Goal: Transaction & Acquisition: Purchase product/service

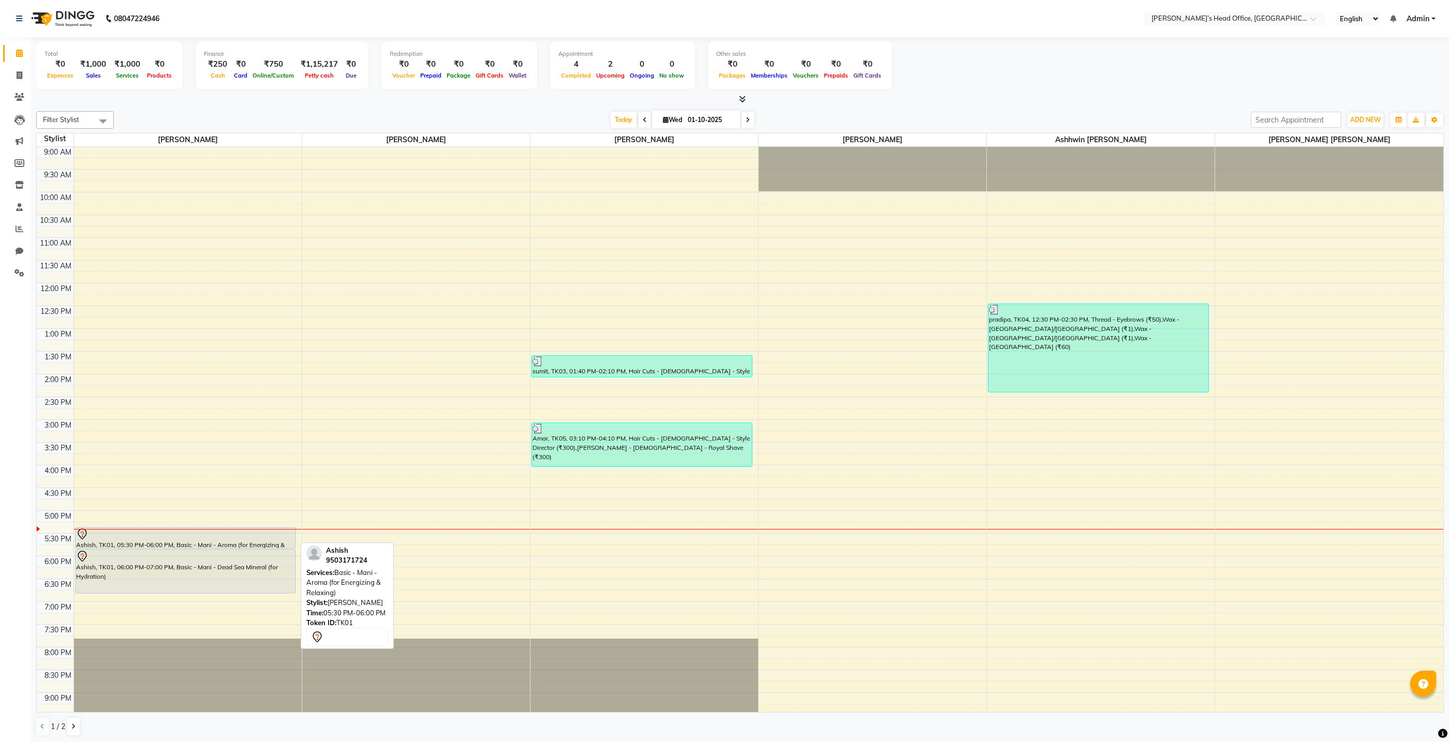
click at [250, 546] on div at bounding box center [186, 548] width 220 height 4
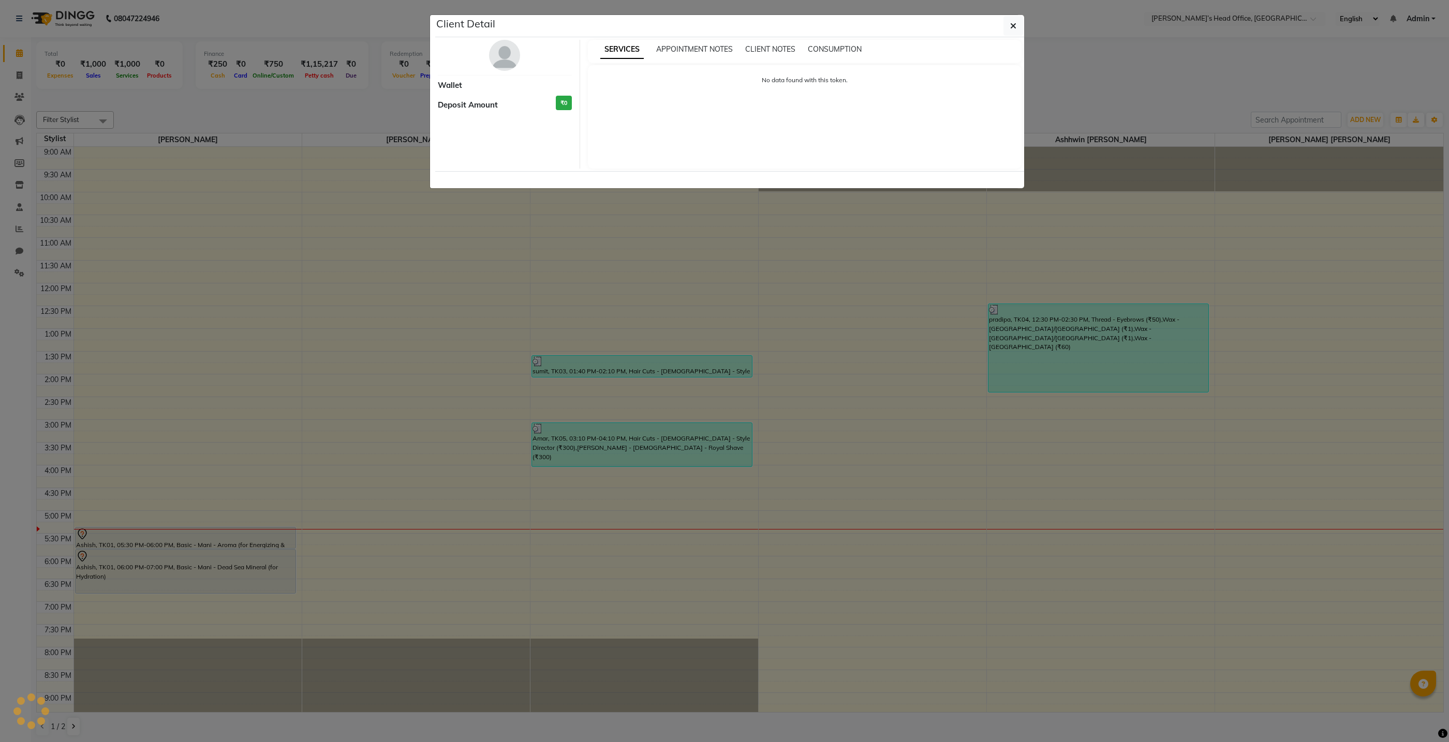
select select "7"
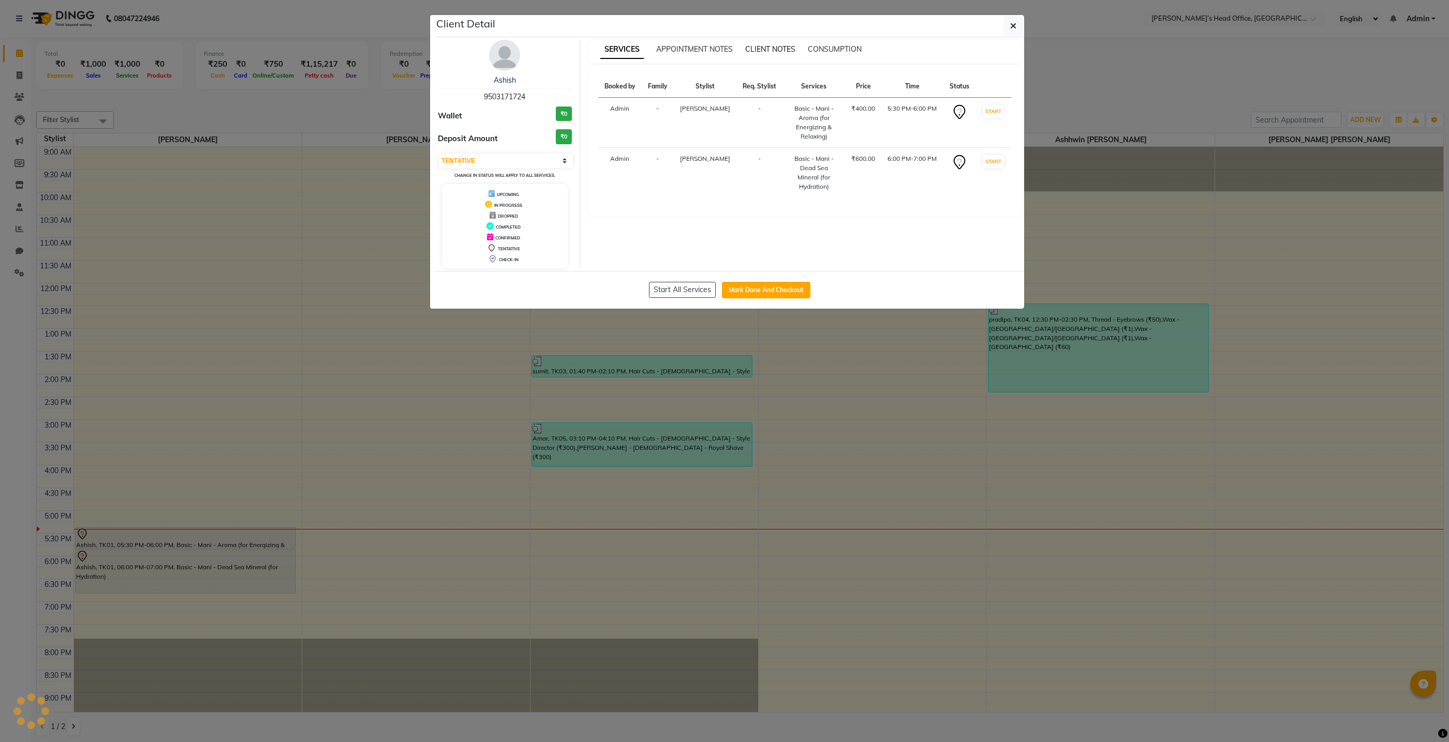
click at [785, 47] on span "CLIENT NOTES" at bounding box center [770, 48] width 50 height 9
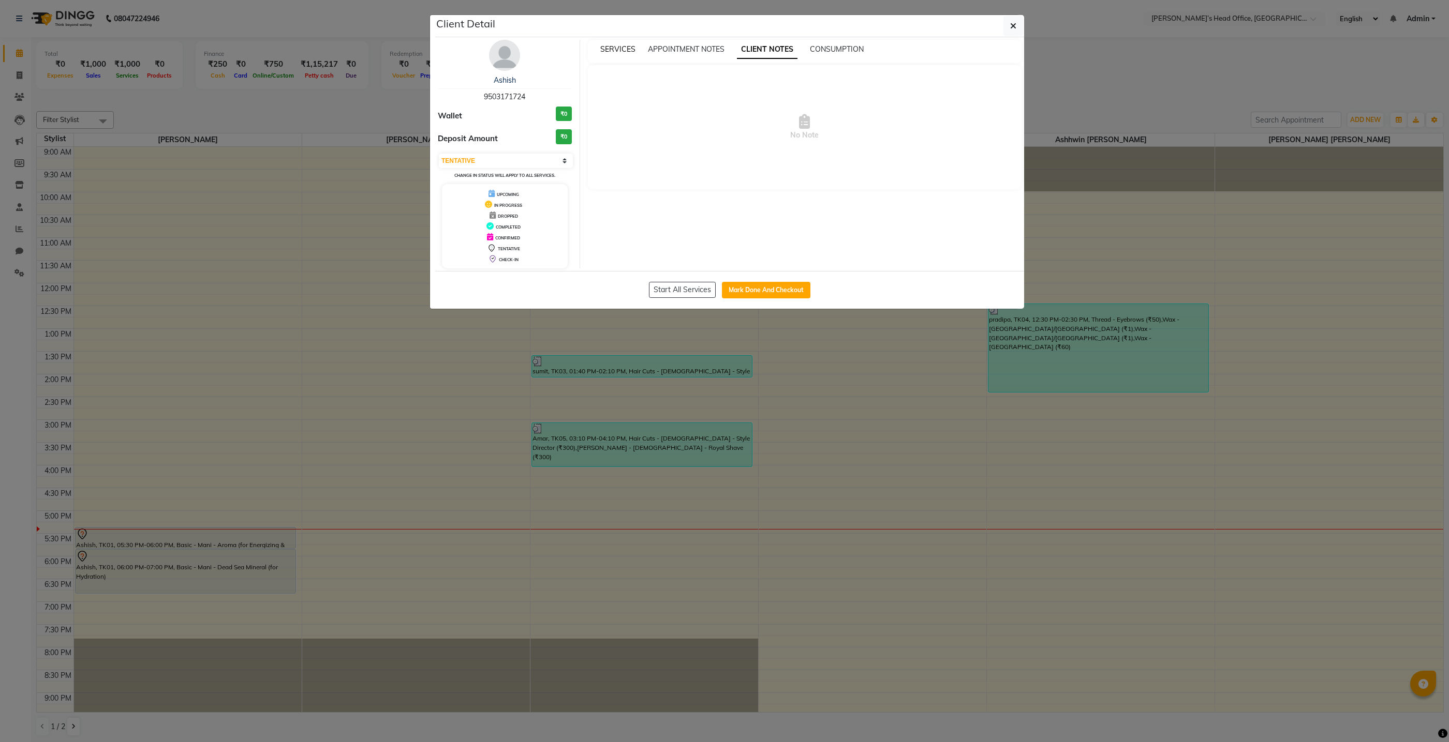
click at [623, 46] on span "SERVICES" at bounding box center [617, 48] width 35 height 9
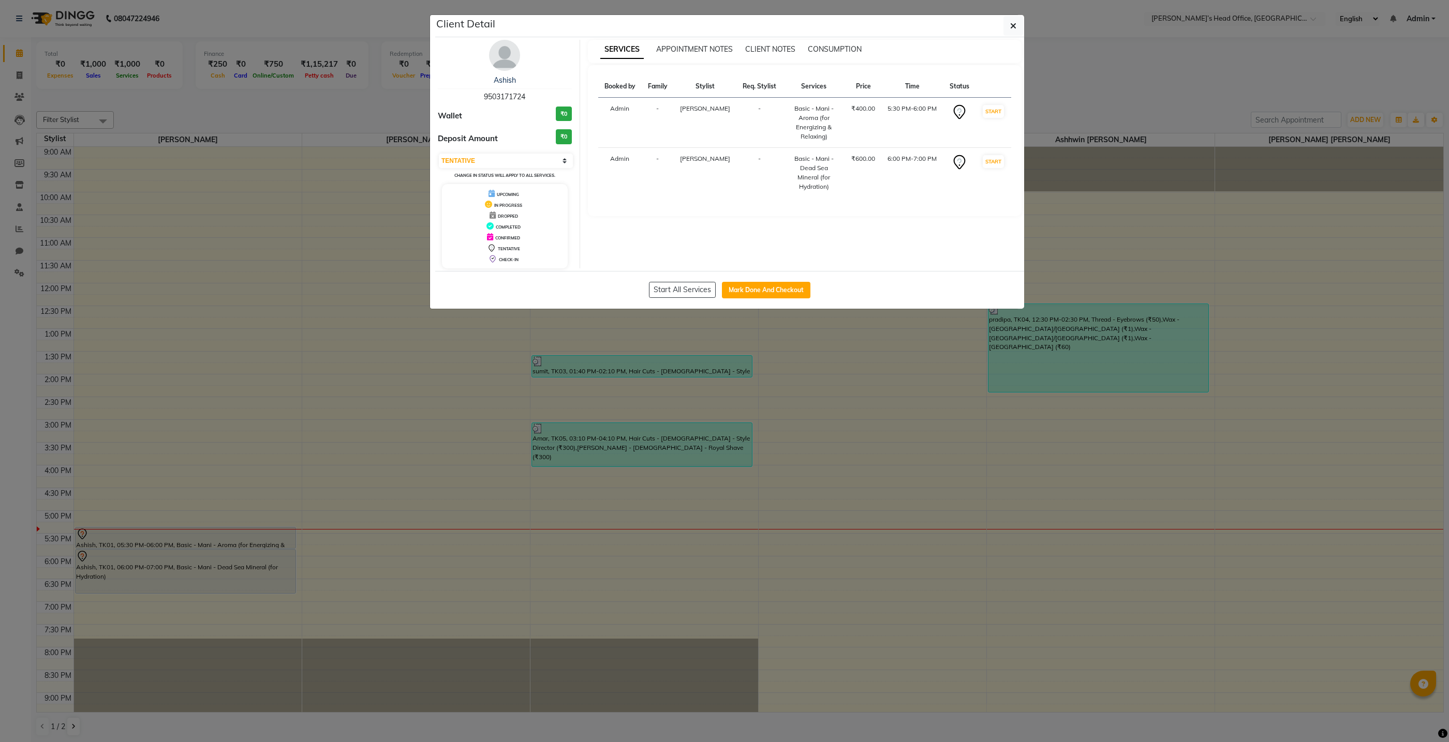
click at [516, 97] on span "9503171724" at bounding box center [504, 96] width 41 height 9
click at [507, 71] on div "Ashish 9503171724 Wallet ₹0 Deposit Amount ₹0 Select IN SERVICE CONFIRMED TENTA…" at bounding box center [505, 154] width 150 height 229
click at [507, 65] on img at bounding box center [504, 55] width 31 height 31
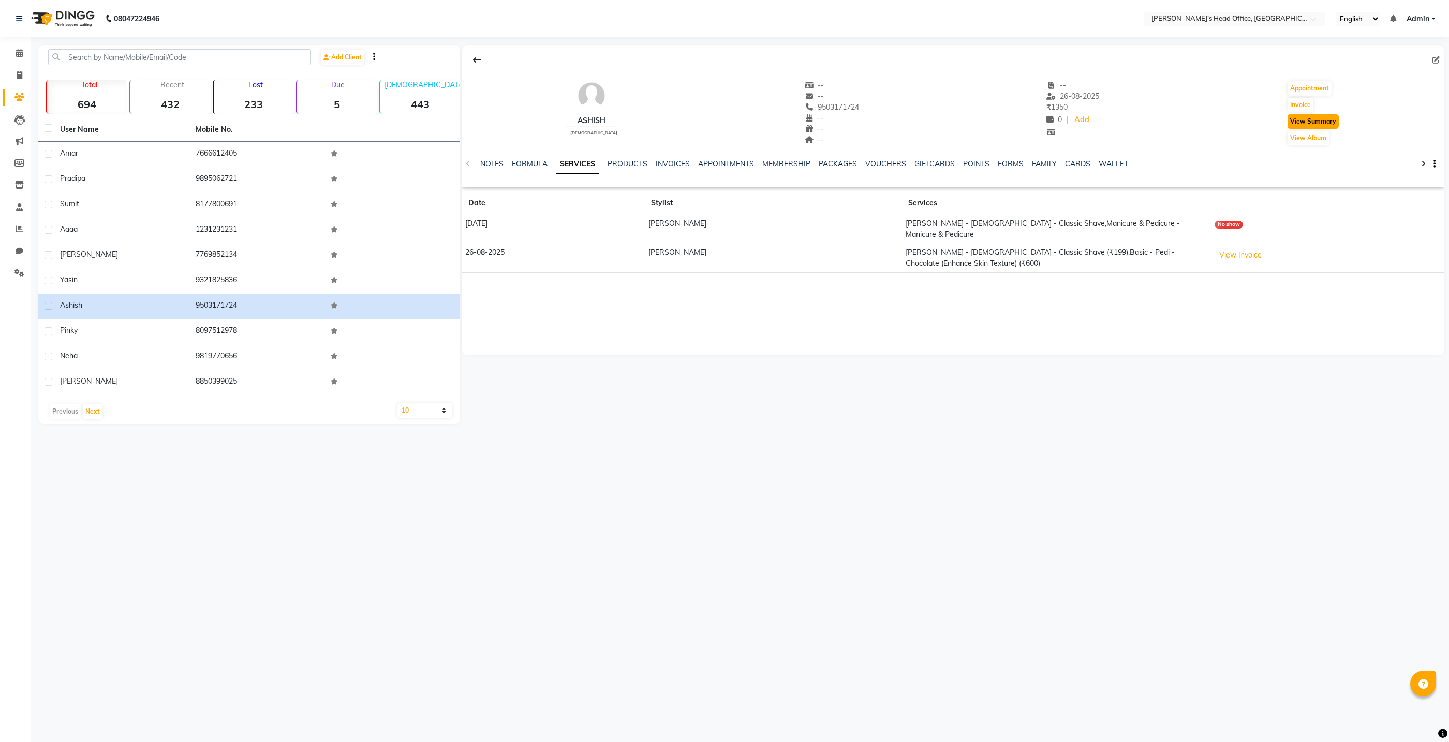
click at [1327, 123] on button "View Summary" at bounding box center [1312, 121] width 51 height 14
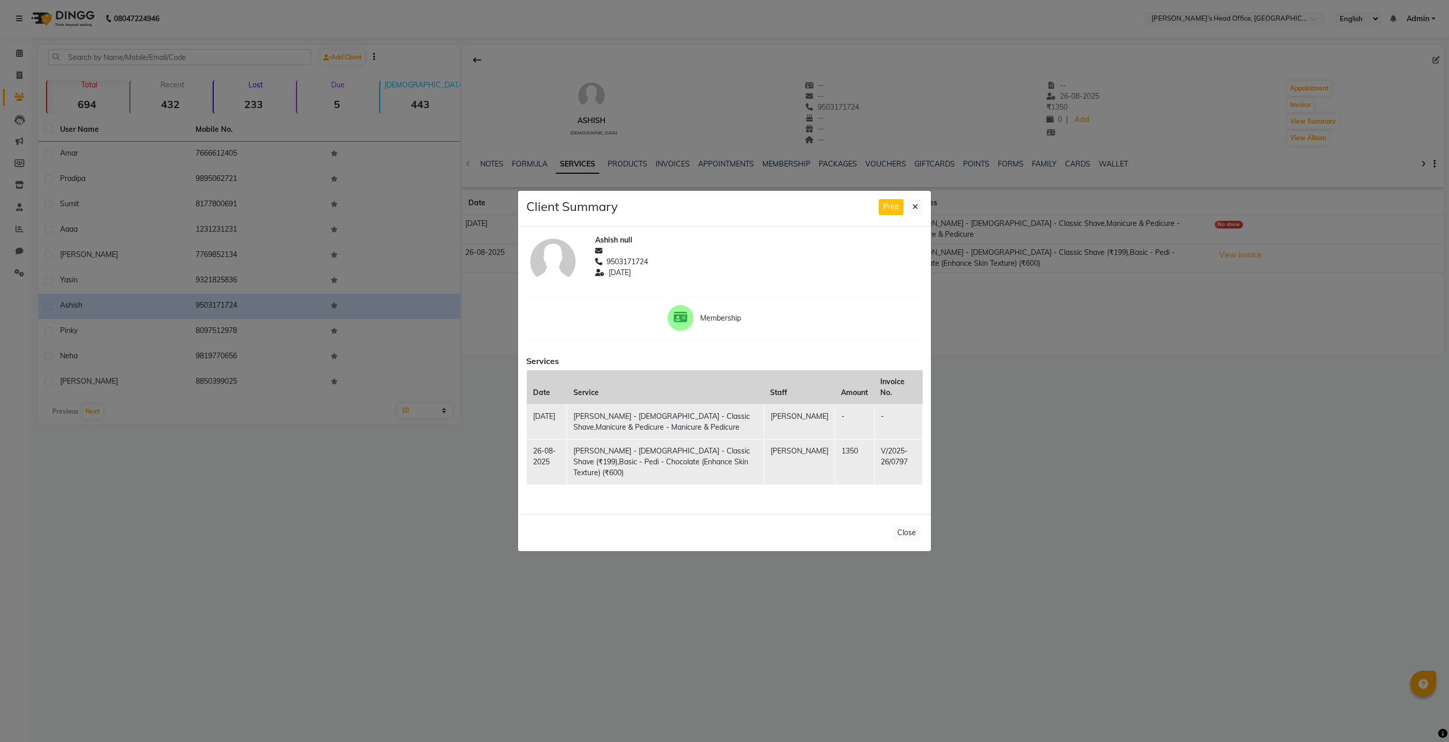
click at [796, 24] on ngb-modal-window "Client Summary Print Ashish null 9503171724 2025-08-26 Membership Services Date…" at bounding box center [724, 371] width 1449 height 742
click at [917, 211] on icon at bounding box center [915, 206] width 6 height 7
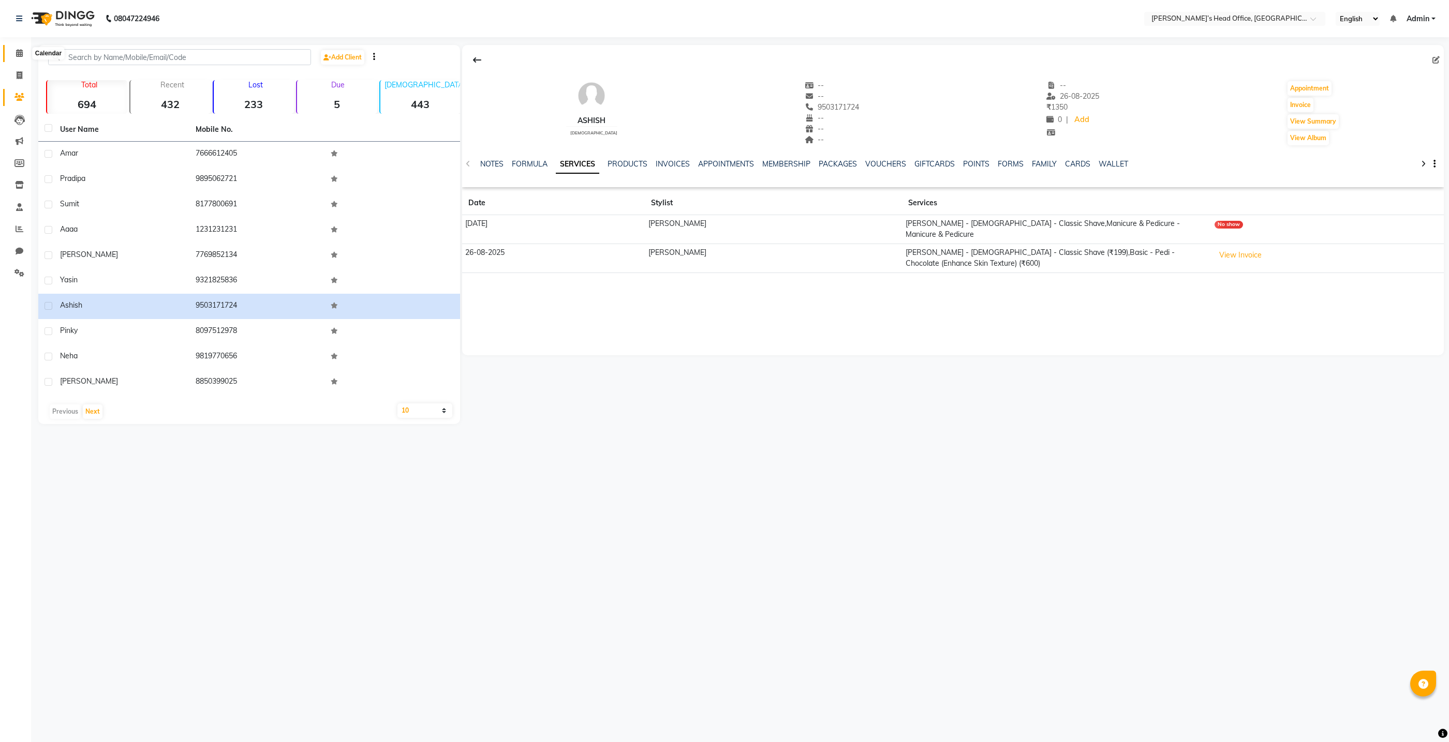
click at [19, 58] on span at bounding box center [19, 54] width 18 height 12
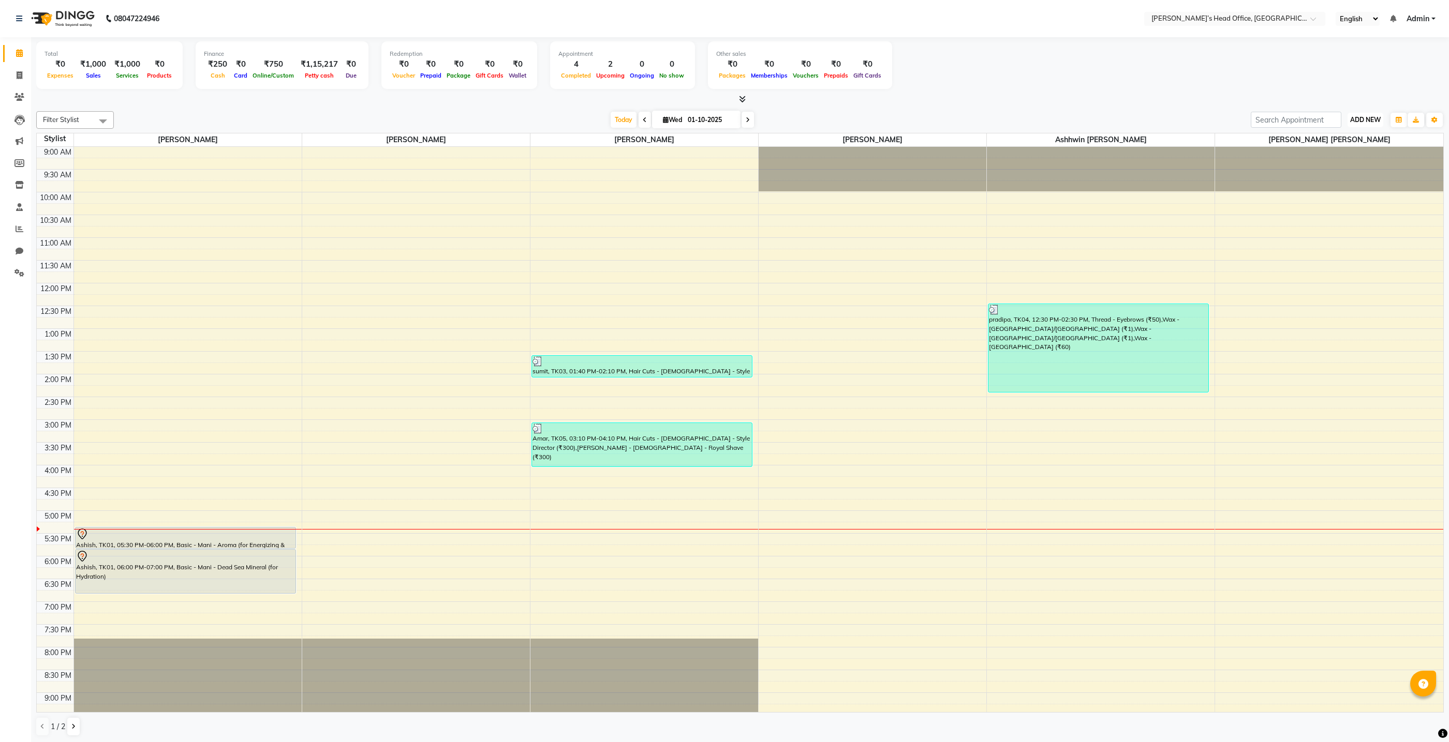
click at [1351, 117] on span "ADD NEW" at bounding box center [1365, 120] width 31 height 8
click at [1323, 154] on link "Add Invoice" at bounding box center [1342, 152] width 82 height 13
select select "7682"
select select "service"
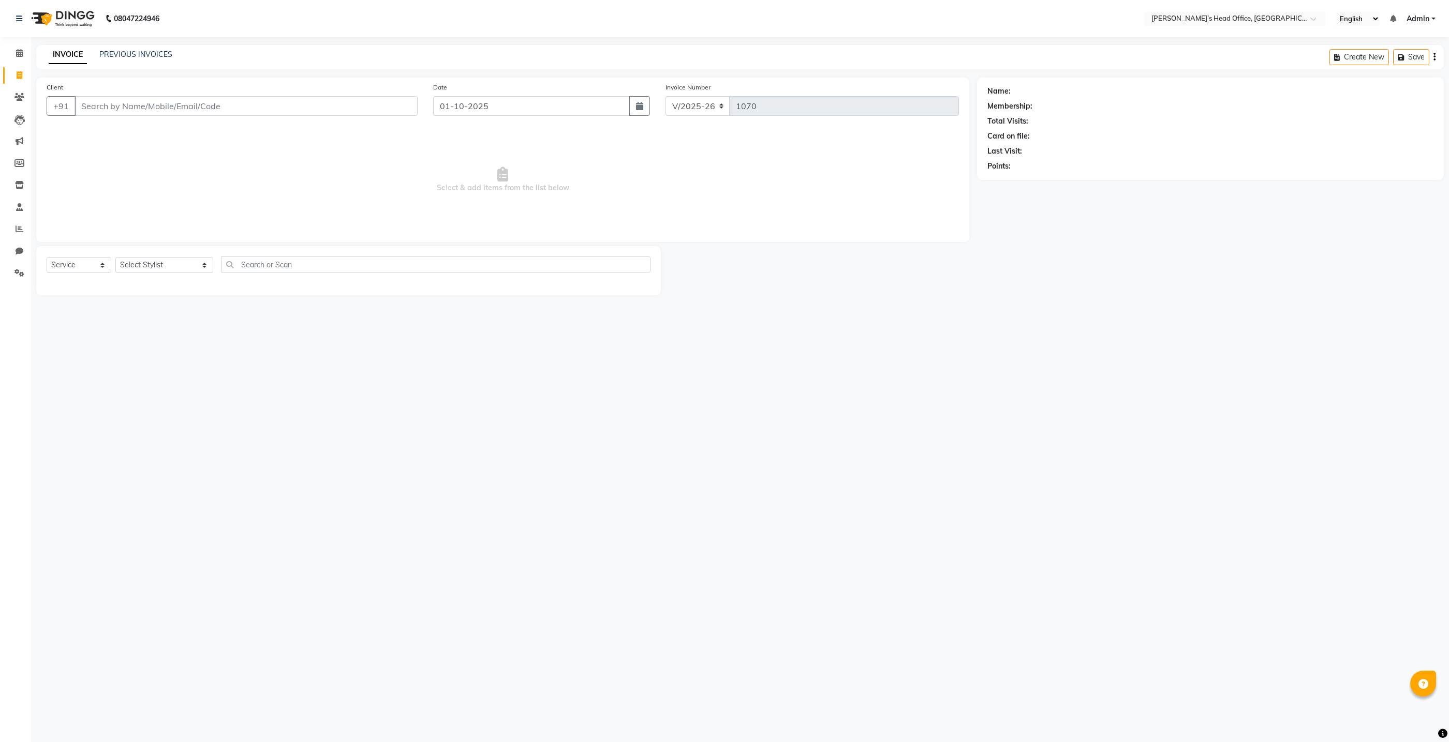
click at [391, 109] on input "Client" at bounding box center [245, 106] width 343 height 20
click at [250, 268] on input "text" at bounding box center [435, 265] width 429 height 16
type input "p"
click at [159, 266] on select "Select Stylist ashhwin wagh hemangi yogendra chittoriya Ranjit sharma Rupali Ka…" at bounding box center [164, 265] width 98 height 16
select select "92897"
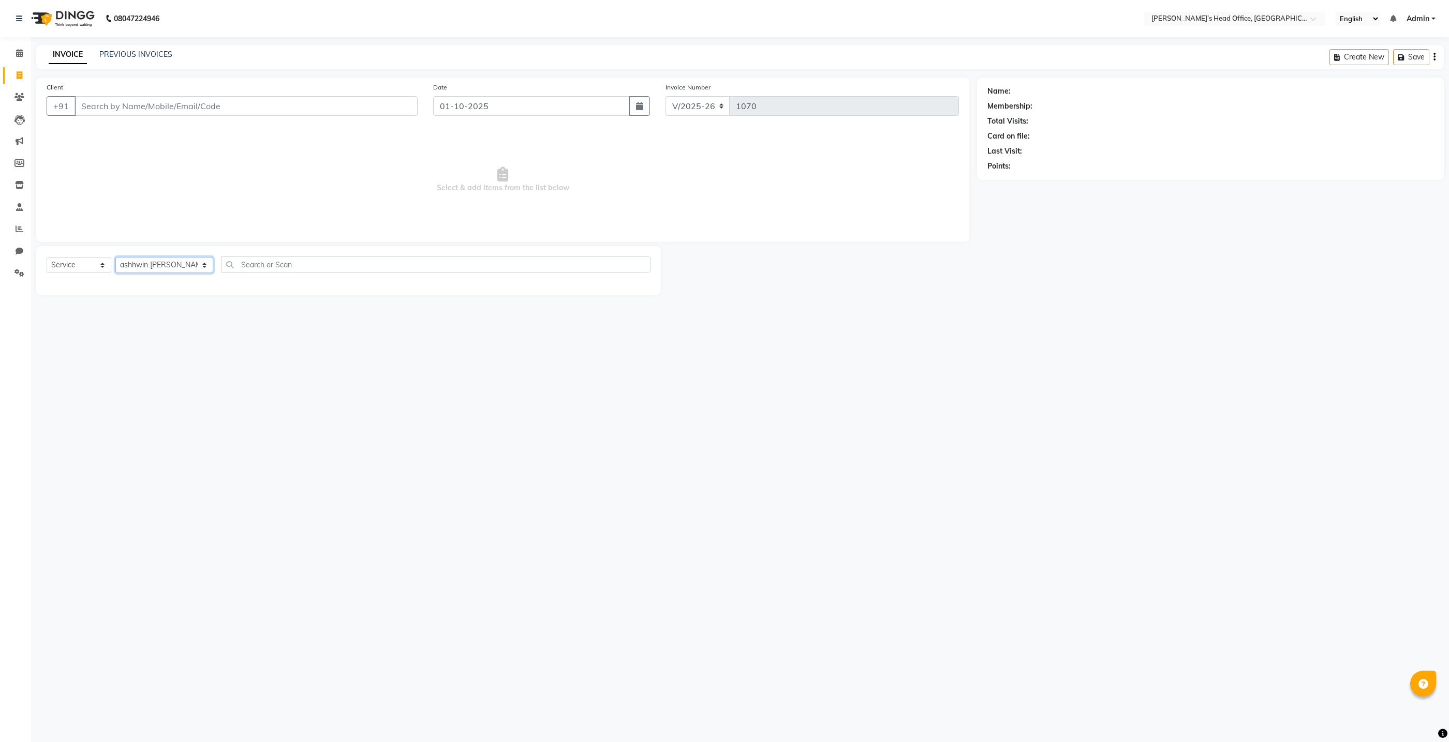
click at [115, 257] on select "Select Stylist ashhwin wagh hemangi yogendra chittoriya Ranjit sharma Rupali Ka…" at bounding box center [164, 265] width 98 height 16
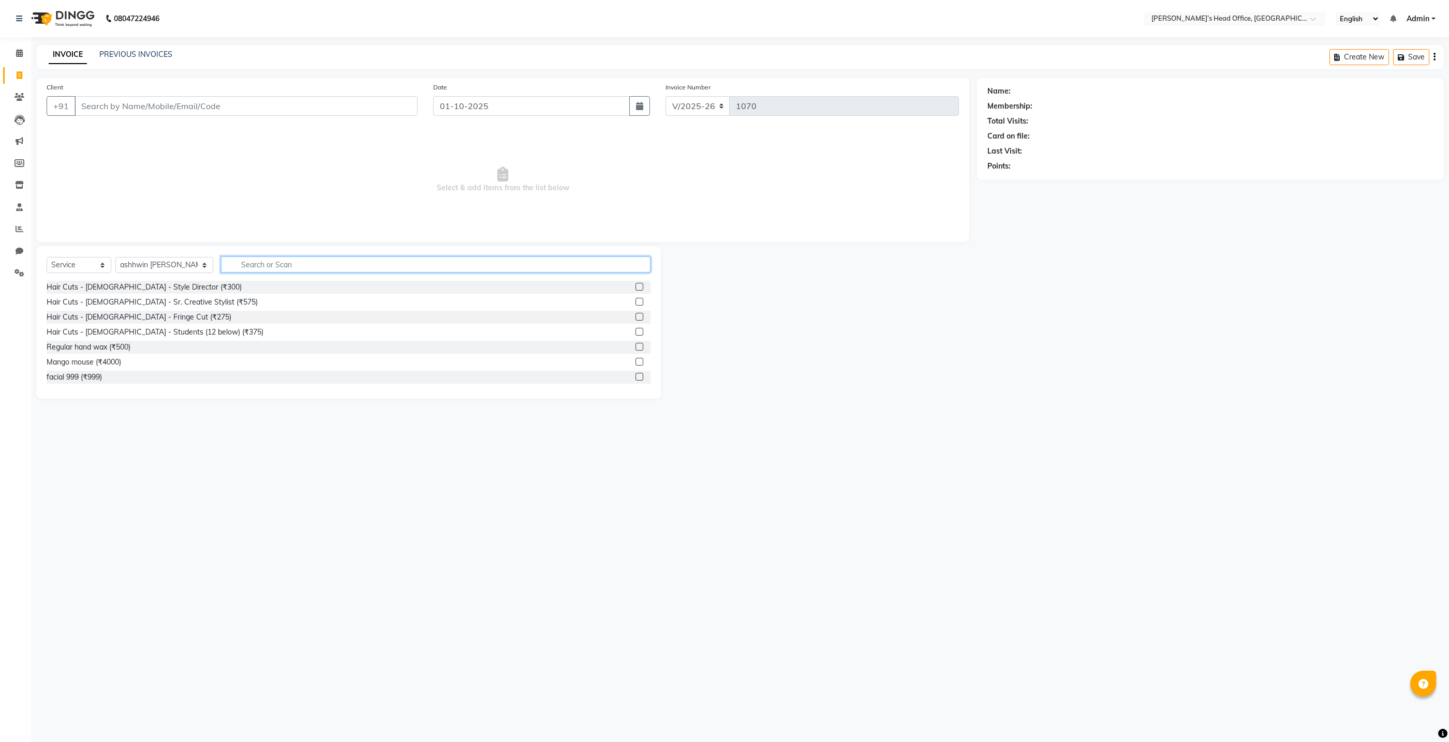
click at [240, 269] on input "text" at bounding box center [435, 265] width 429 height 16
type input "pedi"
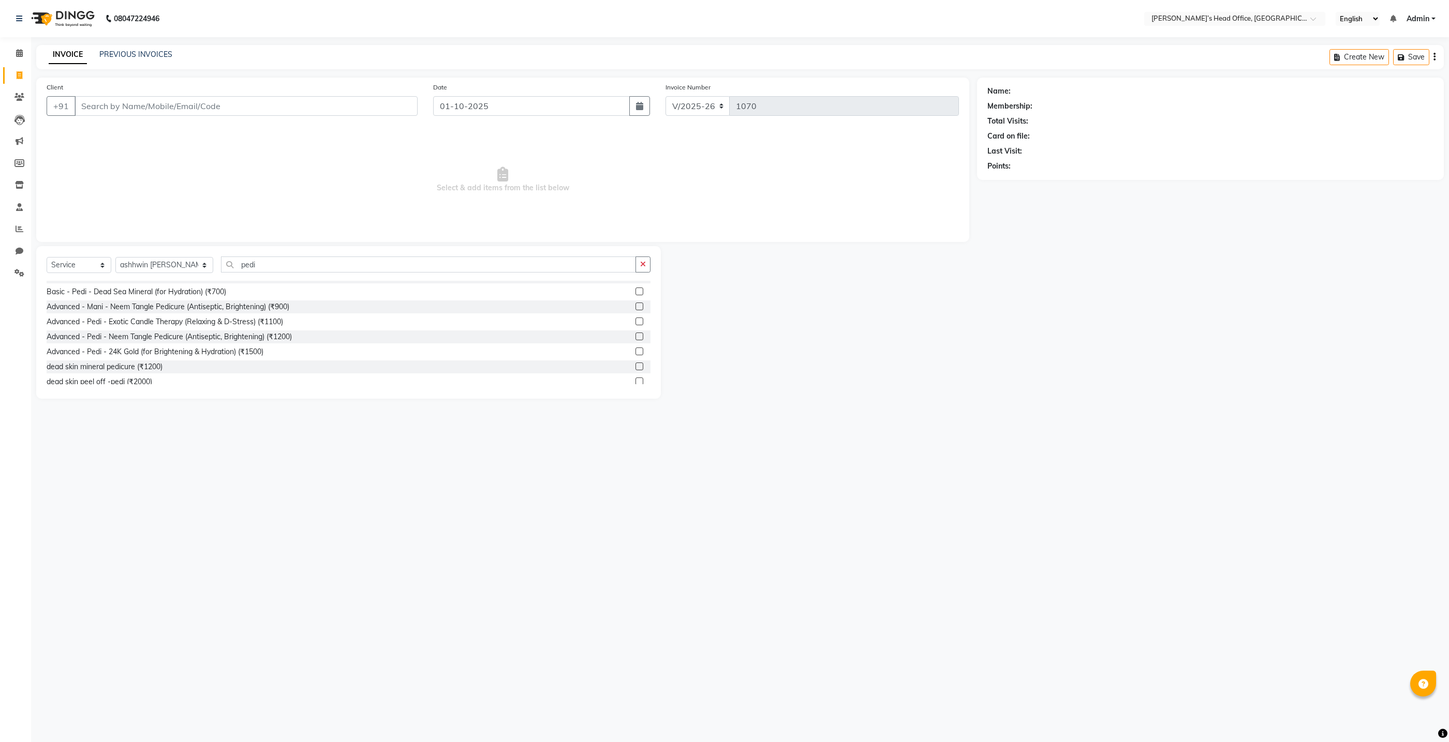
click at [294, 224] on span "Select & add items from the list below" at bounding box center [503, 179] width 912 height 103
click at [296, 216] on span "Select & add items from the list below" at bounding box center [503, 179] width 912 height 103
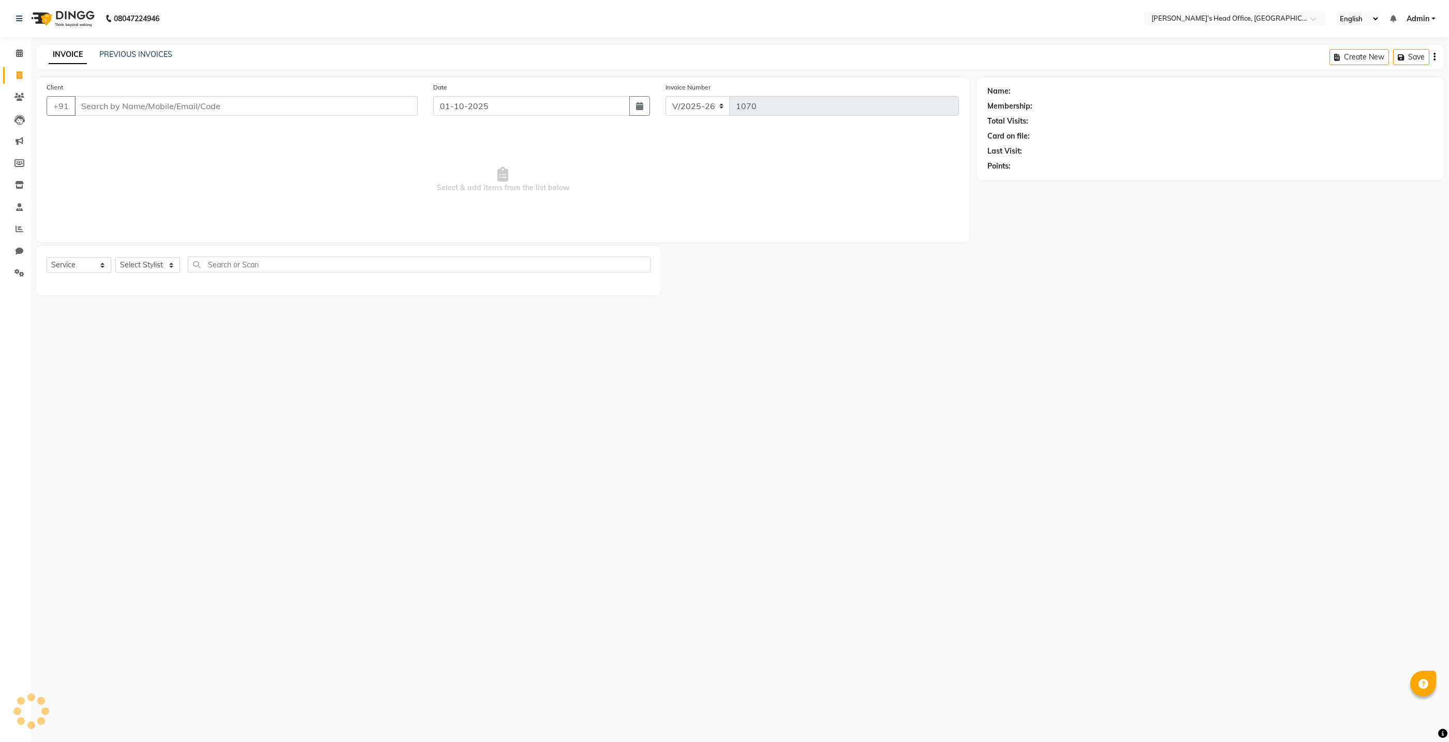
select select "7682"
select select "service"
click at [139, 58] on link "PREVIOUS INVOICES" at bounding box center [135, 54] width 73 height 9
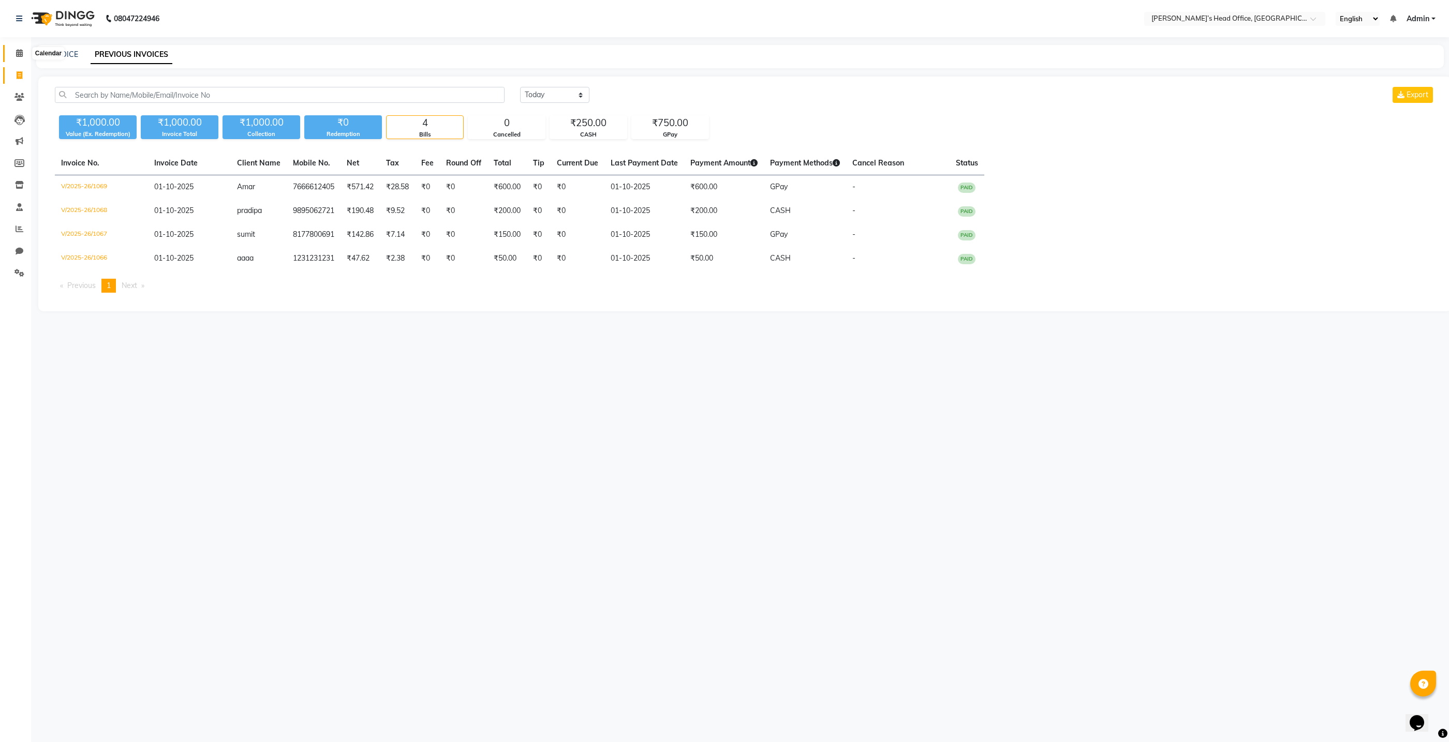
click at [22, 53] on icon at bounding box center [19, 53] width 7 height 8
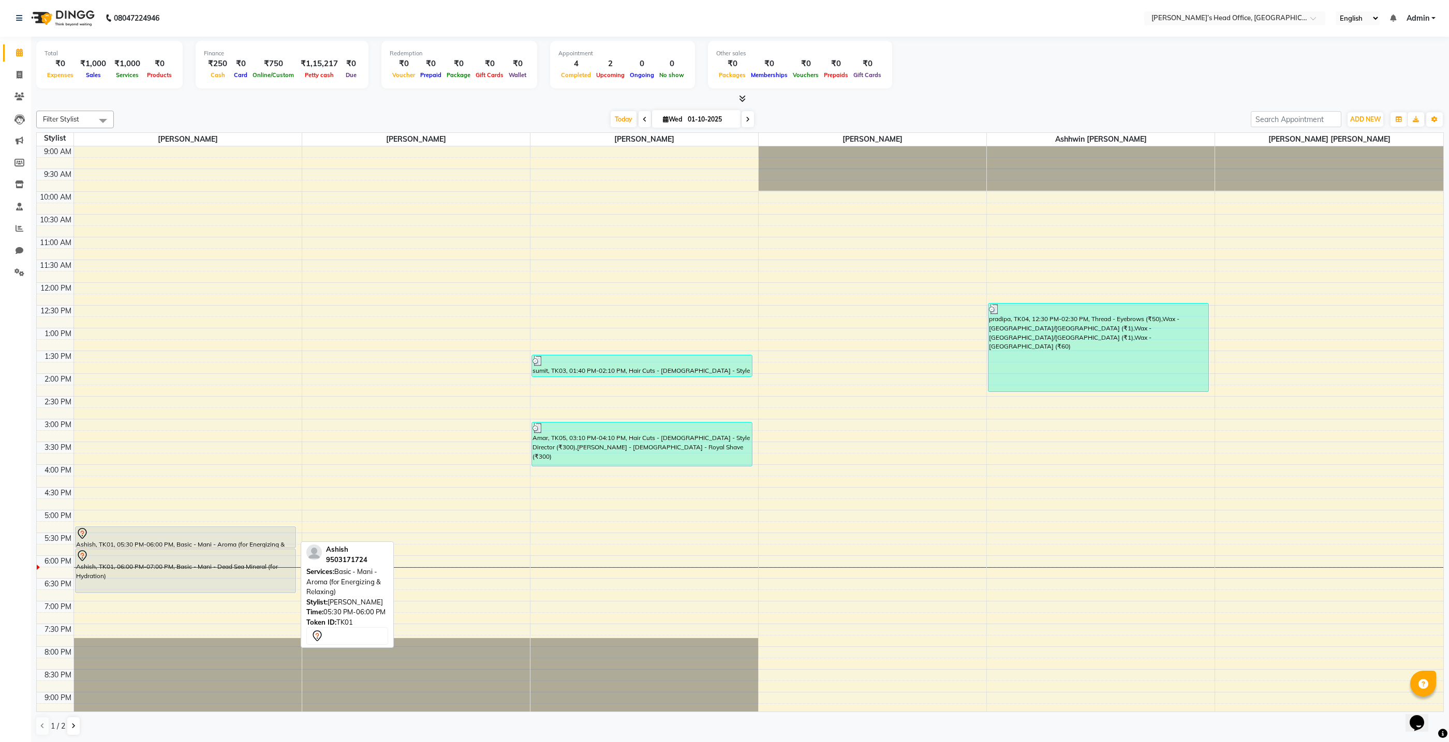
click at [82, 539] on div "Ashish, TK01, 05:30 PM-06:00 PM, Basic - Mani - Aroma (for Energizing & Relaxin…" at bounding box center [186, 537] width 220 height 21
select select "7"
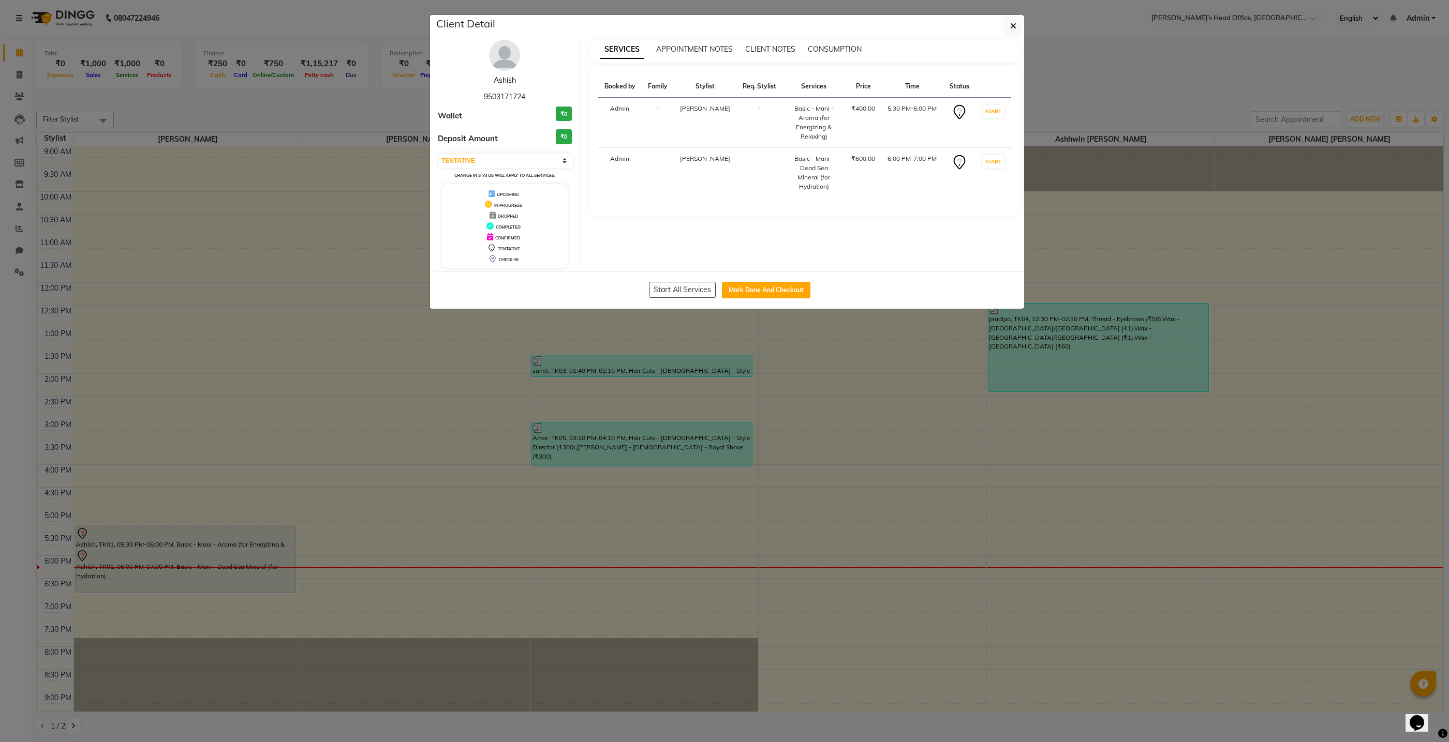
click at [509, 83] on link "Ashish" at bounding box center [505, 80] width 22 height 9
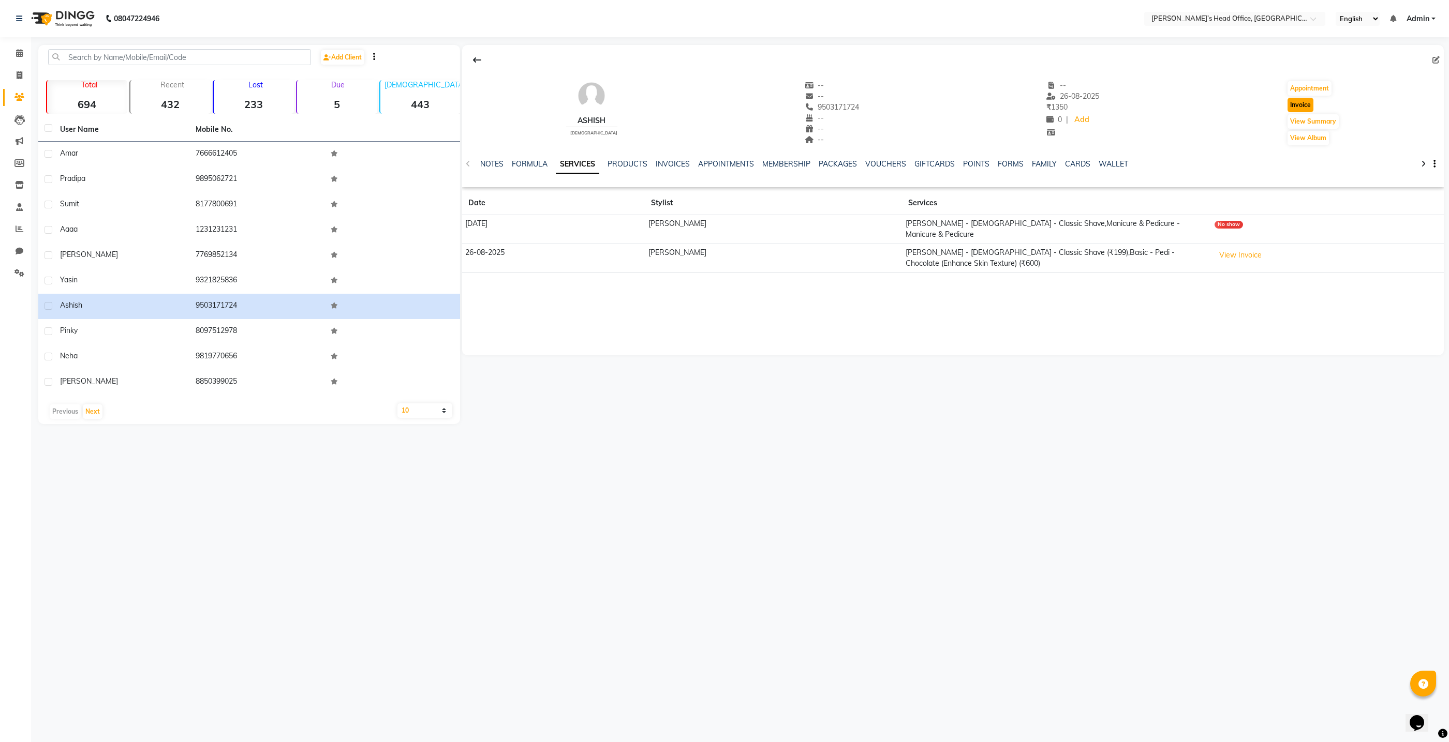
click at [1290, 104] on button "Invoice" at bounding box center [1300, 105] width 26 height 14
select select "service"
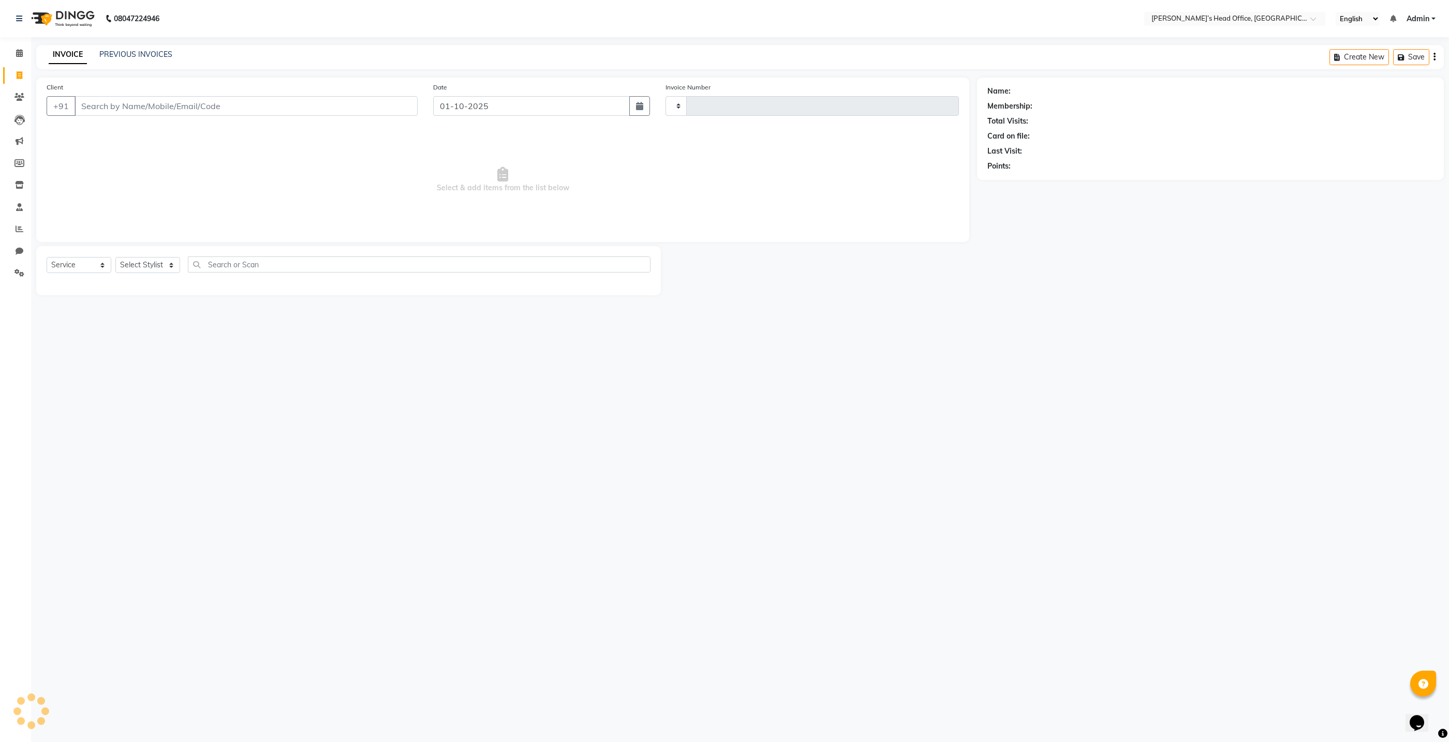
type input "1070"
select select "7682"
type input "9503171724"
click at [160, 272] on select "Select Stylist ashhwin wagh hemangi yogendra chittoriya Ranjit sharma Rupali Ka…" at bounding box center [164, 265] width 98 height 16
select select "93471"
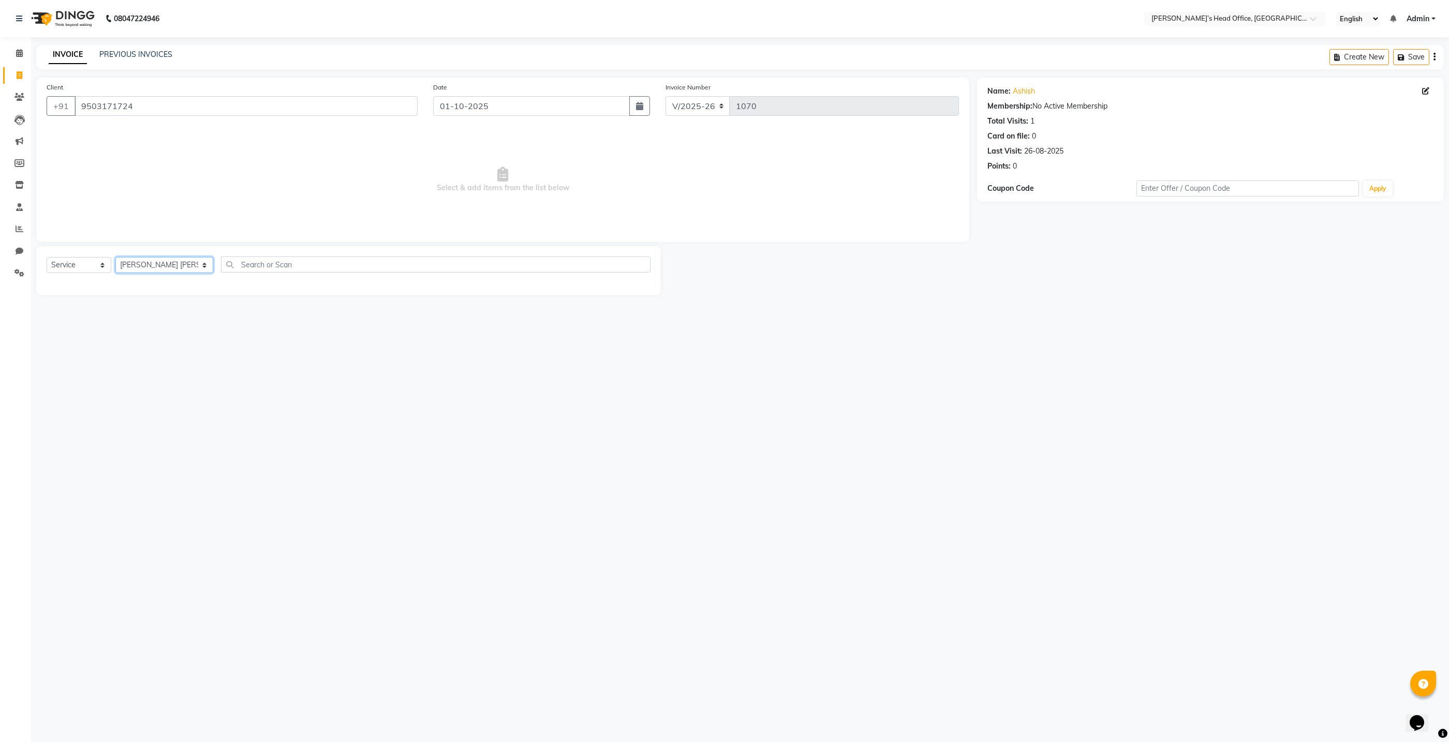
click at [115, 257] on select "Select Stylist ashhwin wagh hemangi yogendra chittoriya Ranjit sharma Rupali Ka…" at bounding box center [164, 265] width 98 height 16
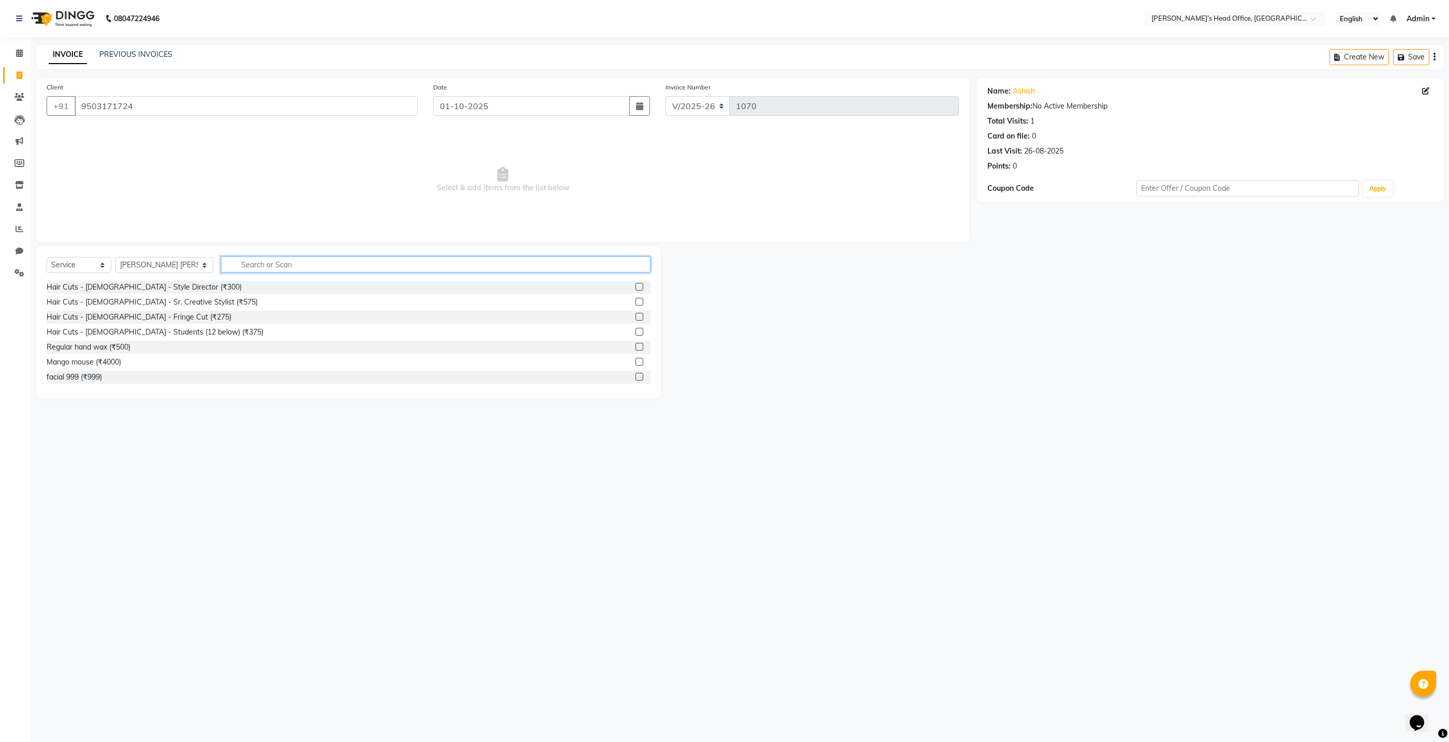
click at [241, 267] on input "text" at bounding box center [435, 265] width 429 height 16
type input "pedi"
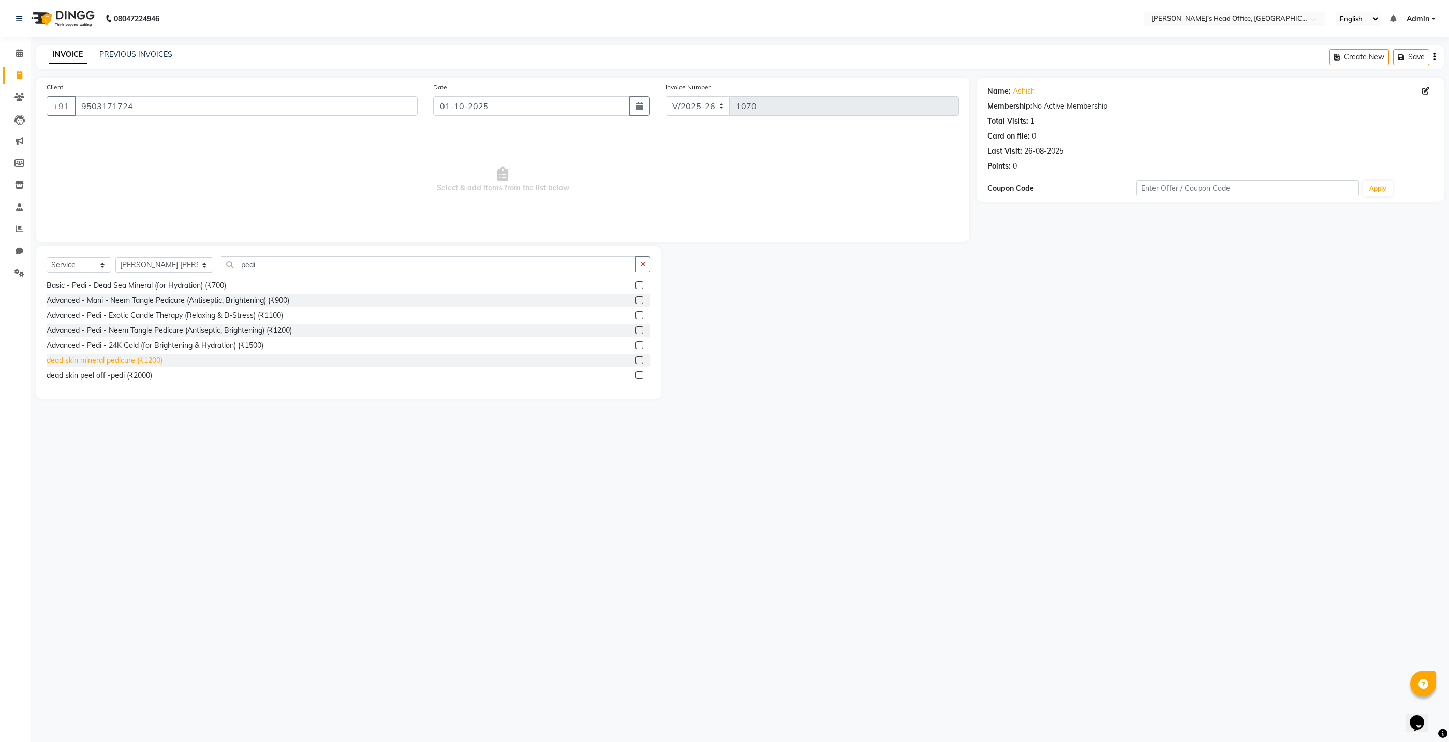
click at [143, 359] on div "dead skin mineral pedicure (₹1200)" at bounding box center [105, 360] width 116 height 11
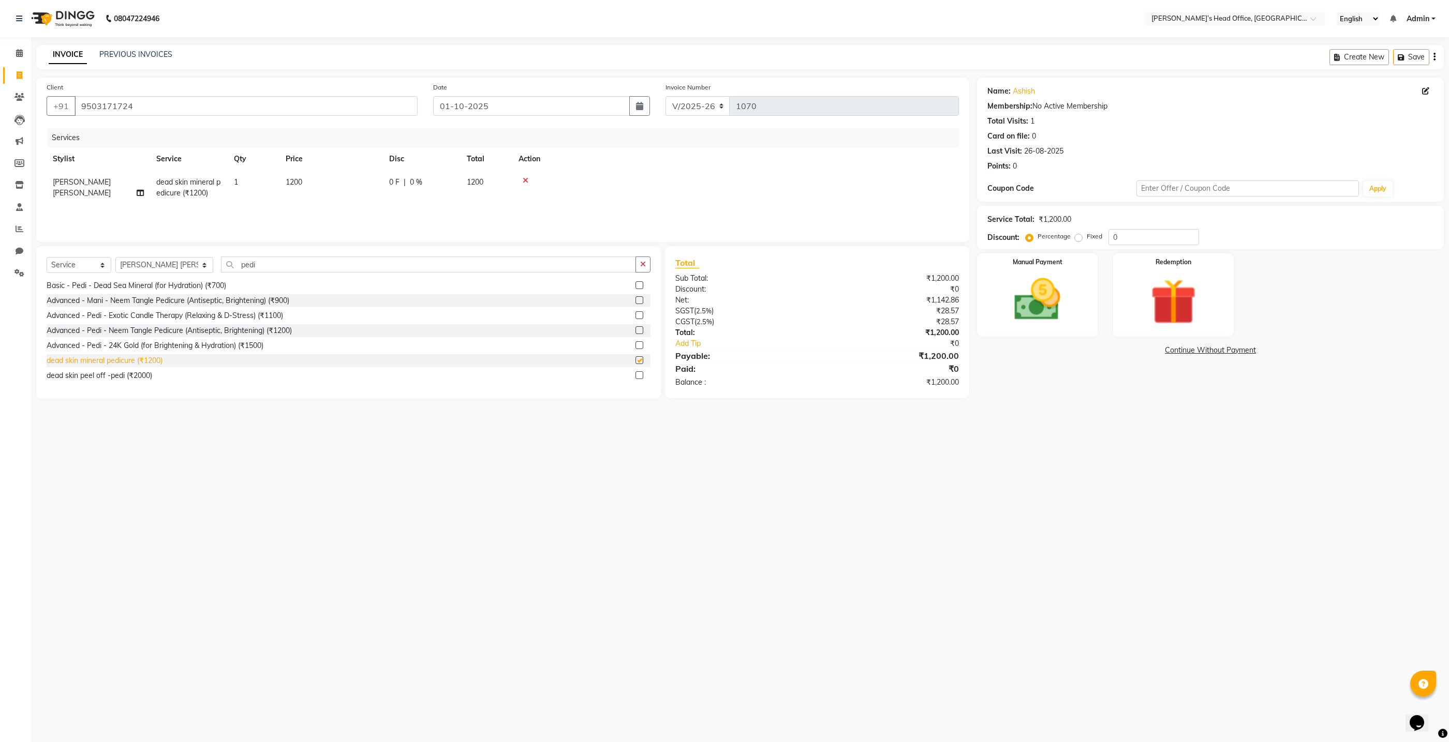
checkbox input "false"
click at [714, 203] on td at bounding box center [735, 188] width 446 height 34
click at [1015, 291] on img at bounding box center [1037, 299] width 78 height 55
click at [1148, 352] on span "Debit Card" at bounding box center [1148, 351] width 36 height 12
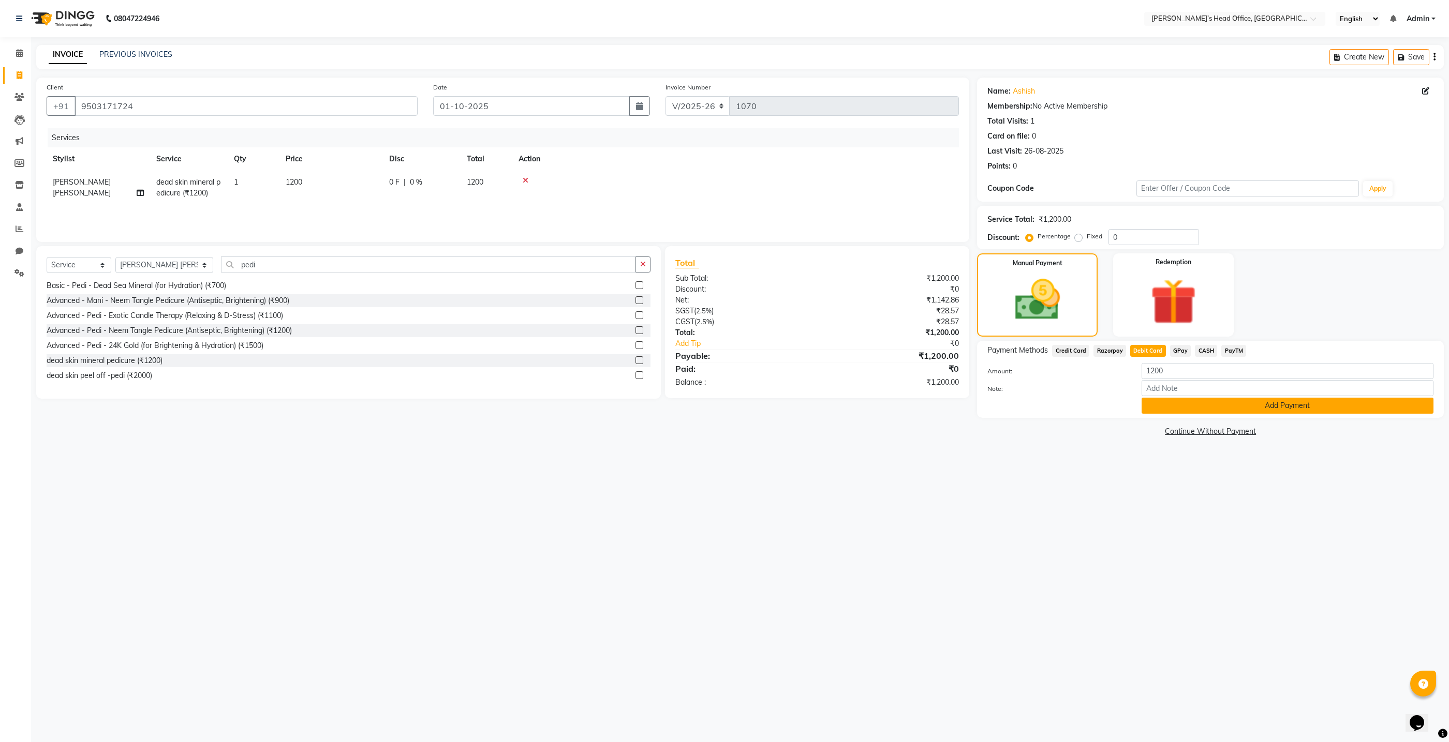
click at [1179, 407] on button "Add Payment" at bounding box center [1287, 406] width 292 height 16
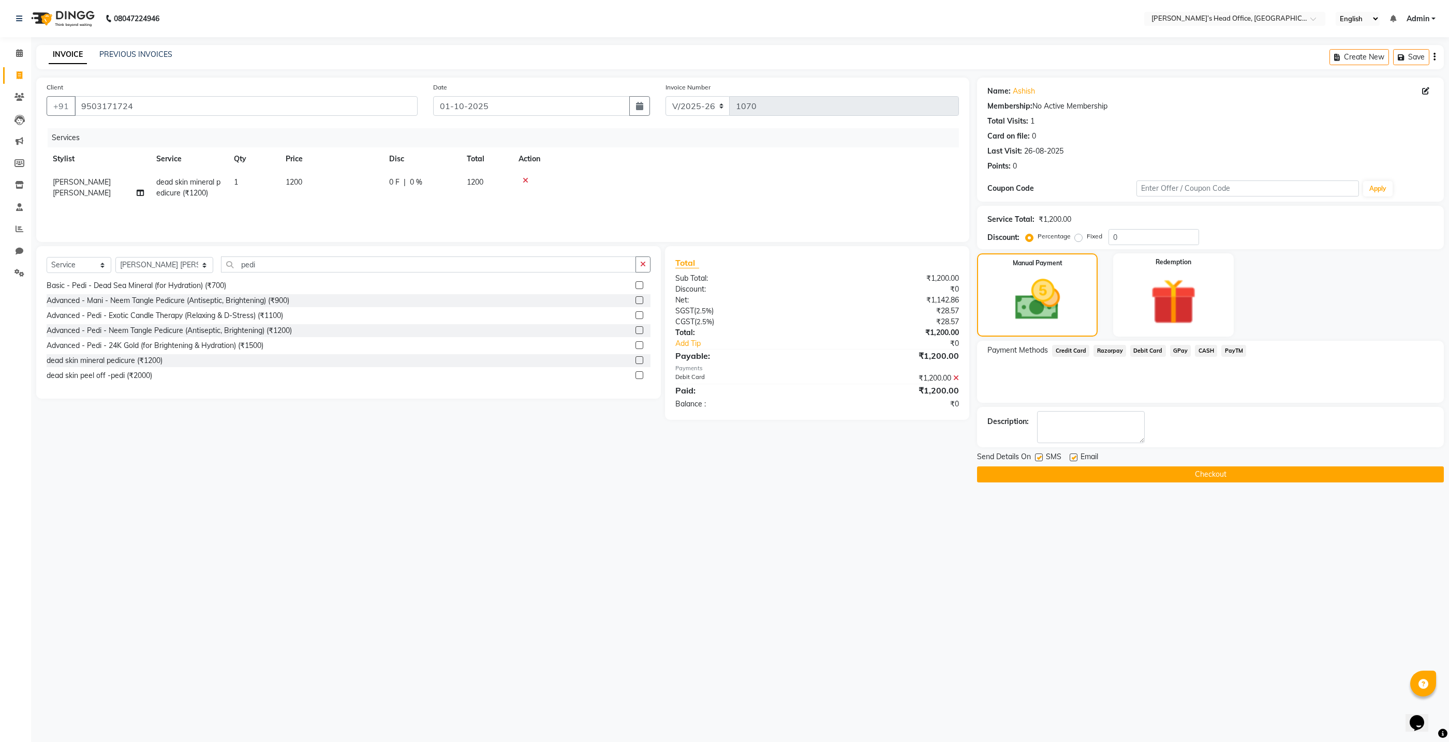
click at [1175, 477] on button "Checkout" at bounding box center [1210, 475] width 467 height 16
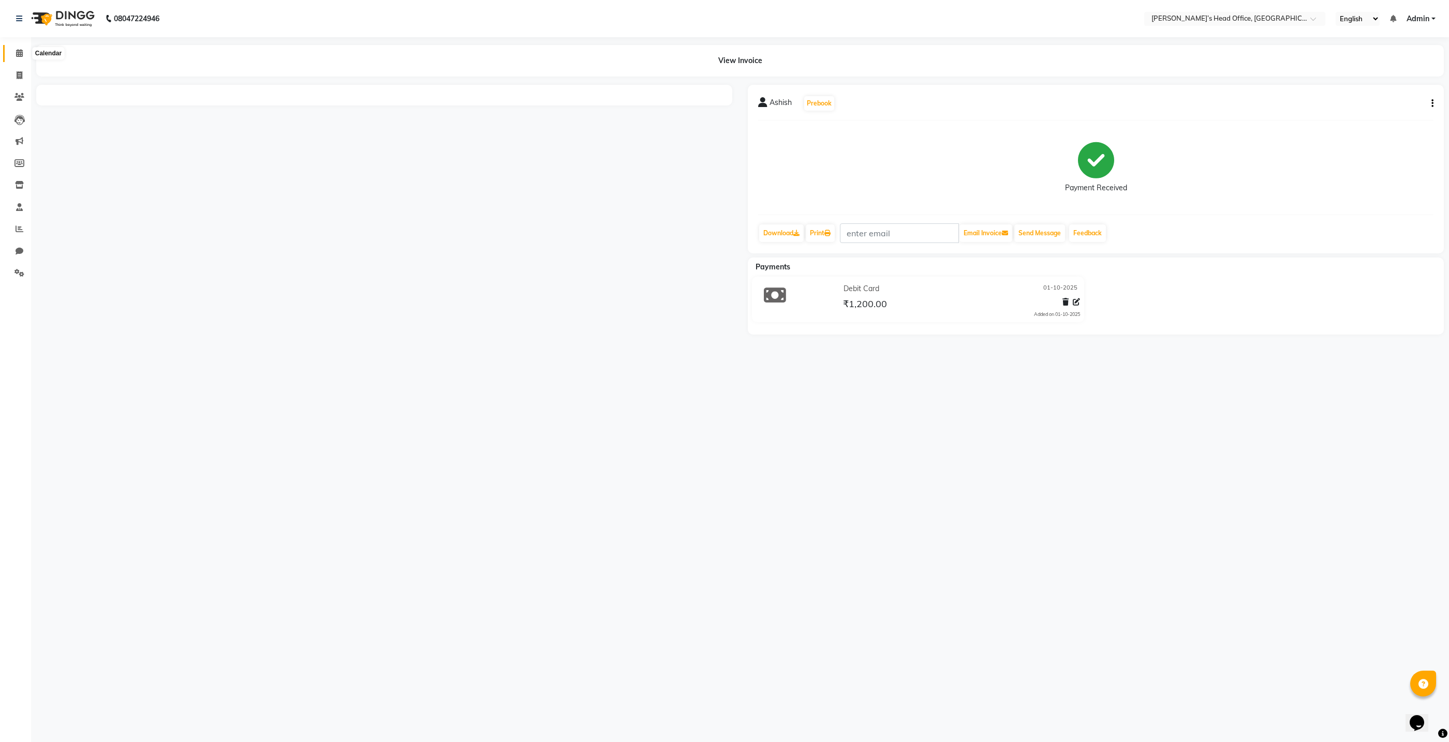
click at [22, 54] on span at bounding box center [19, 54] width 18 height 12
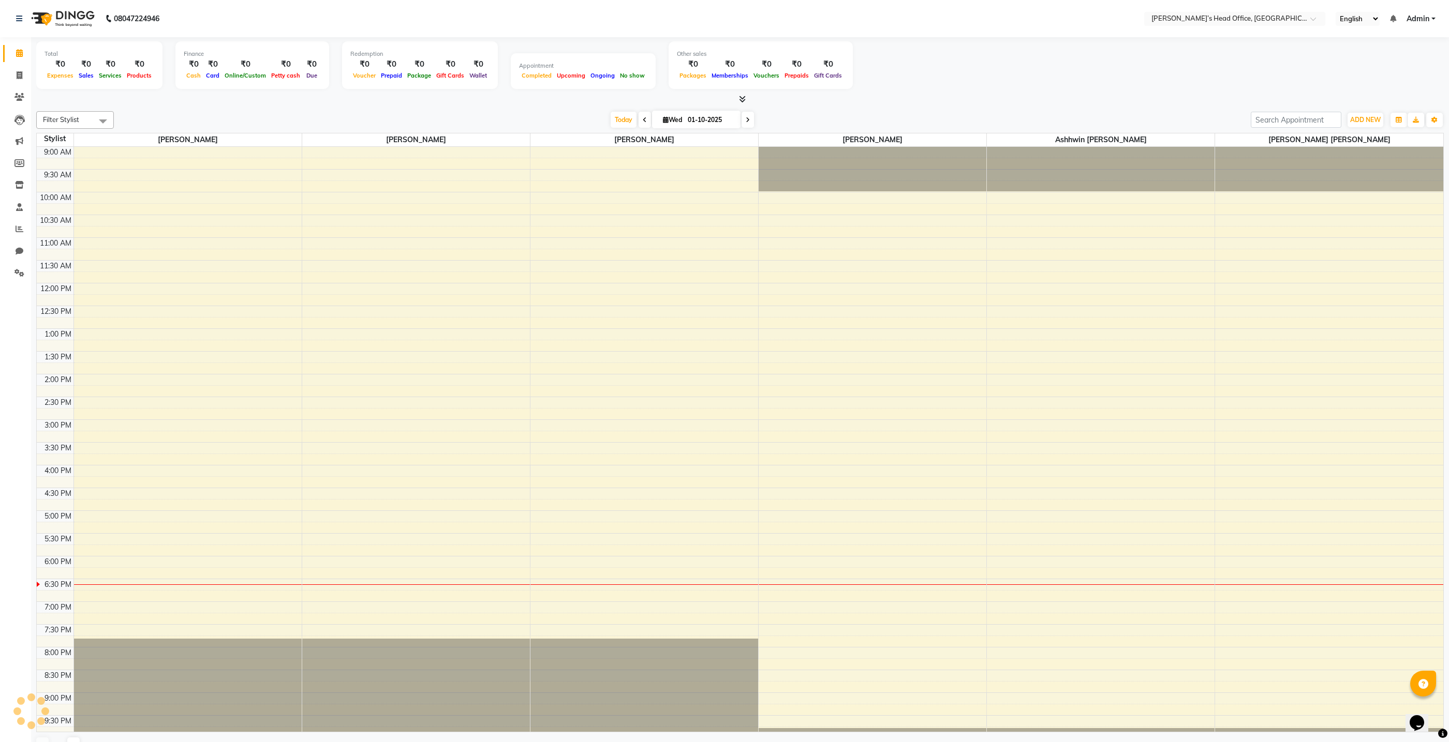
scroll to position [60, 0]
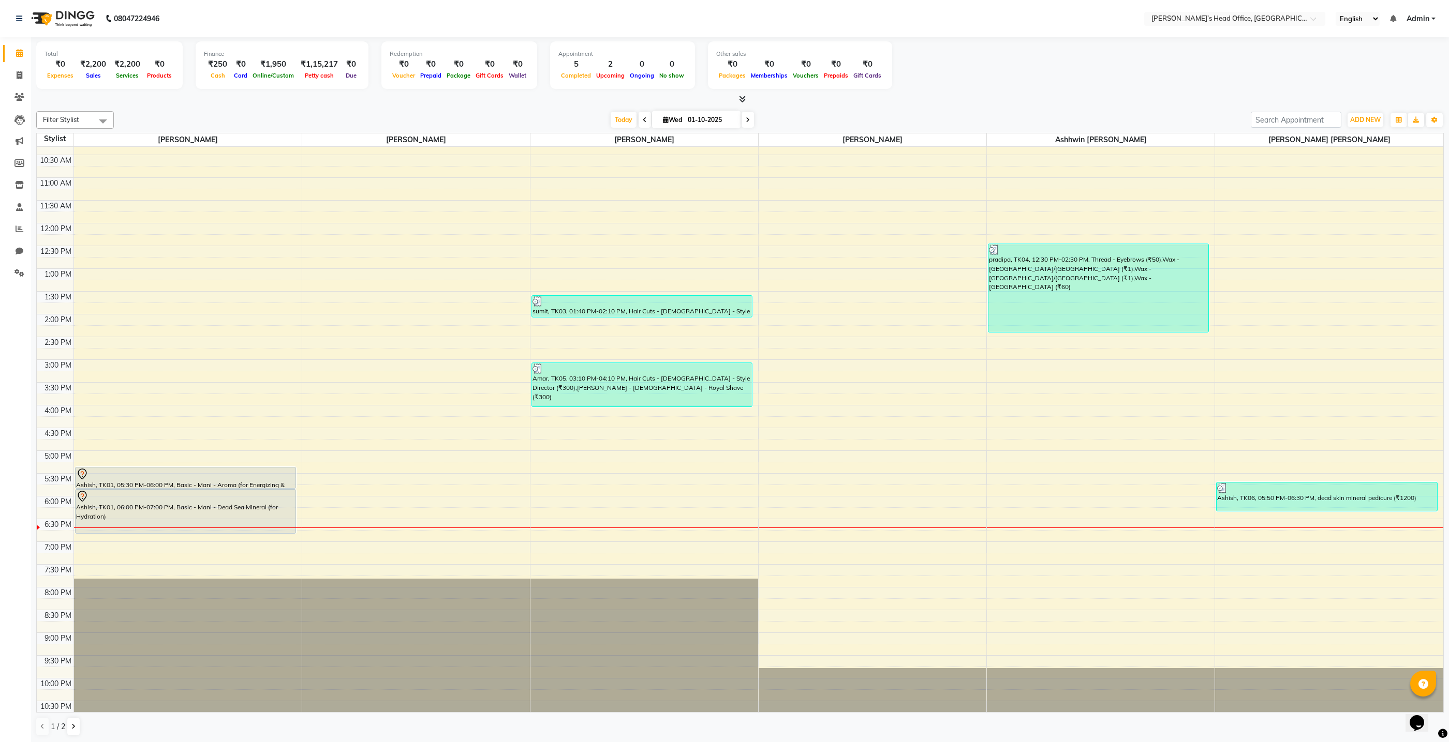
click at [172, 216] on div "9:00 AM 9:30 AM 10:00 AM 10:30 AM 11:00 AM 11:30 AM 12:00 PM 12:30 PM 1:00 PM 1…" at bounding box center [740, 405] width 1406 height 637
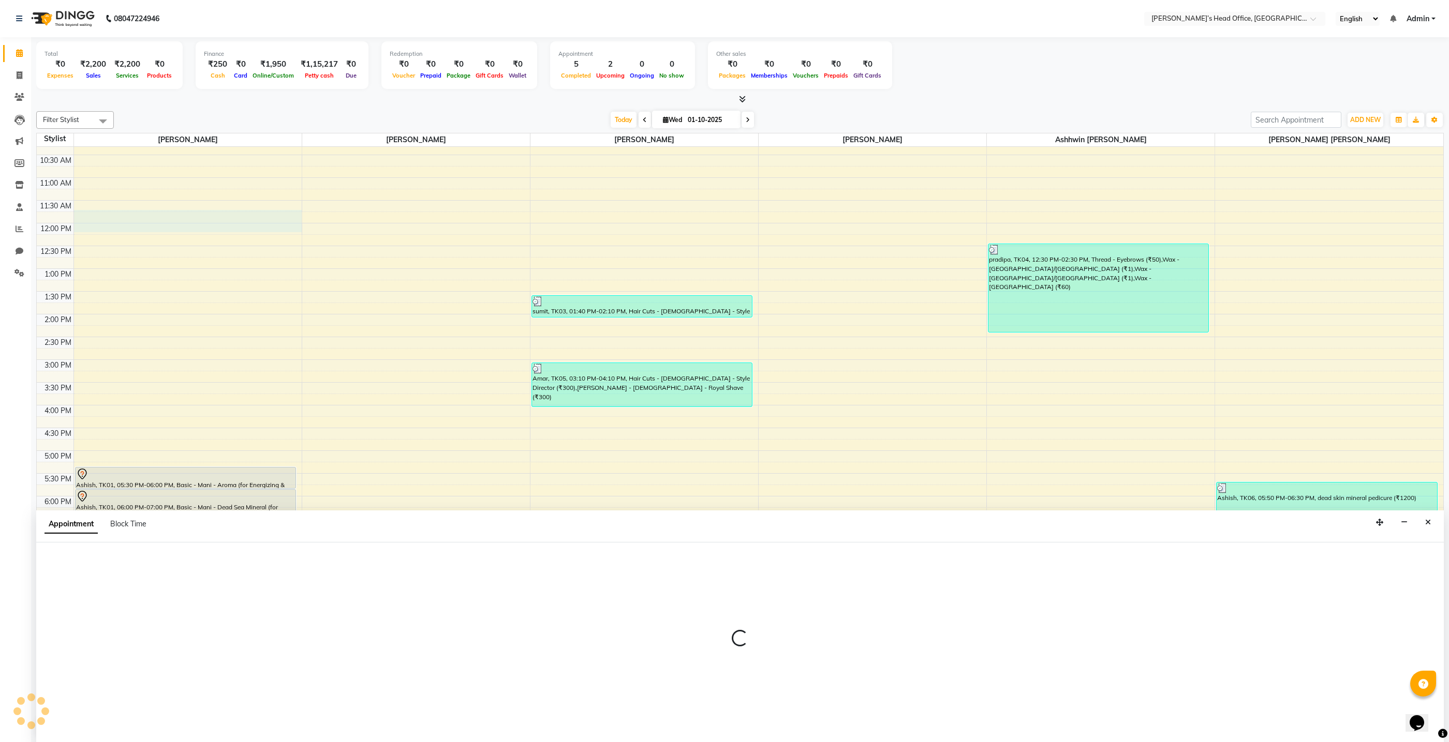
scroll to position [1, 0]
select select "68040"
select select "705"
select select "tentative"
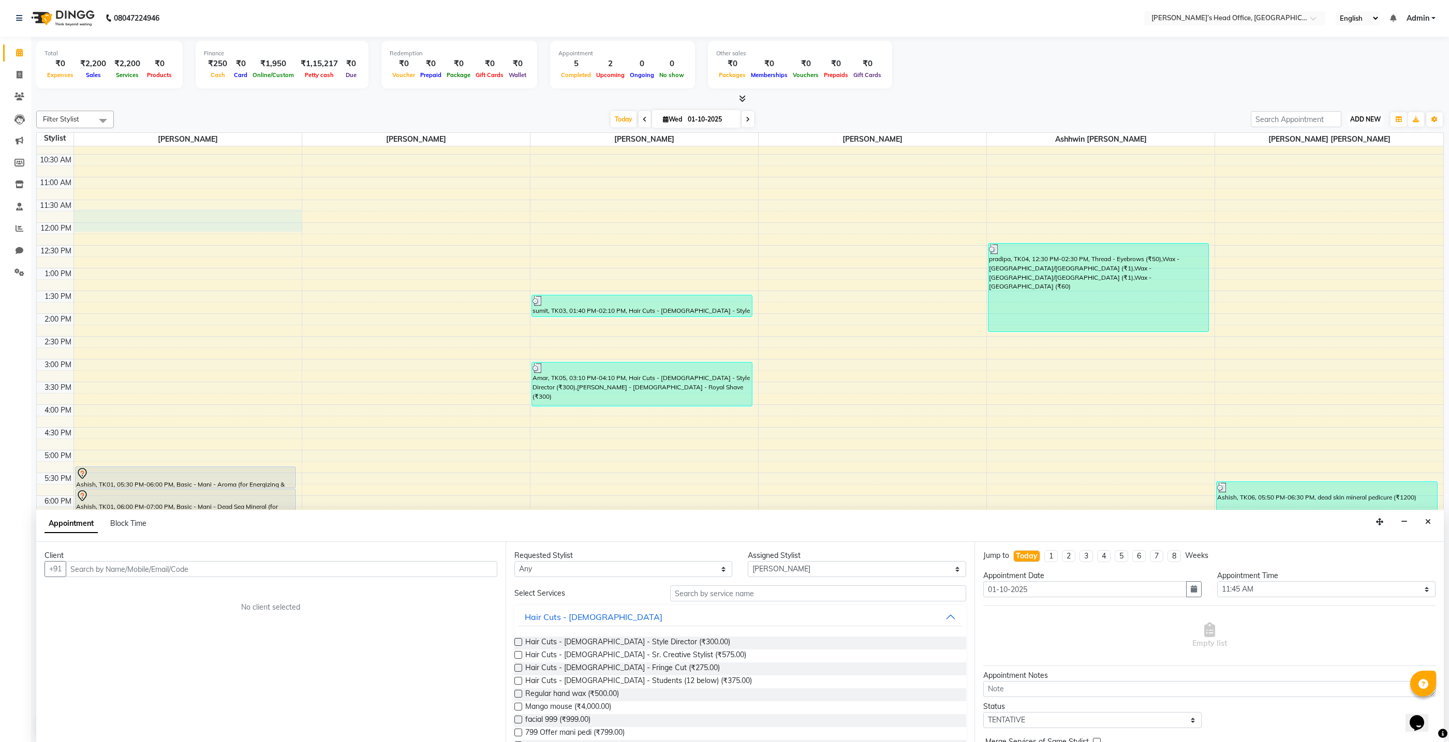
drag, startPoint x: 1368, startPoint y: 119, endPoint x: 1374, endPoint y: 118, distance: 5.8
click at [1369, 119] on span "ADD NEW" at bounding box center [1365, 119] width 31 height 8
click at [1349, 151] on link "Add Invoice" at bounding box center [1342, 151] width 82 height 13
select select "service"
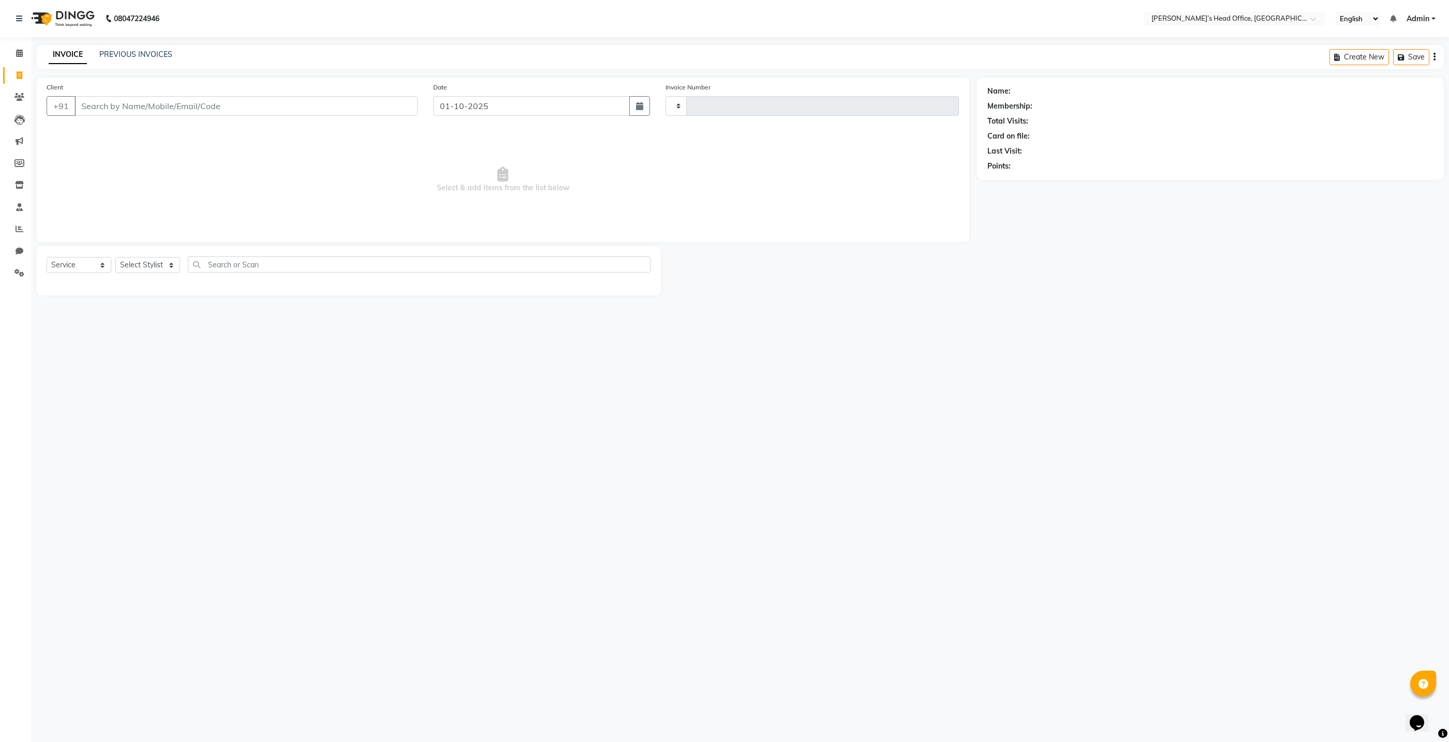
type input "1071"
select select "7682"
click at [163, 109] on input "Client" at bounding box center [245, 106] width 343 height 20
click at [160, 151] on button "Aman Rai 82080 29346" at bounding box center [147, 146] width 147 height 17
type input "8208029346"
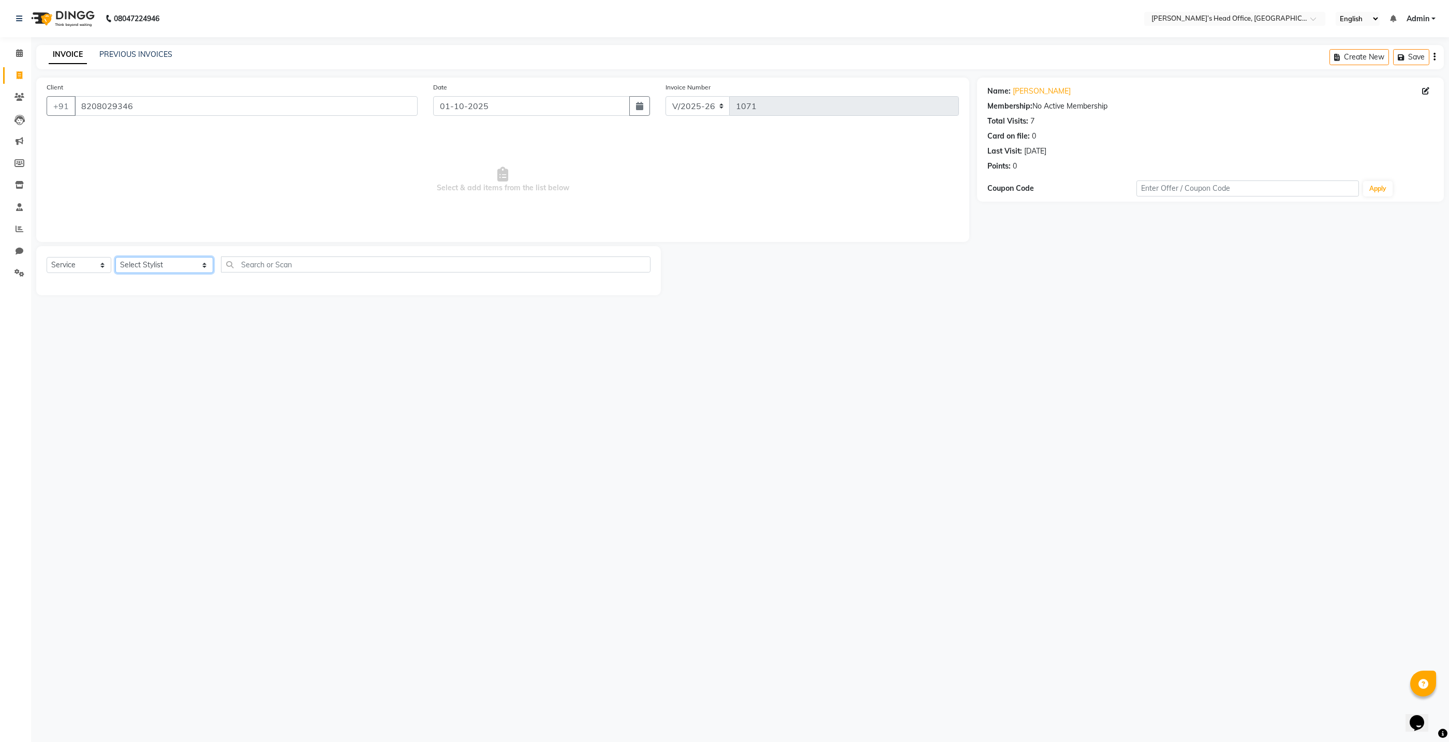
click at [143, 267] on select "Select Stylist ashhwin wagh hemangi yogendra chittoriya Ranjit sharma Rupali Ka…" at bounding box center [164, 265] width 98 height 16
select select "79775"
click at [115, 257] on select "Select Stylist ashhwin wagh hemangi yogendra chittoriya Ranjit sharma Rupali Ka…" at bounding box center [164, 265] width 98 height 16
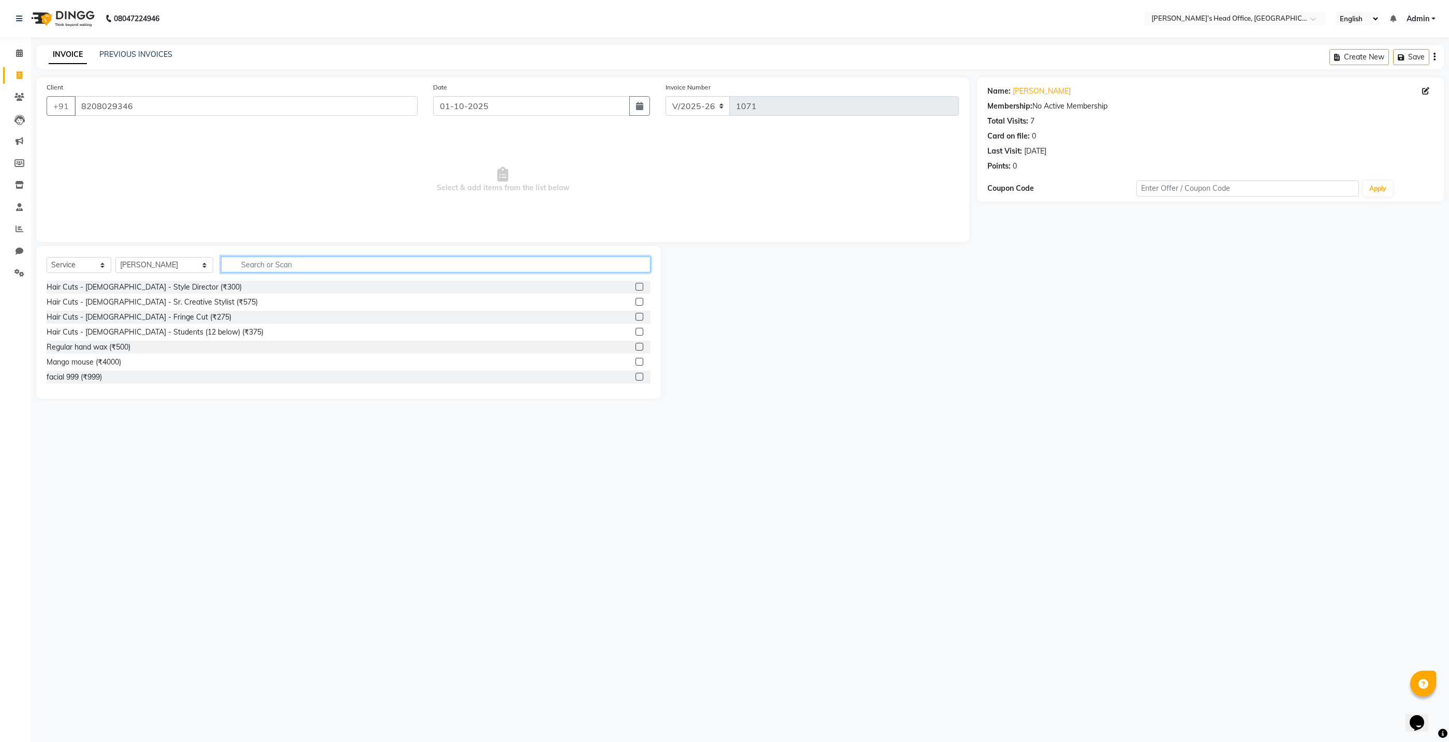
click at [261, 268] on input "text" at bounding box center [435, 265] width 429 height 16
type input "beard"
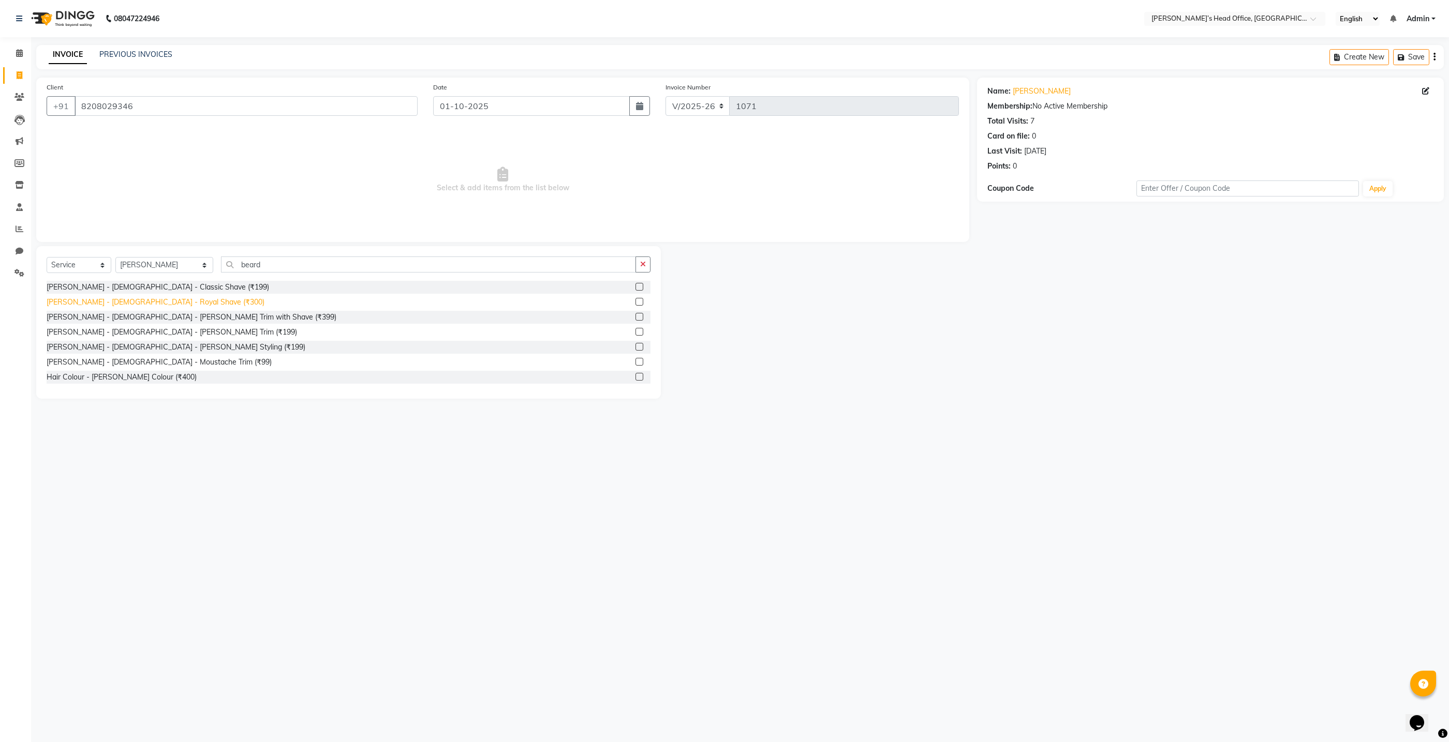
click at [131, 301] on div "Beard - Male - Royal Shave (₹300)" at bounding box center [156, 302] width 218 height 11
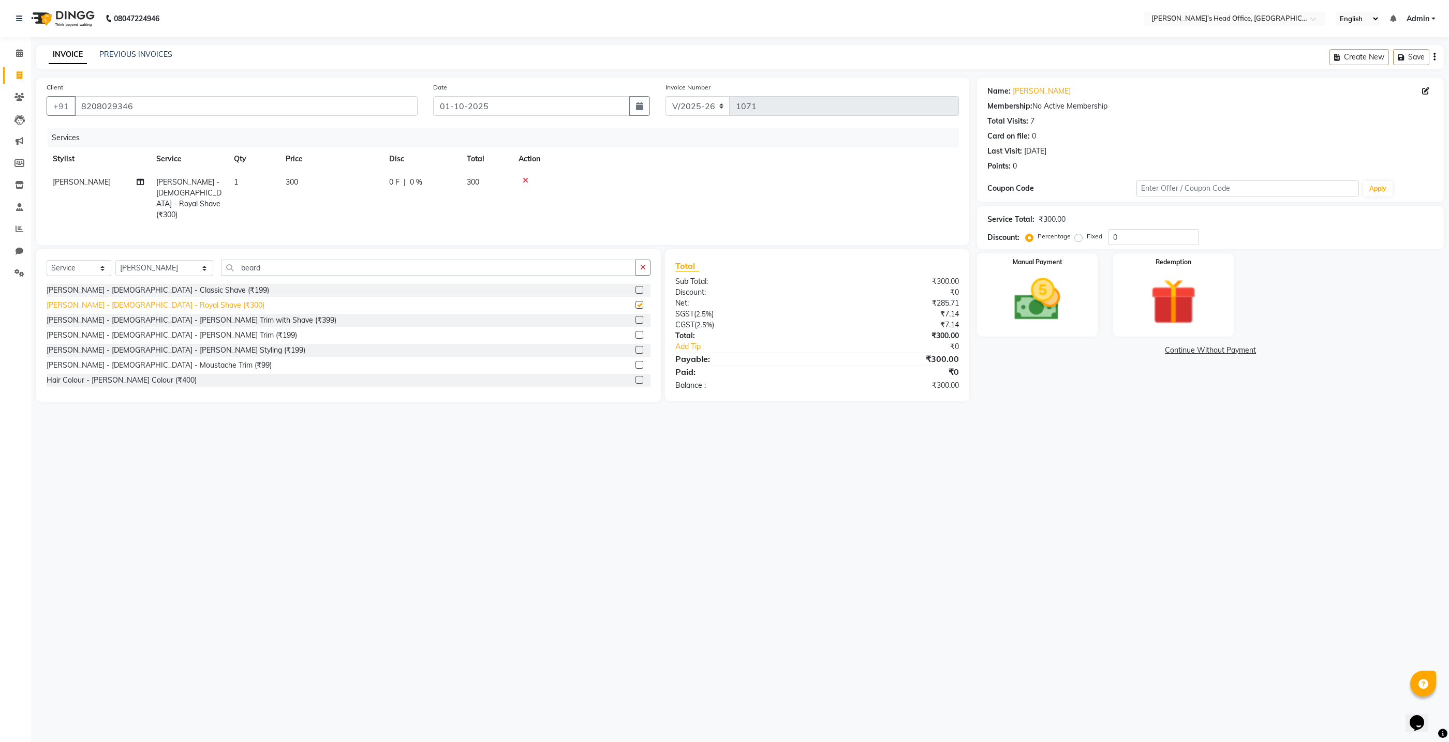
checkbox input "false"
click at [417, 180] on span "0 %" at bounding box center [416, 182] width 12 height 11
select select "79775"
click at [505, 187] on input "0" at bounding box center [498, 185] width 31 height 16
type input "6"
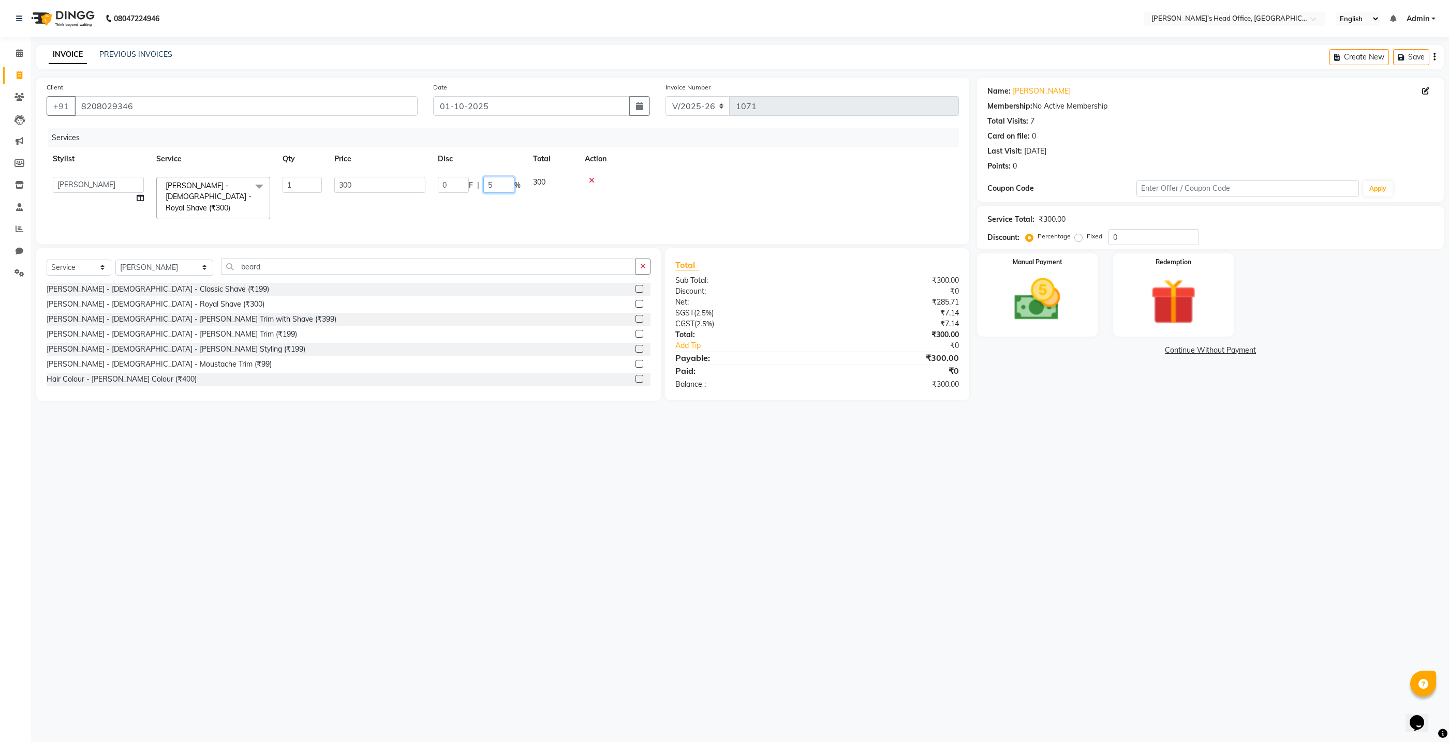
type input "50"
click at [540, 215] on div "Services Stylist Service Qty Price Disc Total Action Sameer Salmani Beard - Mal…" at bounding box center [503, 181] width 912 height 107
click at [1051, 287] on img at bounding box center [1037, 299] width 78 height 55
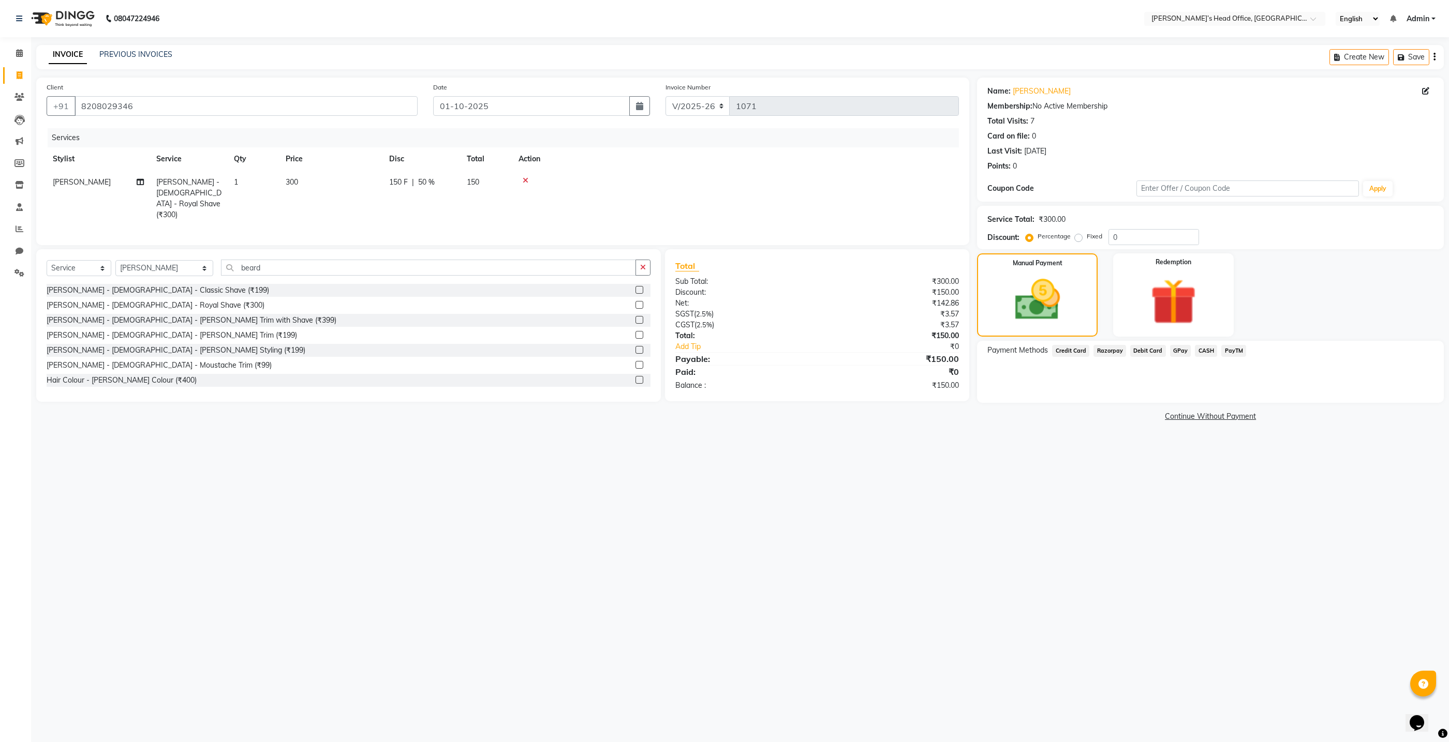
click at [1179, 352] on span "GPay" at bounding box center [1180, 351] width 21 height 12
click at [1193, 406] on button "Add Payment" at bounding box center [1287, 406] width 292 height 16
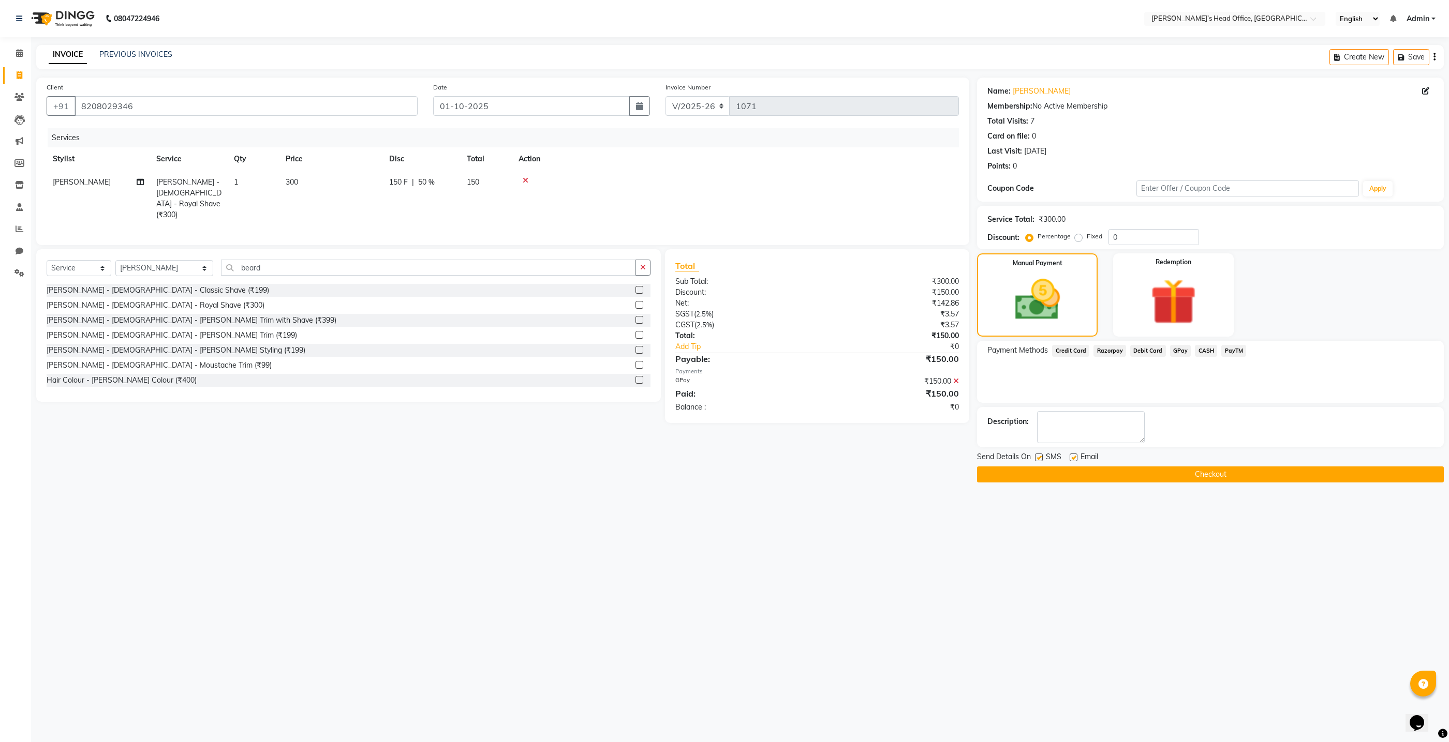
click at [1162, 473] on button "Checkout" at bounding box center [1210, 475] width 467 height 16
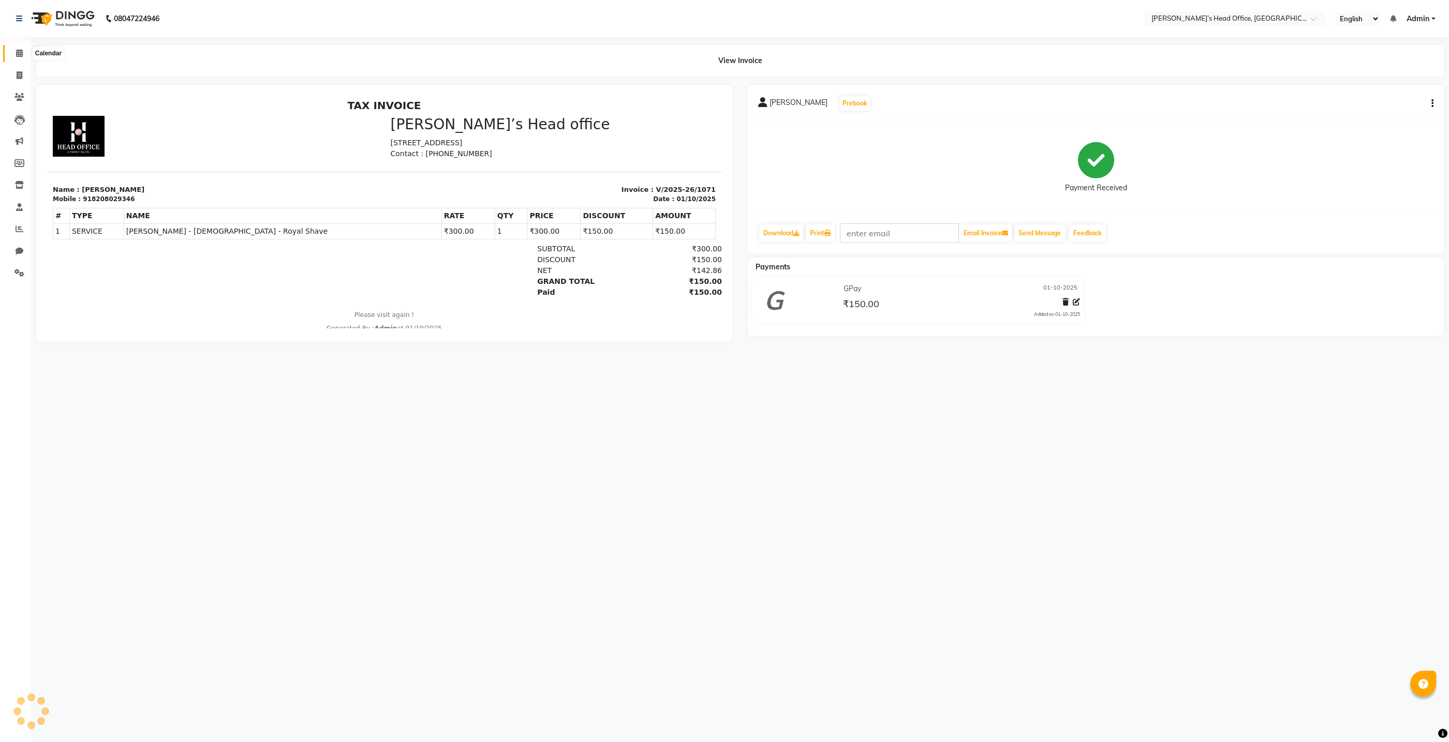
click at [20, 56] on icon at bounding box center [19, 53] width 7 height 8
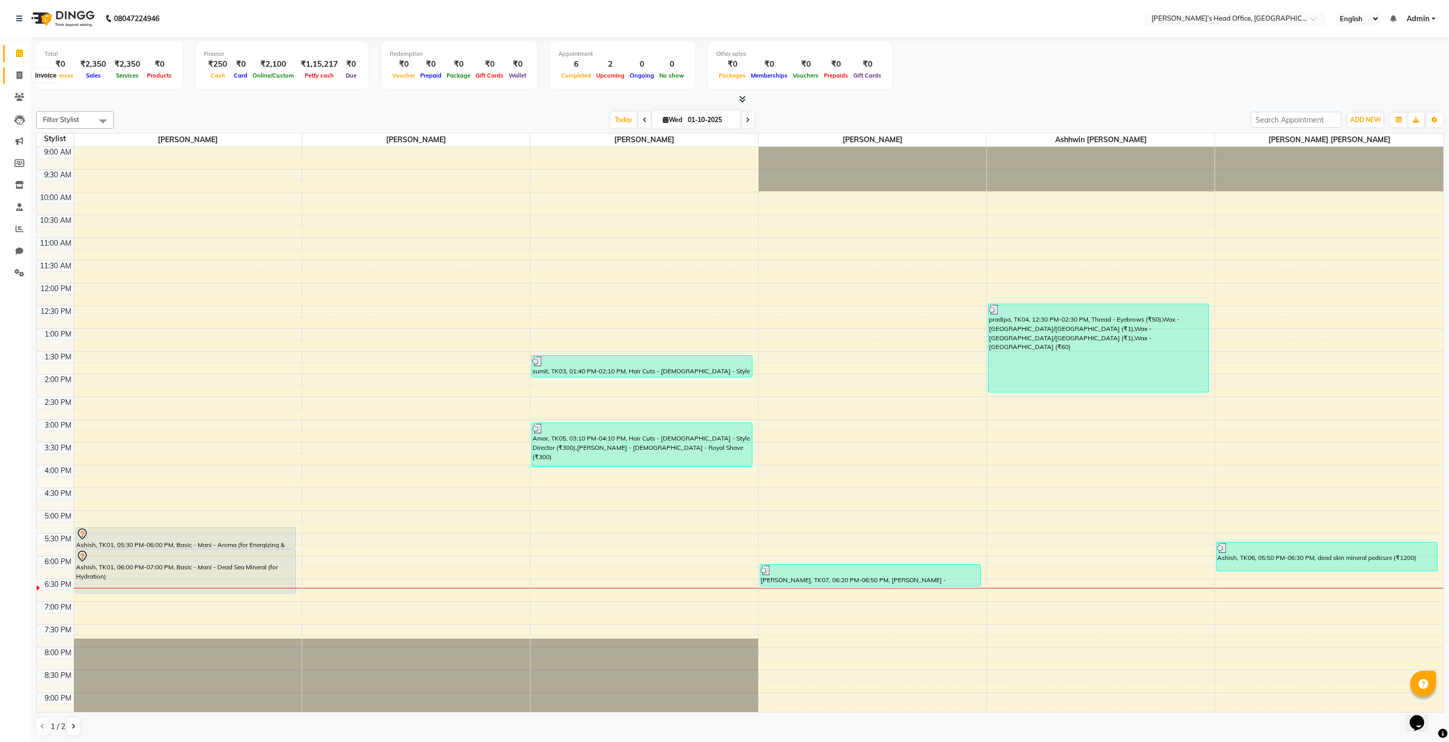
click at [18, 71] on icon at bounding box center [20, 75] width 6 height 8
select select "service"
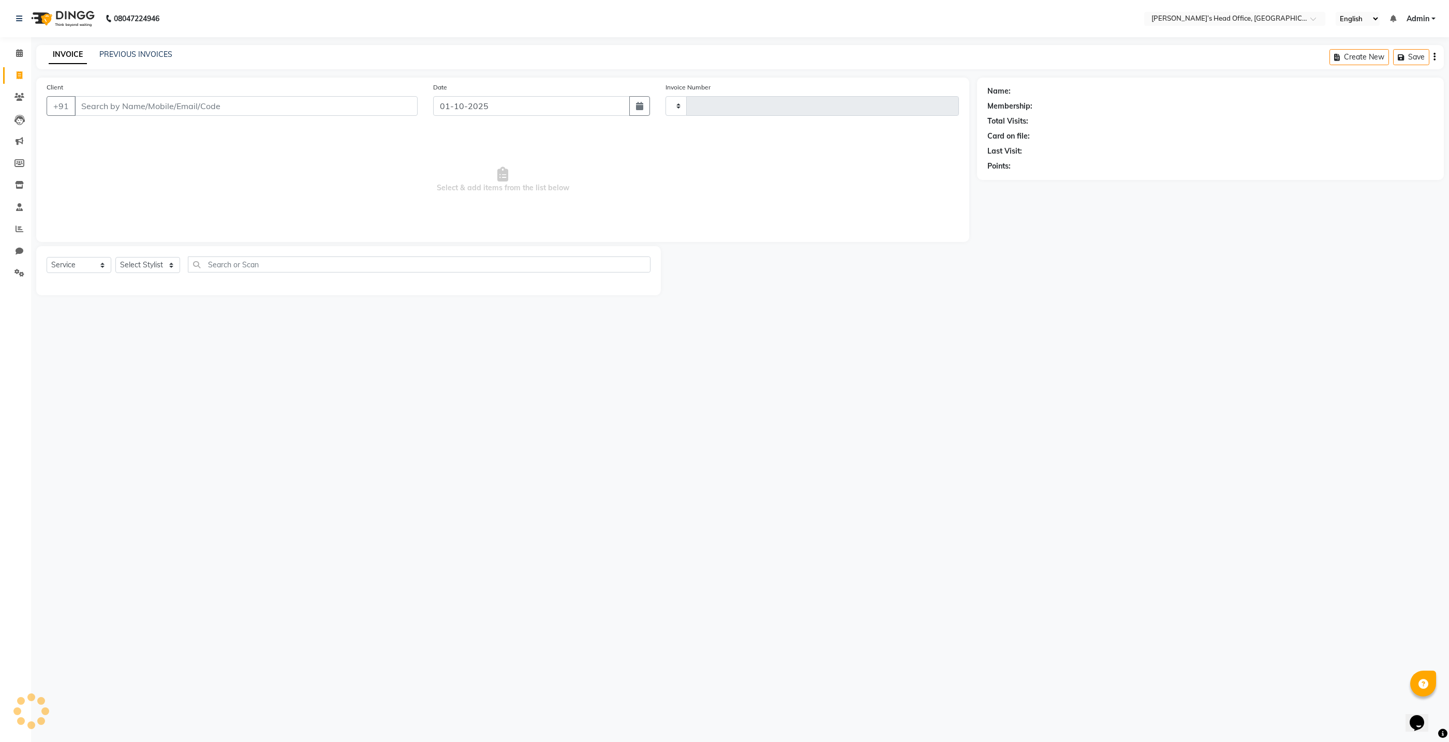
type input "1072"
select select "7682"
click at [157, 55] on link "PREVIOUS INVOICES" at bounding box center [135, 54] width 73 height 9
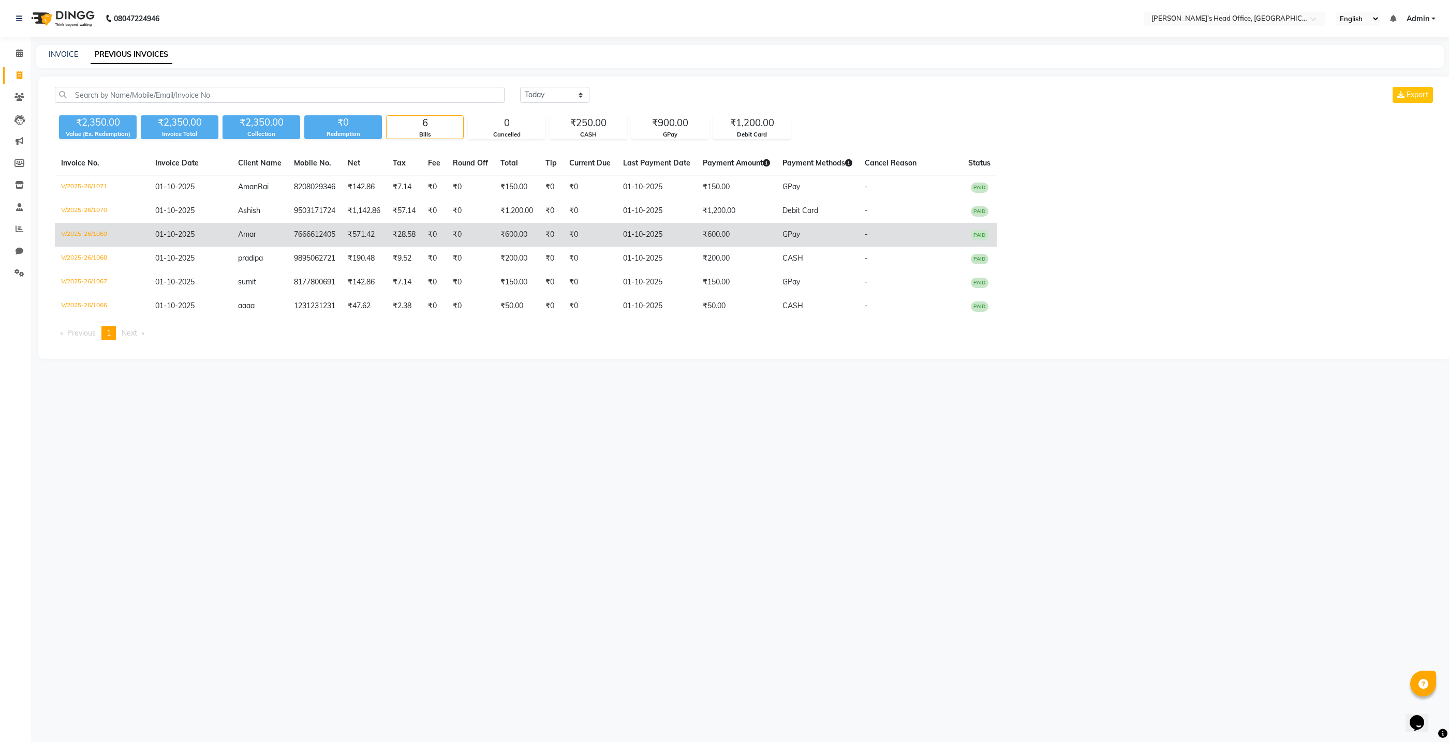
click at [251, 237] on span "Amar" at bounding box center [247, 234] width 18 height 9
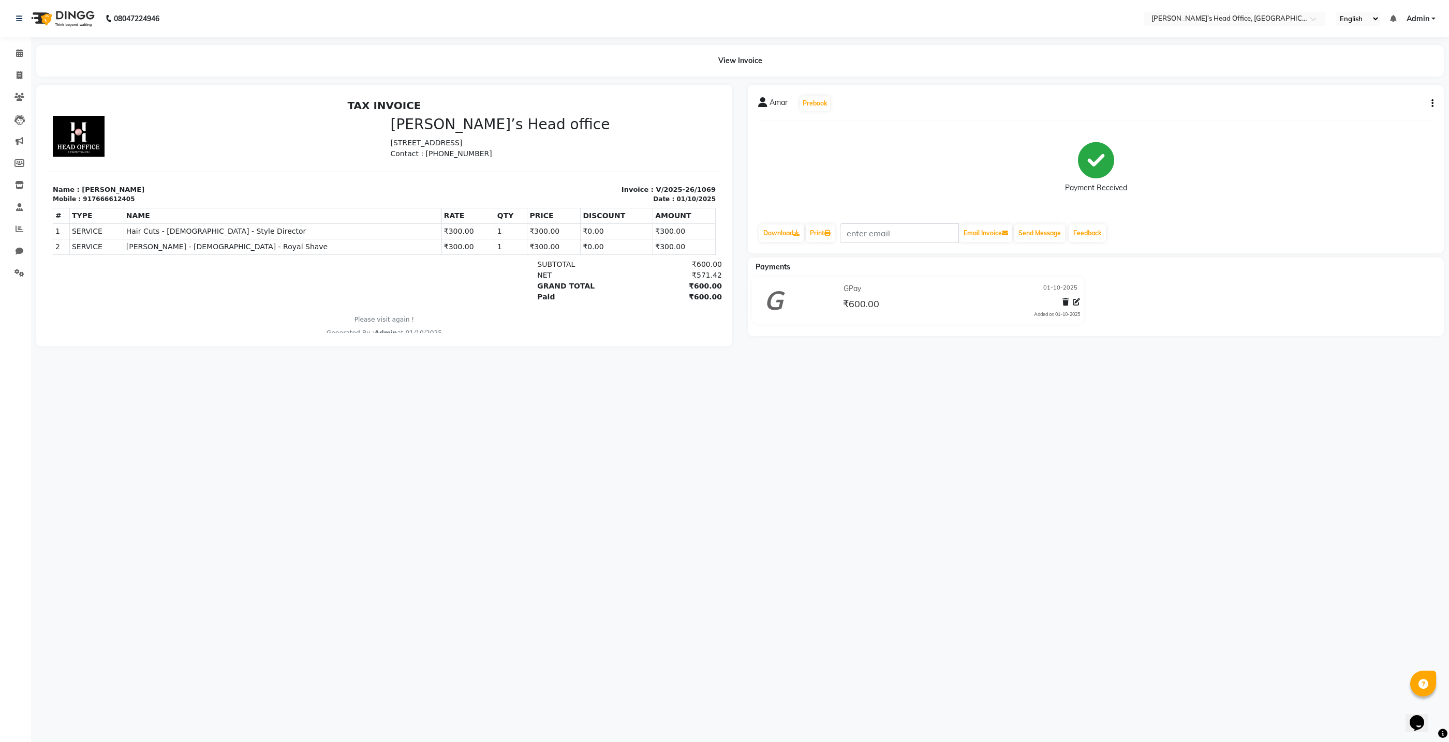
click at [70, 161] on div "TAX INVOICE Neeta’s Head office [STREET_ADDRESS] Contact : [PHONE_NUMBER] #" at bounding box center [384, 218] width 675 height 239
click at [75, 191] on p "Name : [PERSON_NAME]" at bounding box center [215, 190] width 325 height 10
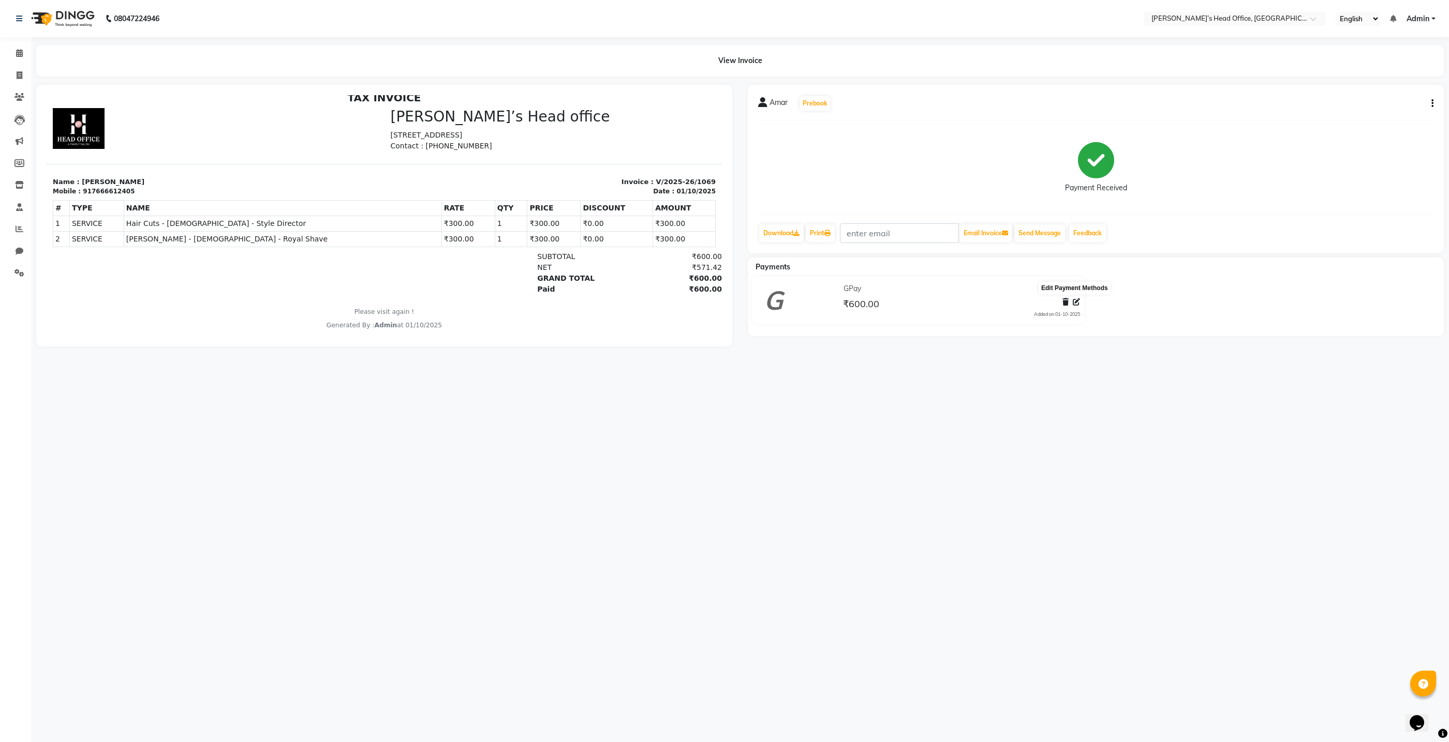
click at [1074, 302] on icon at bounding box center [1075, 301] width 7 height 7
select select "5"
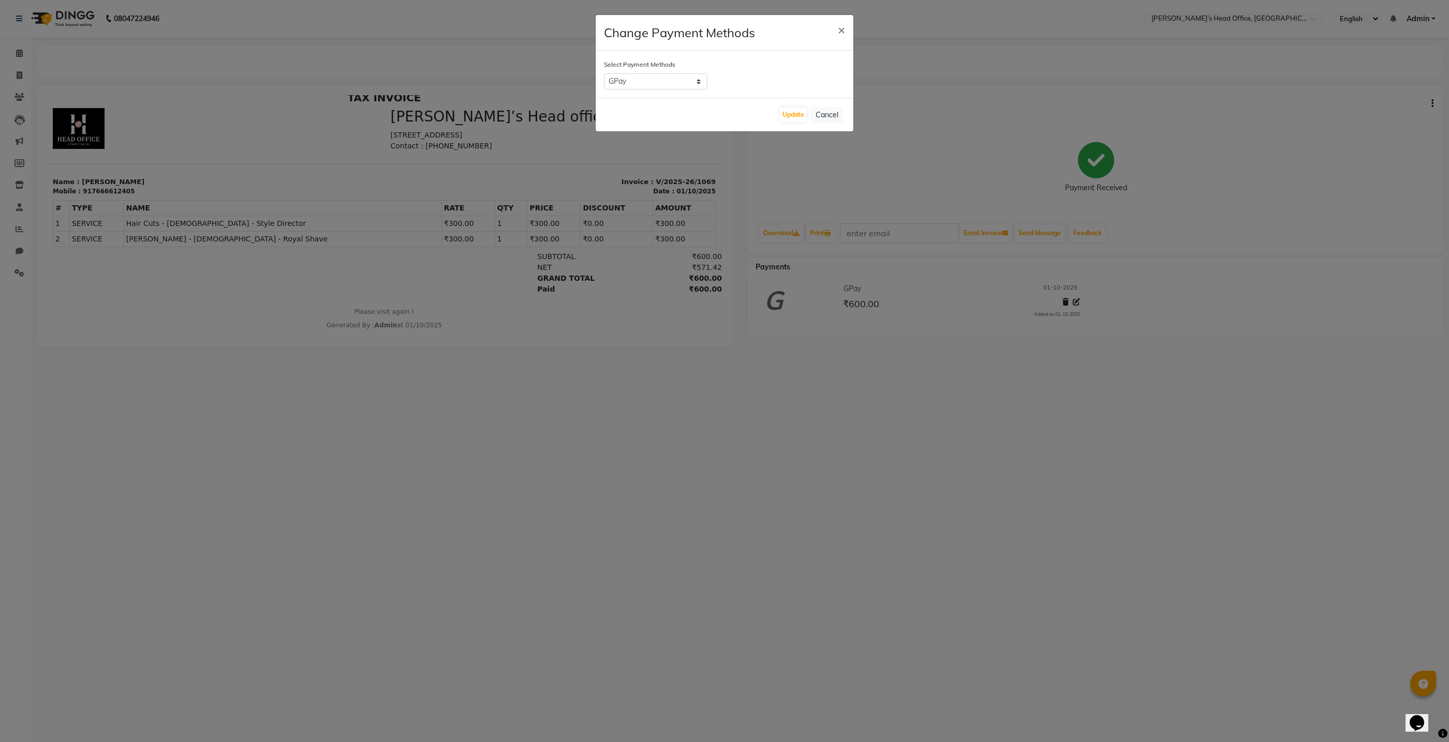
click at [531, 339] on ngb-modal-window "Change Payment Methods × Select Payment Methods Credit Card Razorpay Debit Card…" at bounding box center [724, 371] width 1449 height 742
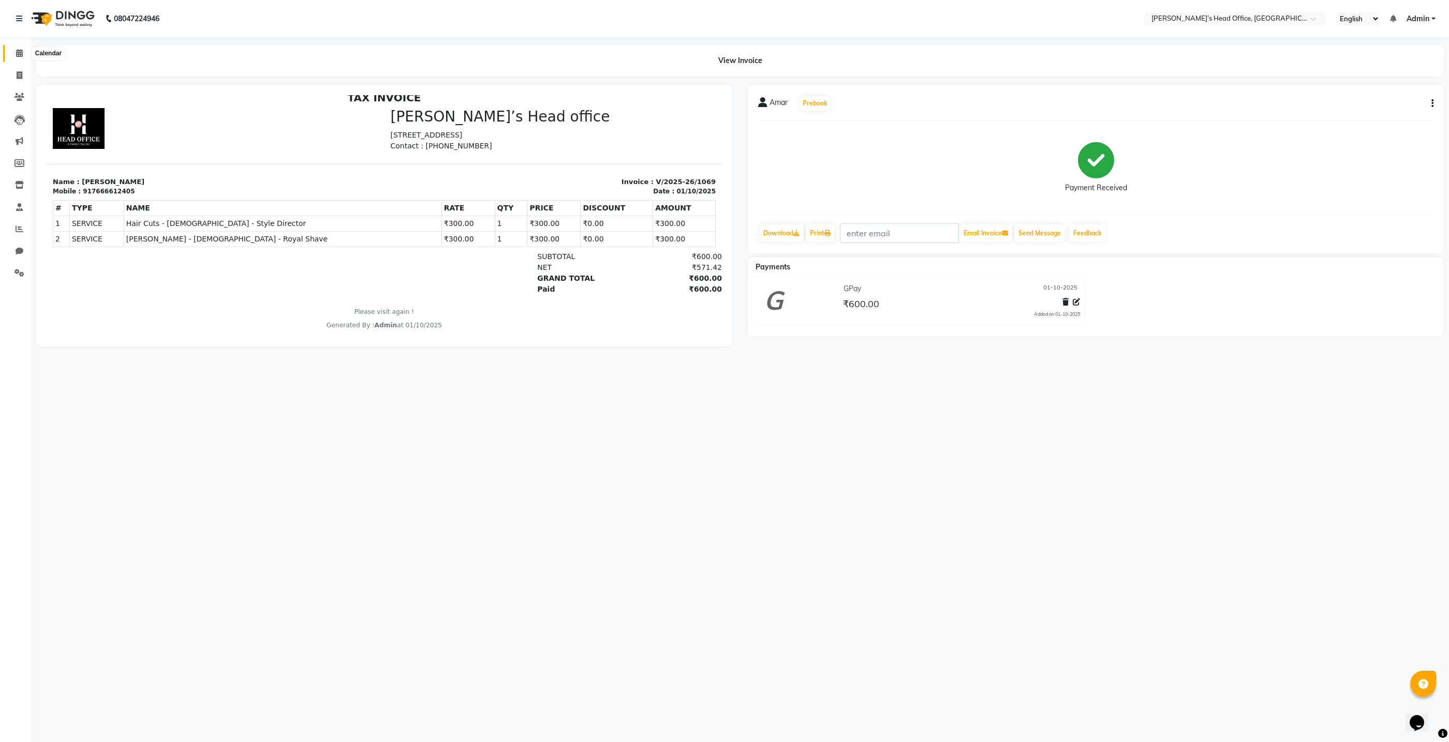
click at [20, 55] on icon at bounding box center [19, 53] width 7 height 8
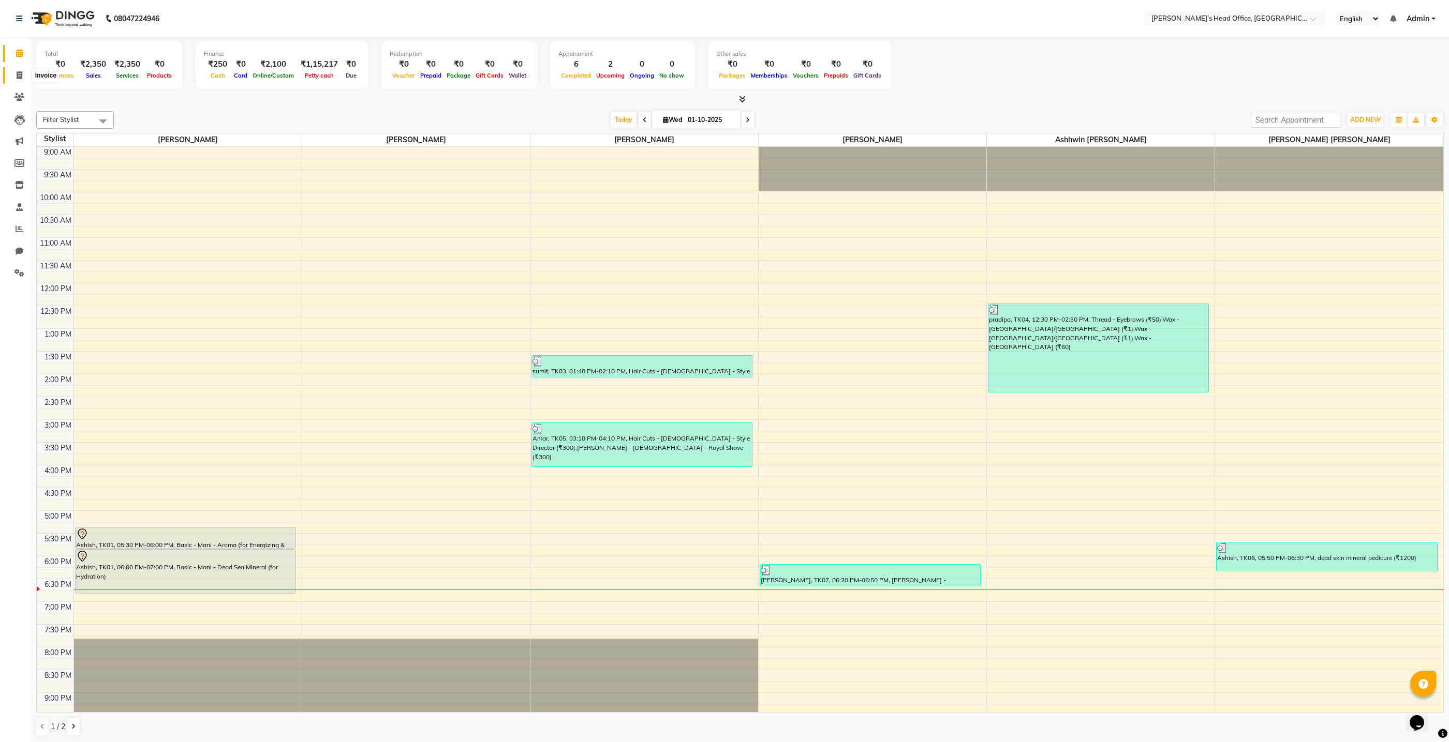
click at [22, 79] on span at bounding box center [19, 76] width 18 height 12
select select "7682"
select select "service"
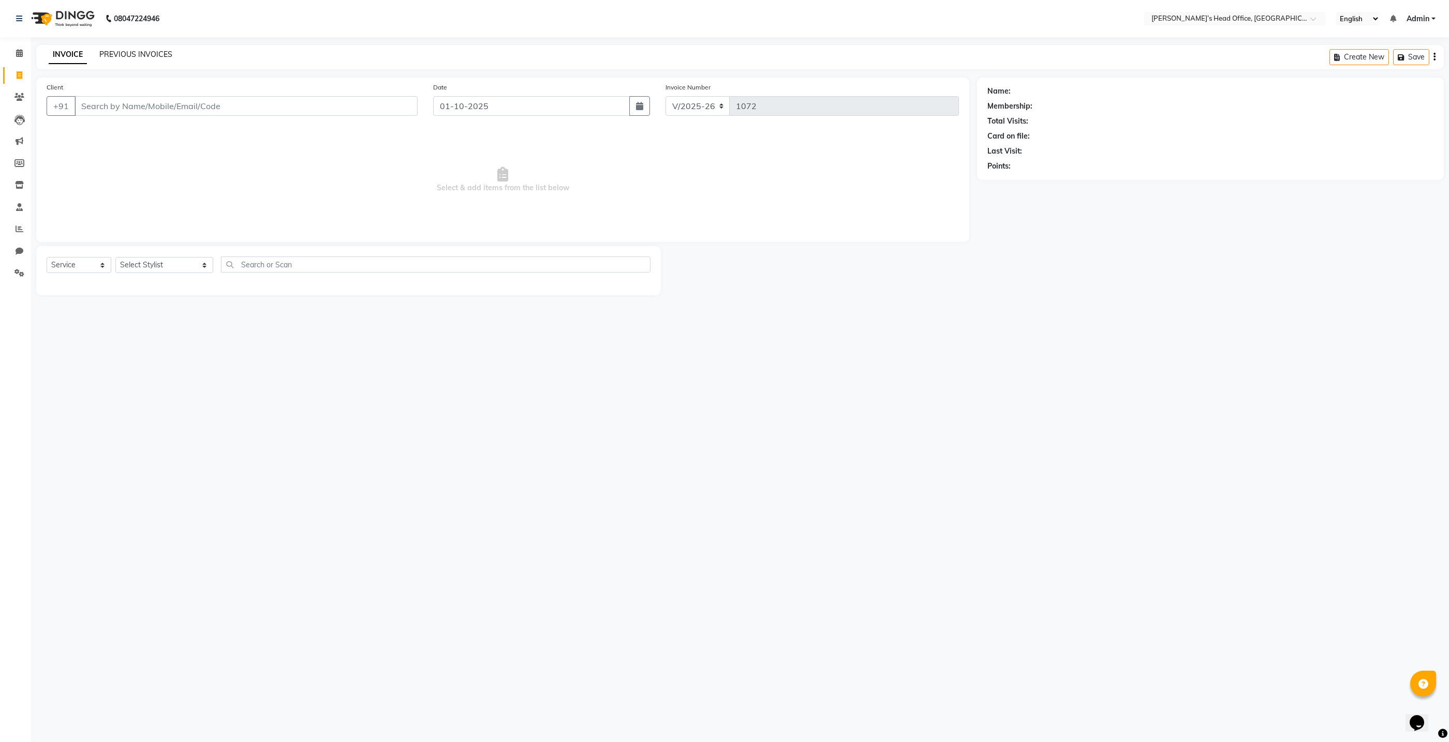
click at [128, 53] on link "PREVIOUS INVOICES" at bounding box center [135, 54] width 73 height 9
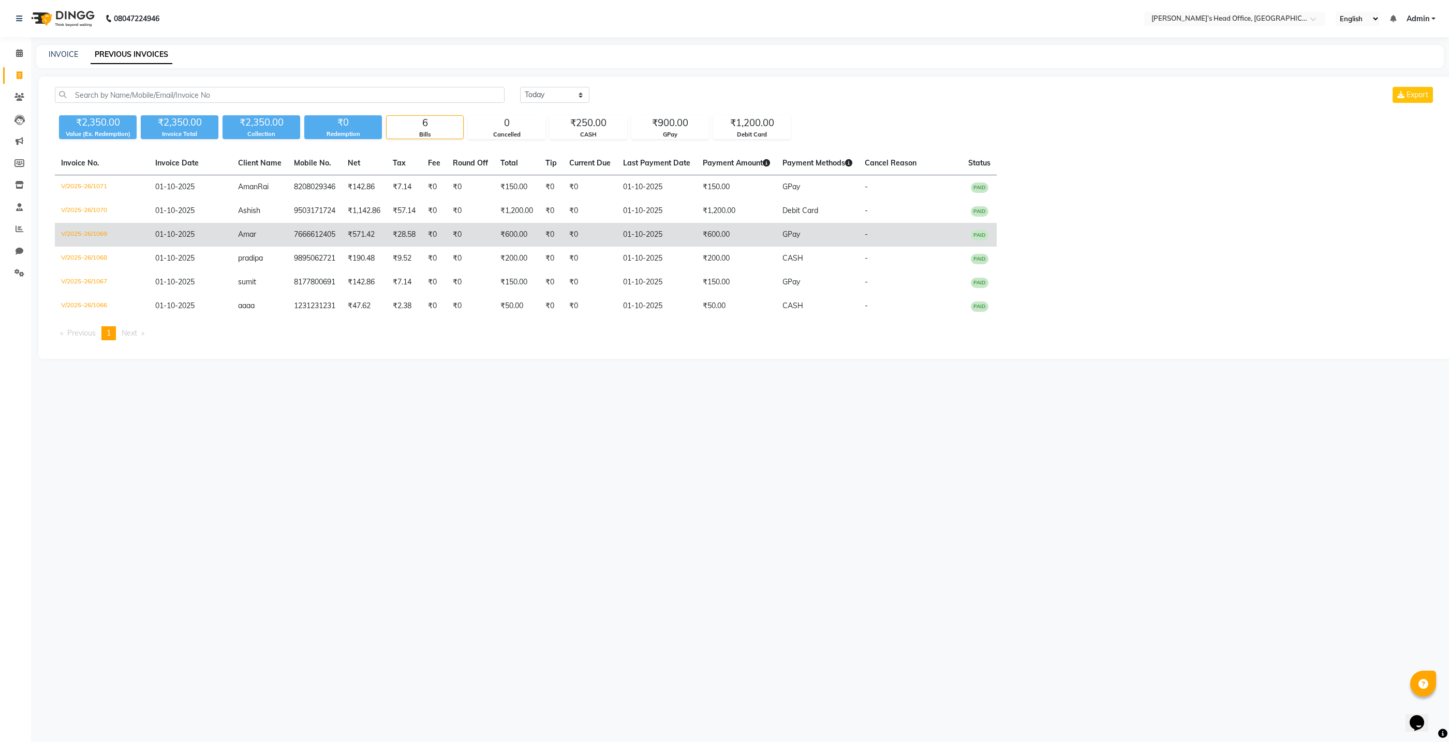
click at [97, 231] on td "V/2025-26/1069" at bounding box center [102, 235] width 94 height 24
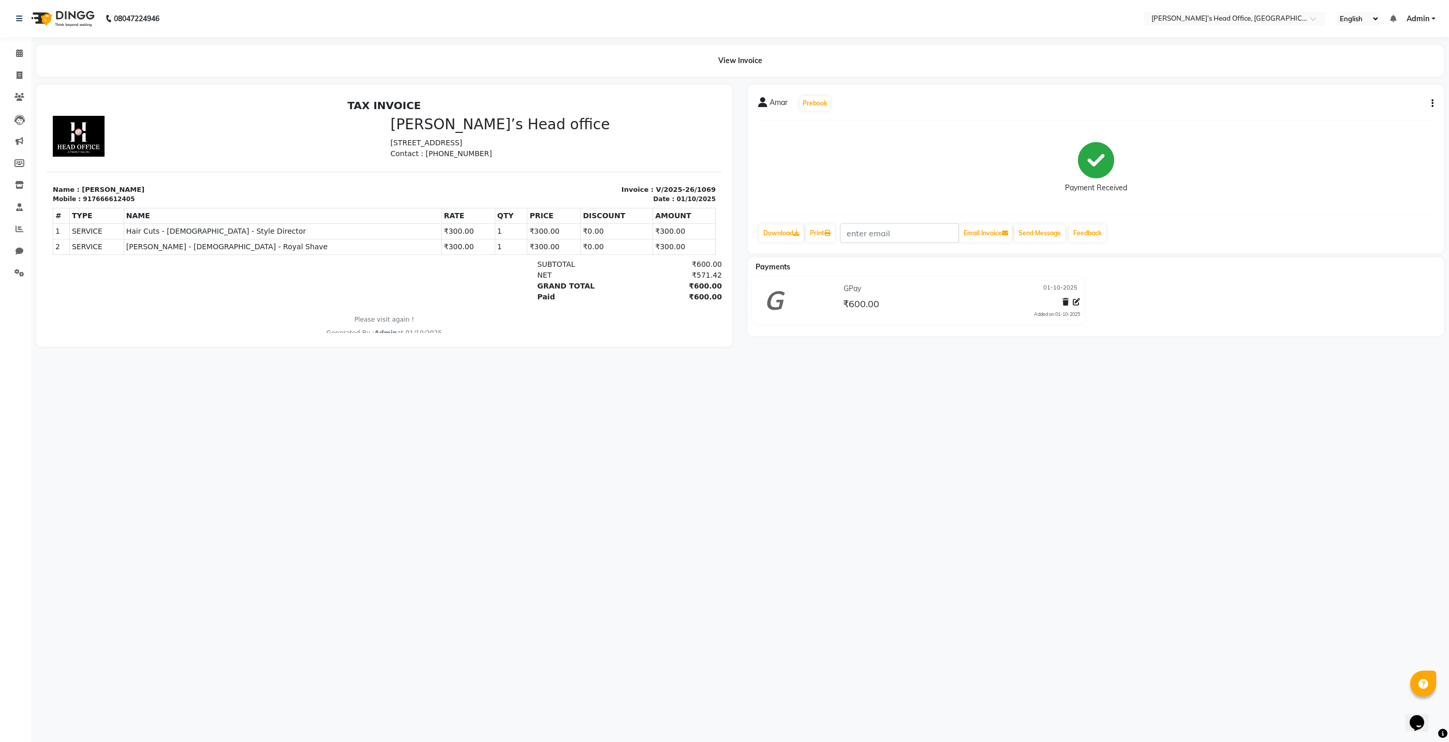
click at [1431, 103] on icon "button" at bounding box center [1432, 103] width 2 height 1
click at [1390, 113] on div "Edit Invoice" at bounding box center [1380, 116] width 71 height 13
select select "service"
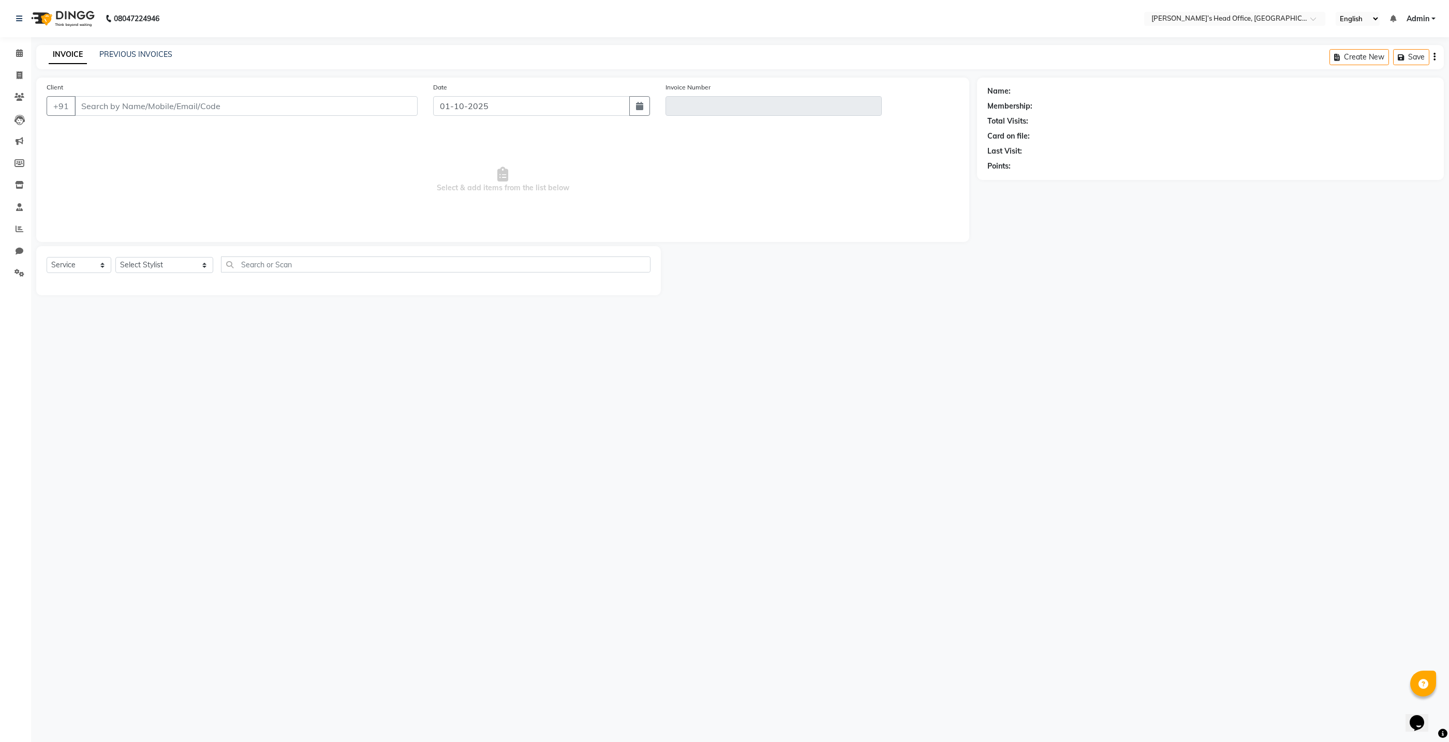
type input "7666612405"
type input "V/2025-26/1069"
select select "select"
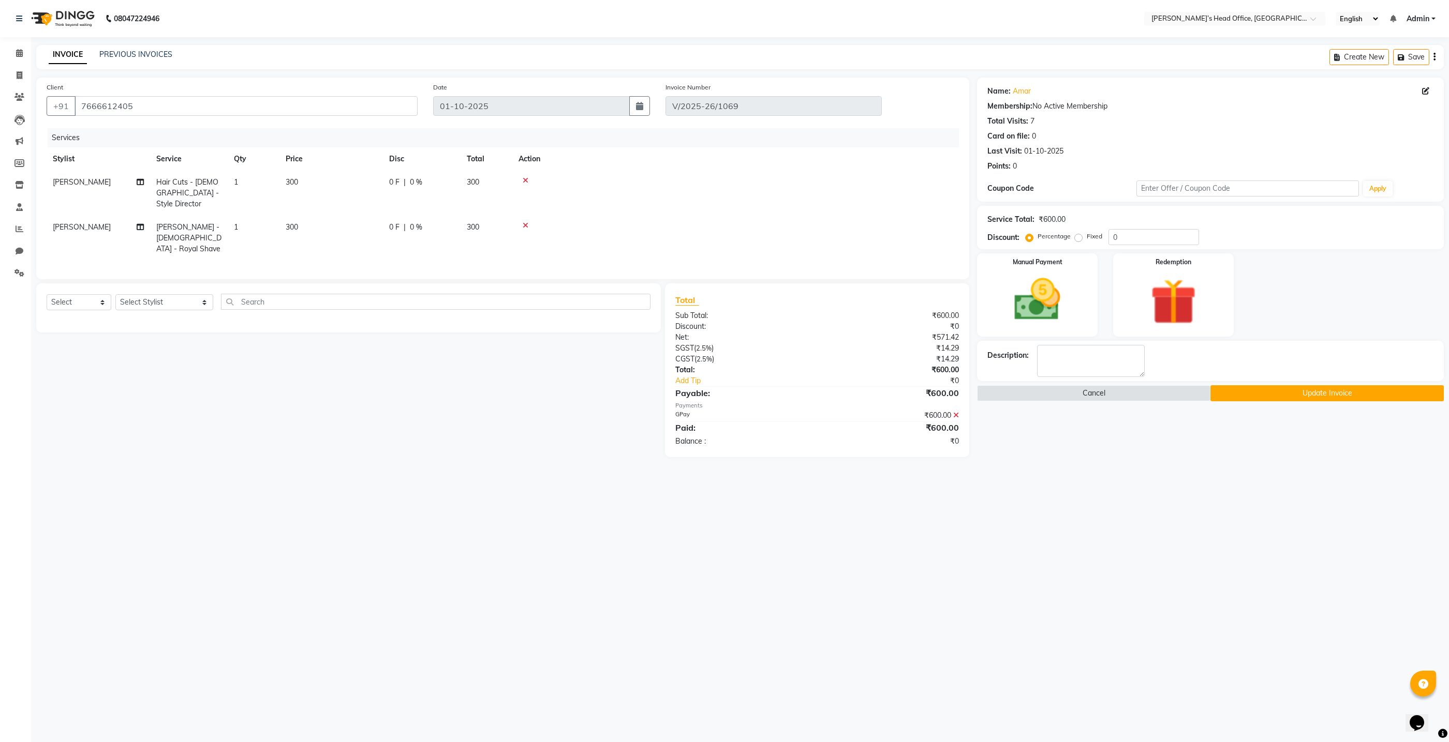
click at [414, 183] on span "0 %" at bounding box center [416, 182] width 12 height 11
select select "68762"
click at [498, 184] on input "0" at bounding box center [498, 185] width 31 height 16
type input "50"
click at [461, 222] on tr "Ranjit sharma Beard - Male - Royal Shave 1 300 0 F | 0 % 300" at bounding box center [503, 238] width 912 height 45
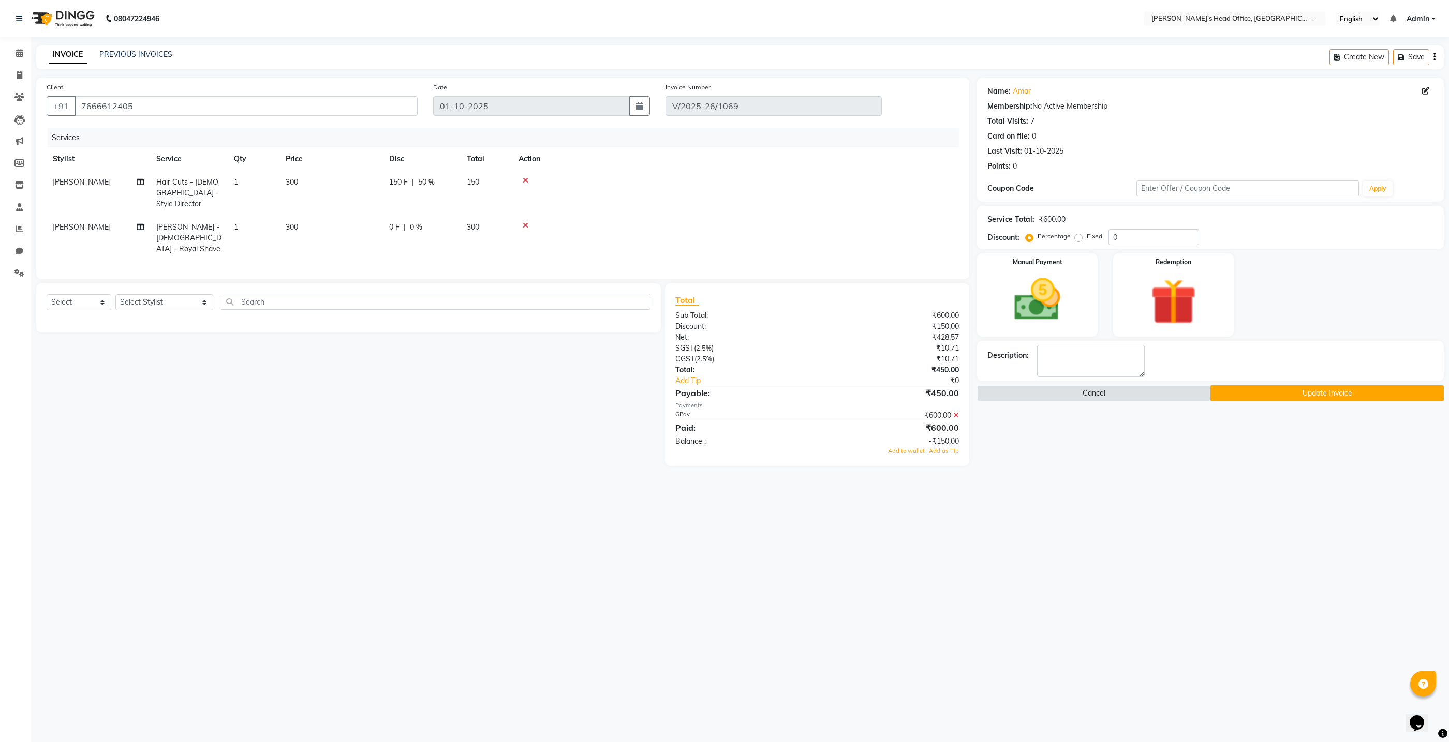
click at [415, 222] on span "0 %" at bounding box center [416, 227] width 12 height 11
select select "68762"
click at [502, 211] on input "0" at bounding box center [498, 219] width 31 height 16
type input "50"
click at [563, 248] on div "Client +91 7666612405 Date 01-10-2025 Invoice Number V/2025-26/1069 Services St…" at bounding box center [502, 179] width 933 height 202
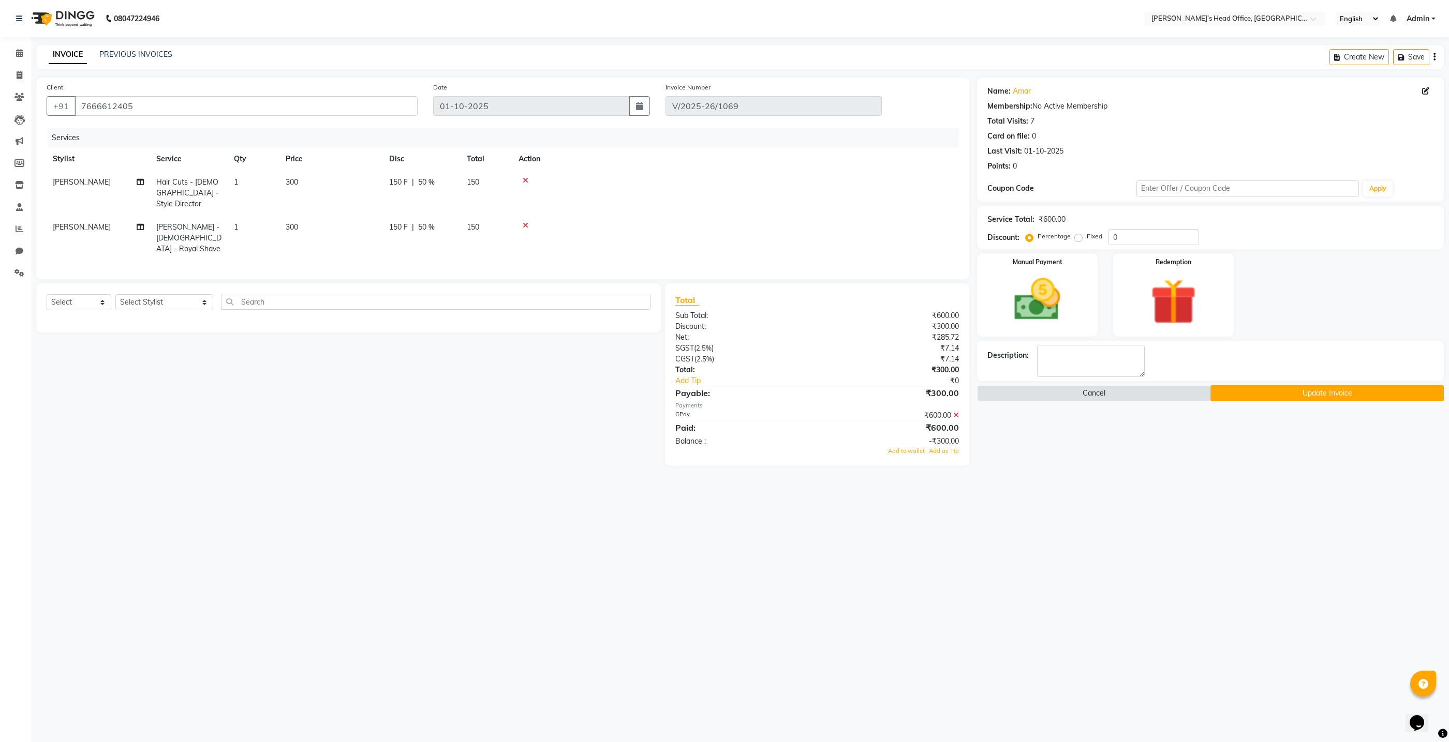
click at [1362, 391] on button "Update Invoice" at bounding box center [1326, 393] width 233 height 16
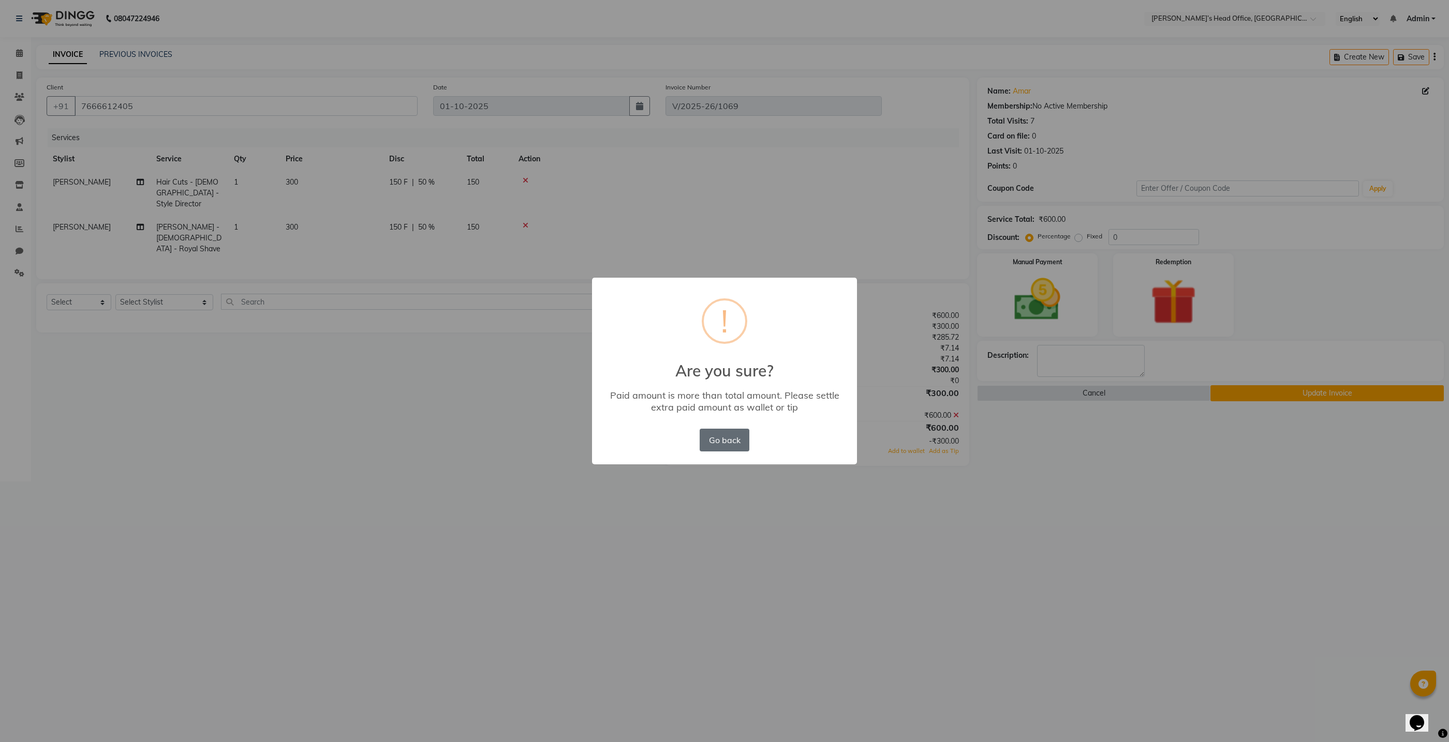
click at [730, 441] on button "Go back" at bounding box center [724, 440] width 50 height 23
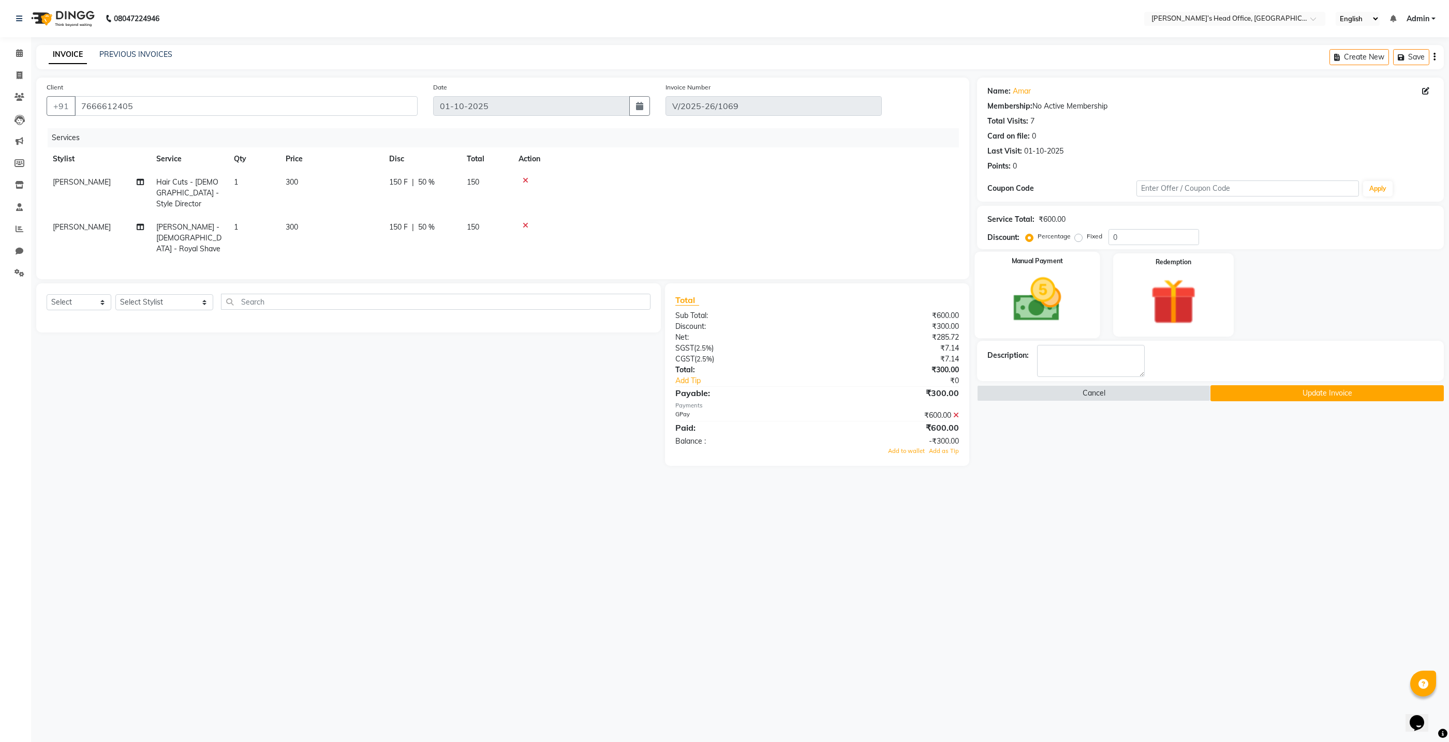
click at [1010, 311] on img at bounding box center [1037, 299] width 78 height 55
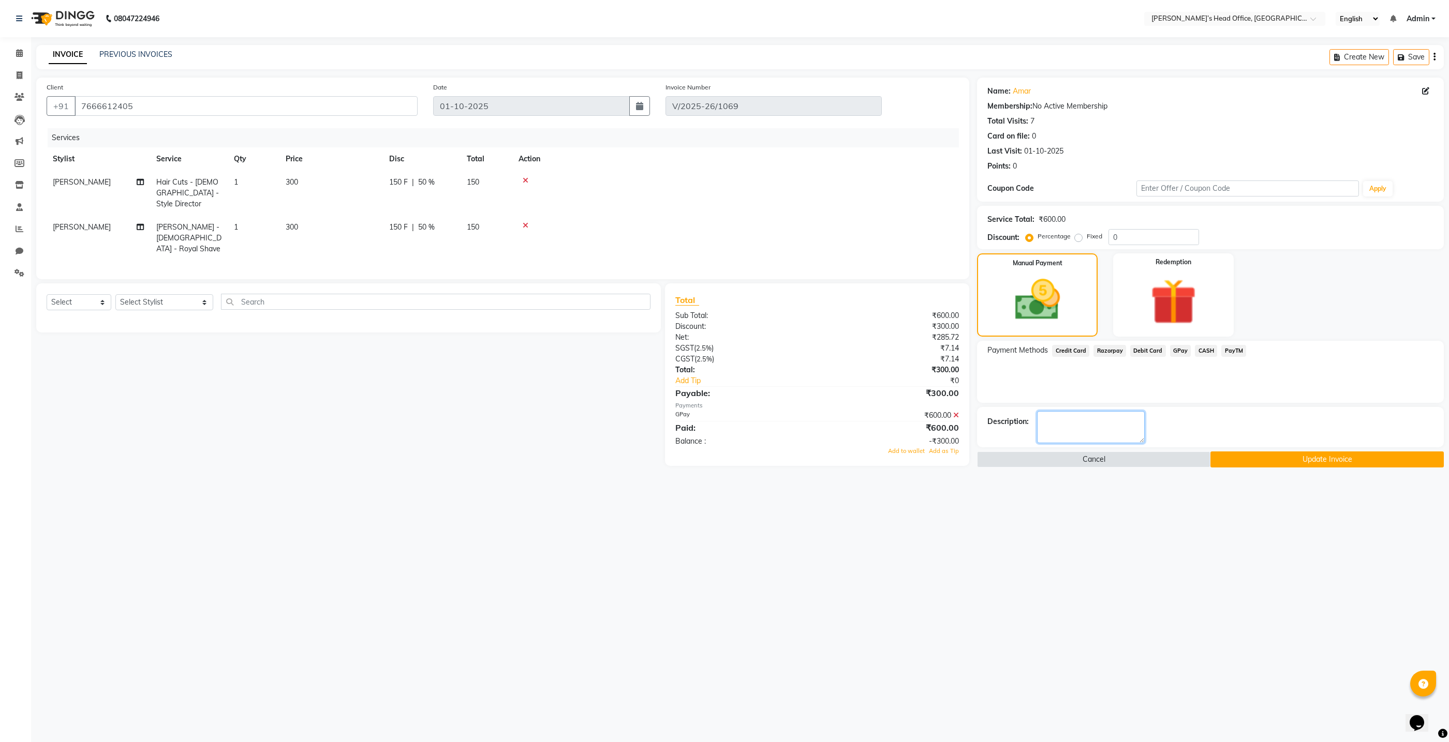
click at [1093, 433] on textarea at bounding box center [1091, 427] width 108 height 32
type textarea "by mistake 600"
click at [1236, 460] on button "Update Invoice" at bounding box center [1326, 460] width 233 height 16
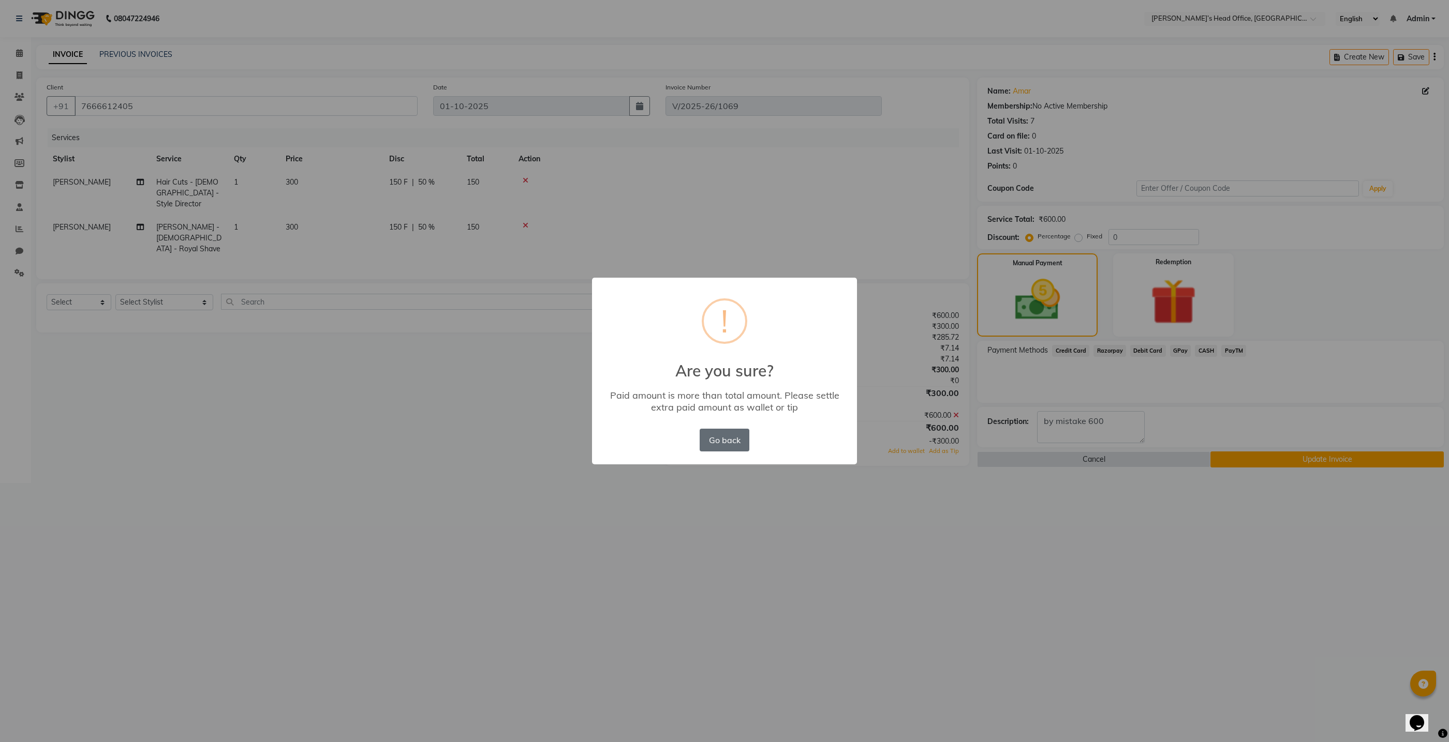
click at [713, 440] on button "Go back" at bounding box center [724, 440] width 50 height 23
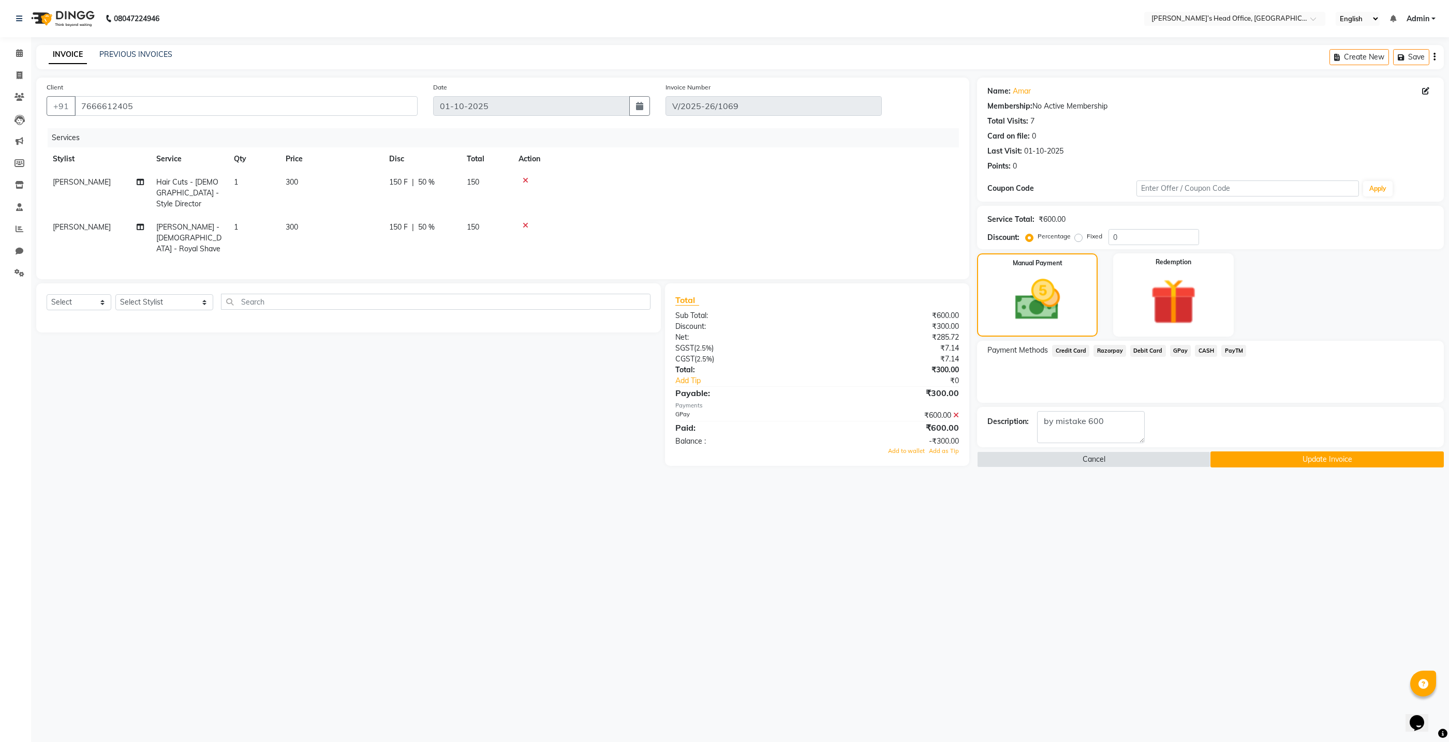
click at [1283, 457] on button "Update Invoice" at bounding box center [1326, 460] width 233 height 16
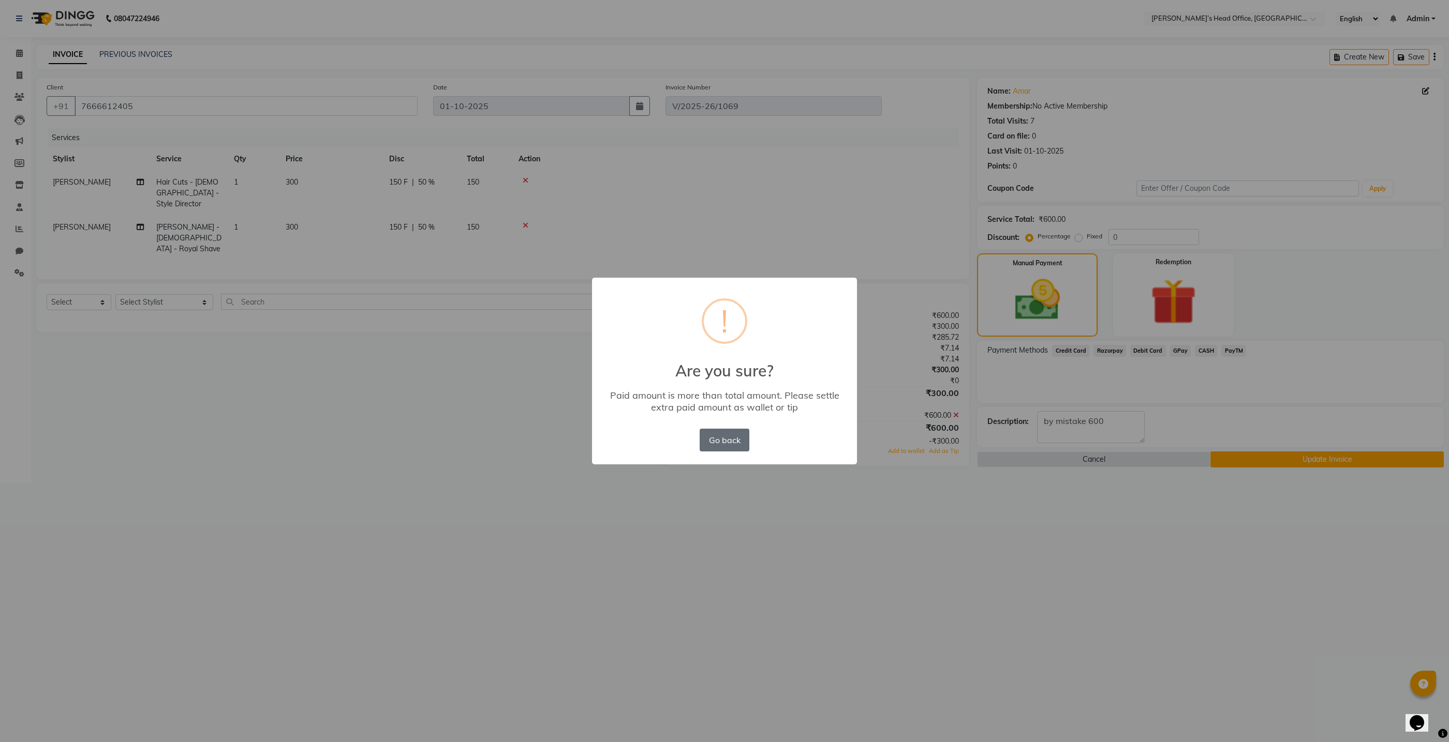
click at [724, 438] on button "Go back" at bounding box center [724, 440] width 50 height 23
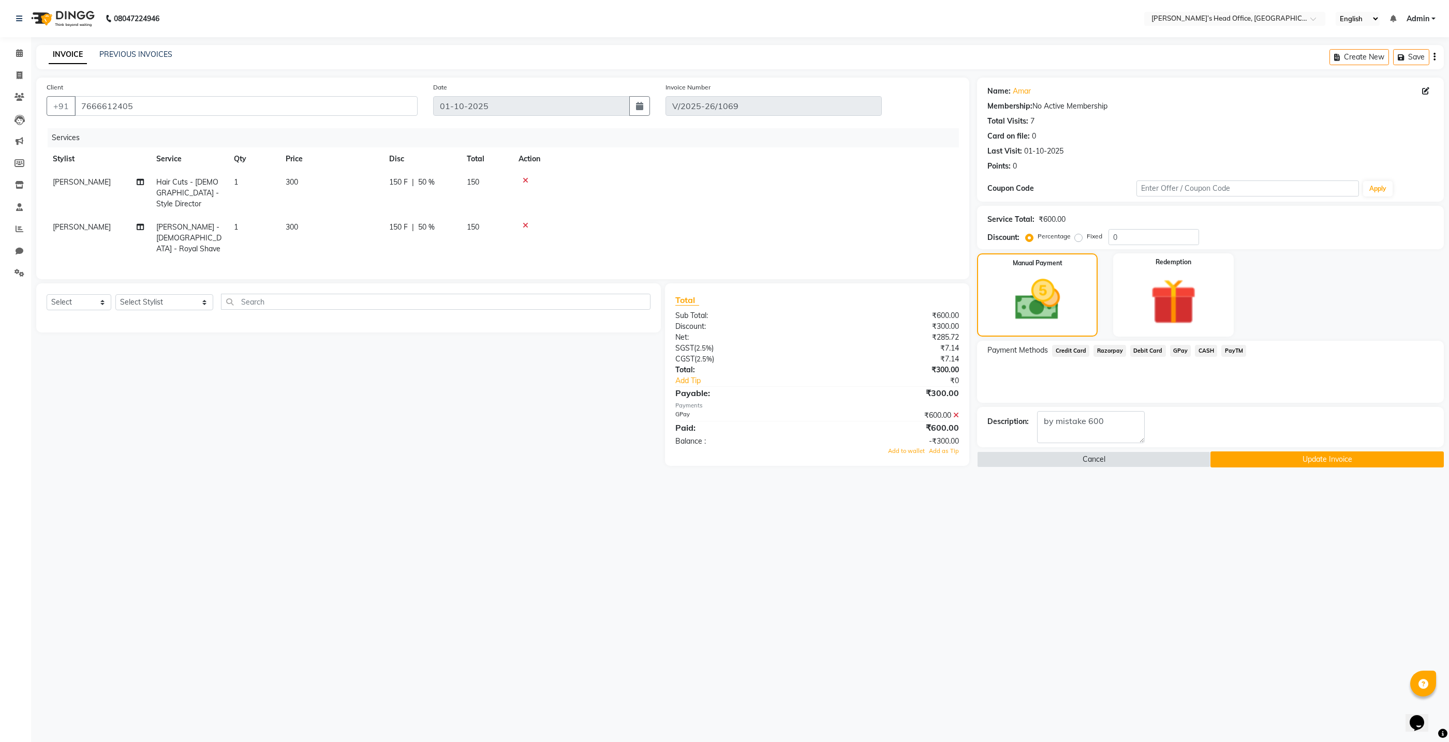
click at [955, 410] on div "₹600.00" at bounding box center [892, 415] width 150 height 11
click at [955, 412] on icon at bounding box center [956, 415] width 6 height 7
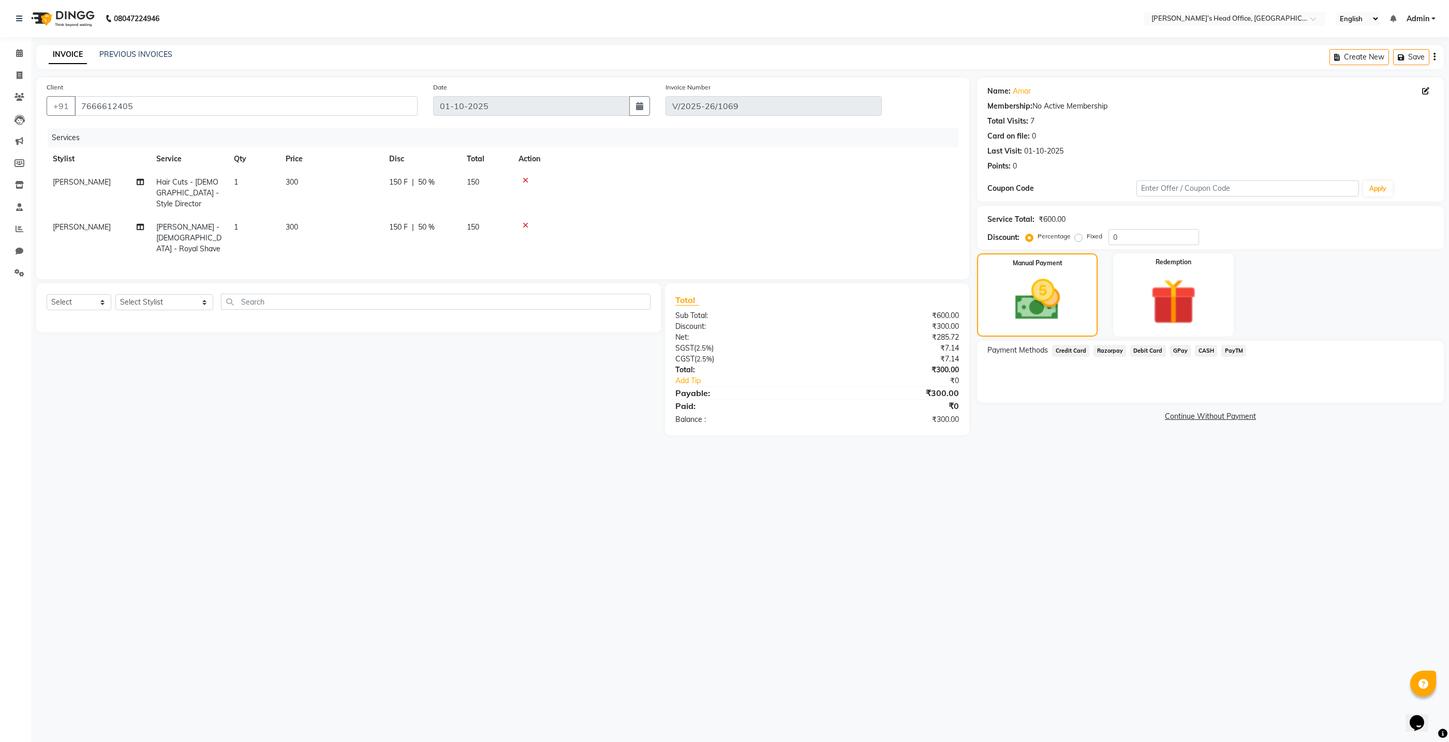
click at [1175, 351] on span "GPay" at bounding box center [1180, 351] width 21 height 12
click at [1227, 407] on button "Add Payment" at bounding box center [1287, 406] width 292 height 16
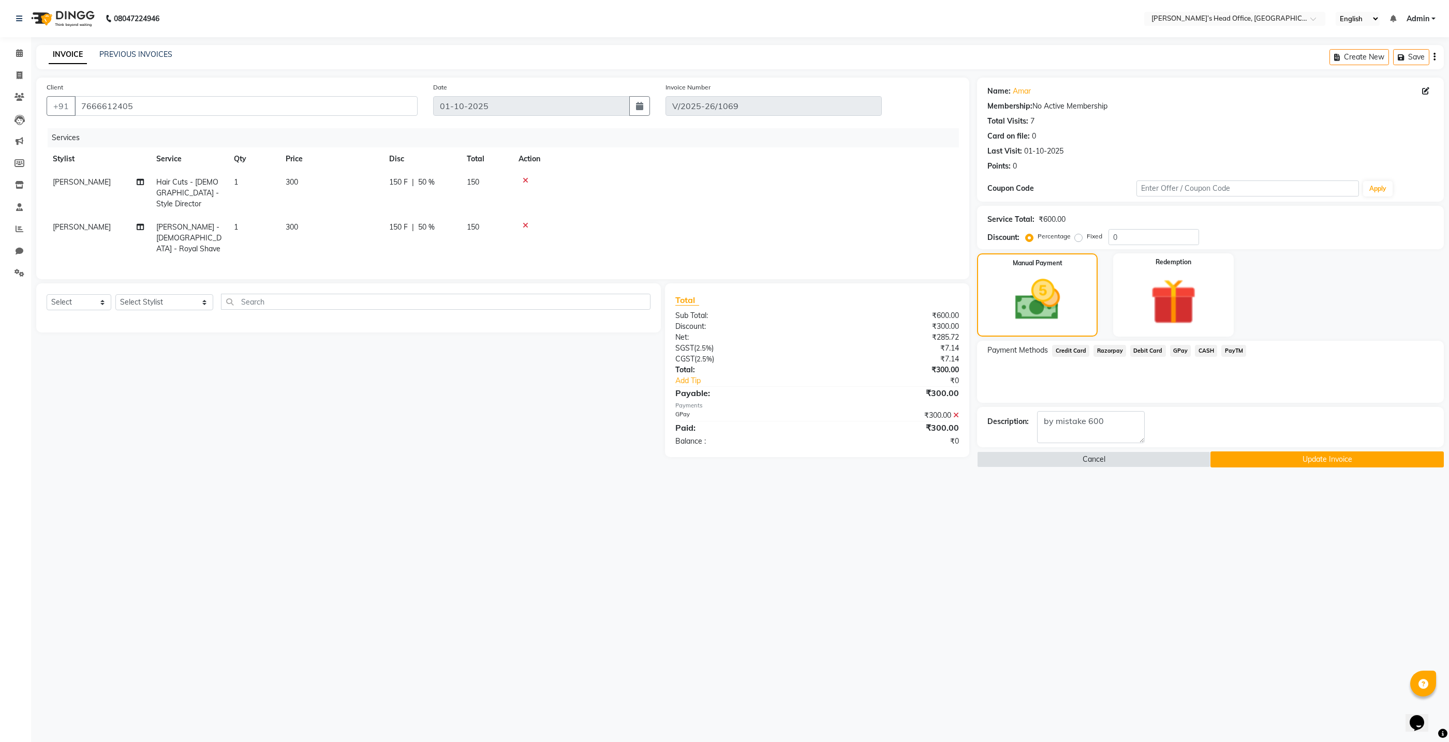
click at [1289, 450] on div "Name: Amar Membership: No Active Membership Total Visits: 7 Card on file: 0 Las…" at bounding box center [1214, 273] width 474 height 390
click at [1292, 454] on button "Update Invoice" at bounding box center [1326, 460] width 233 height 16
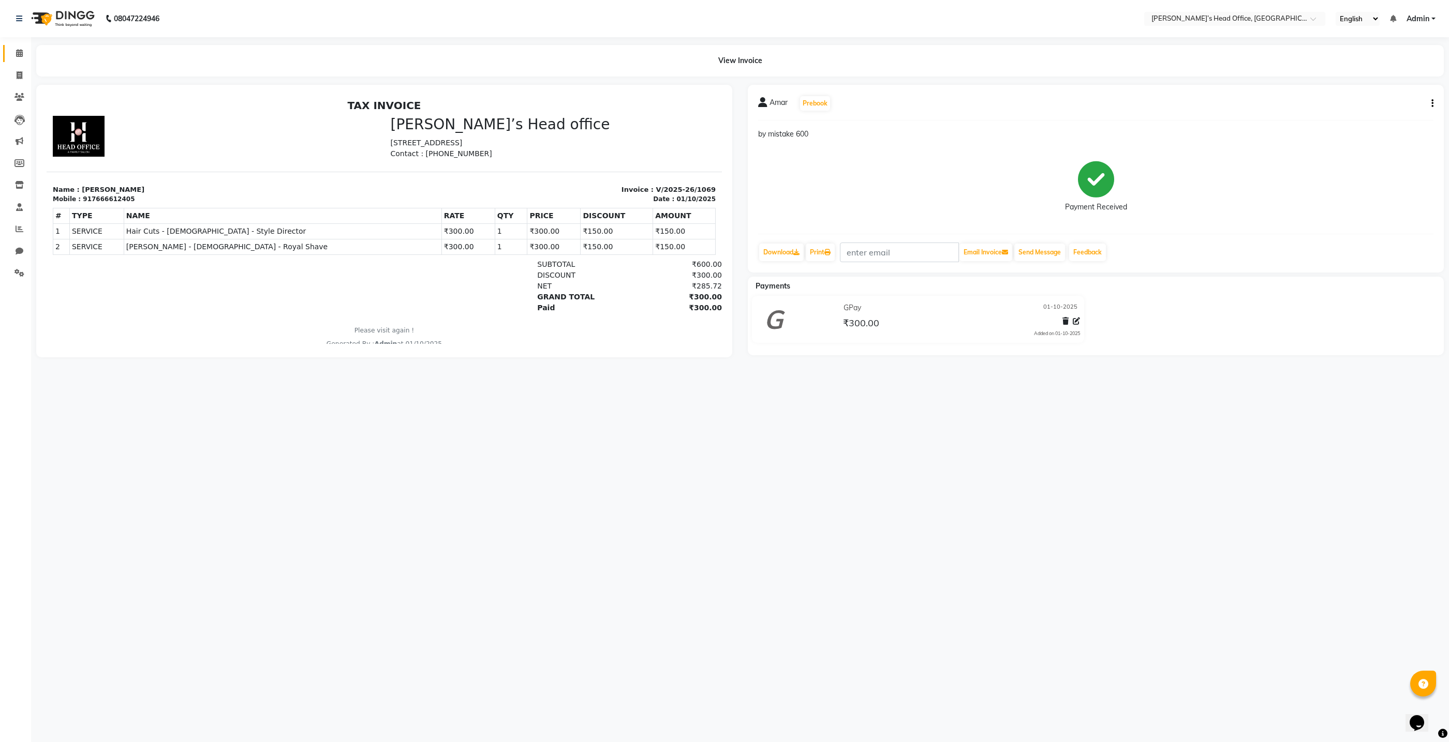
click at [20, 54] on icon at bounding box center [19, 53] width 7 height 8
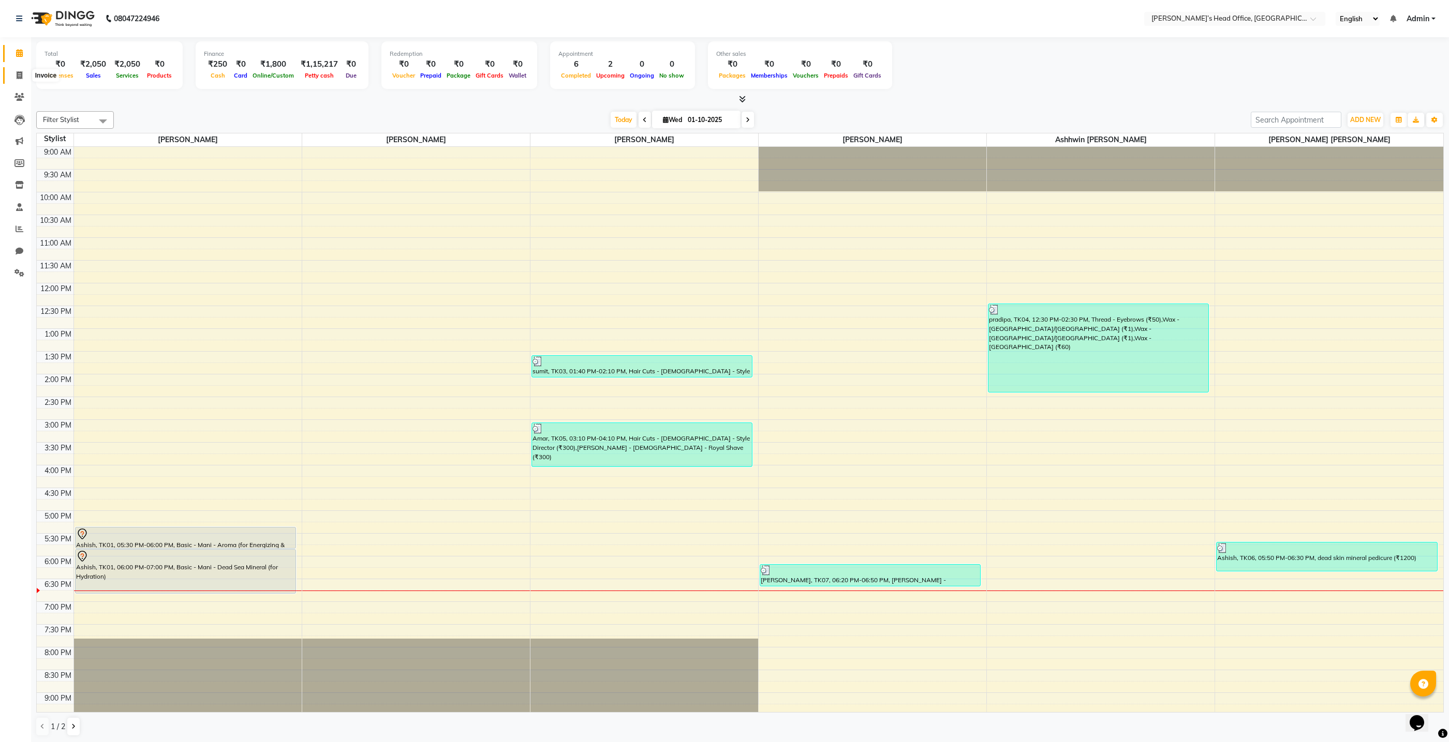
click at [17, 74] on icon at bounding box center [20, 75] width 6 height 8
select select "7682"
select select "service"
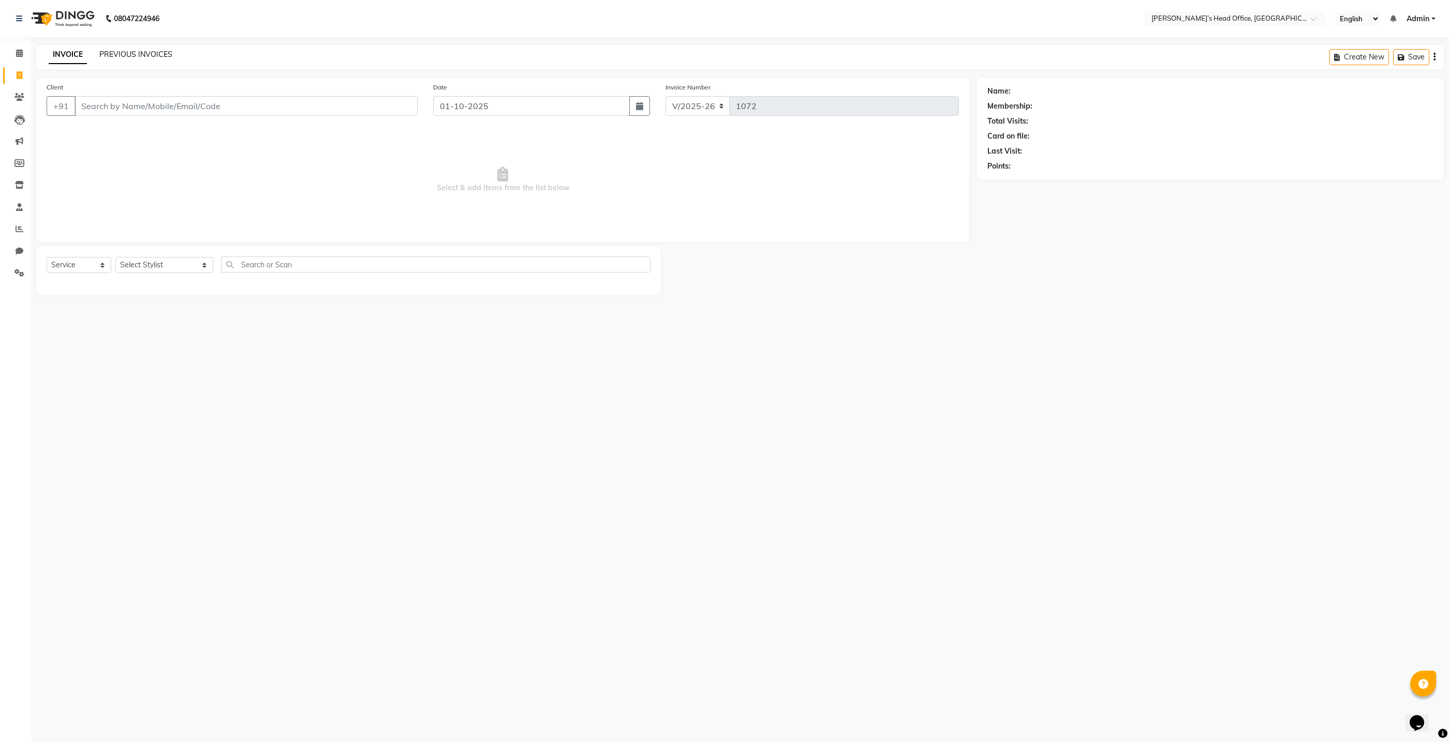
click at [146, 56] on link "PREVIOUS INVOICES" at bounding box center [135, 54] width 73 height 9
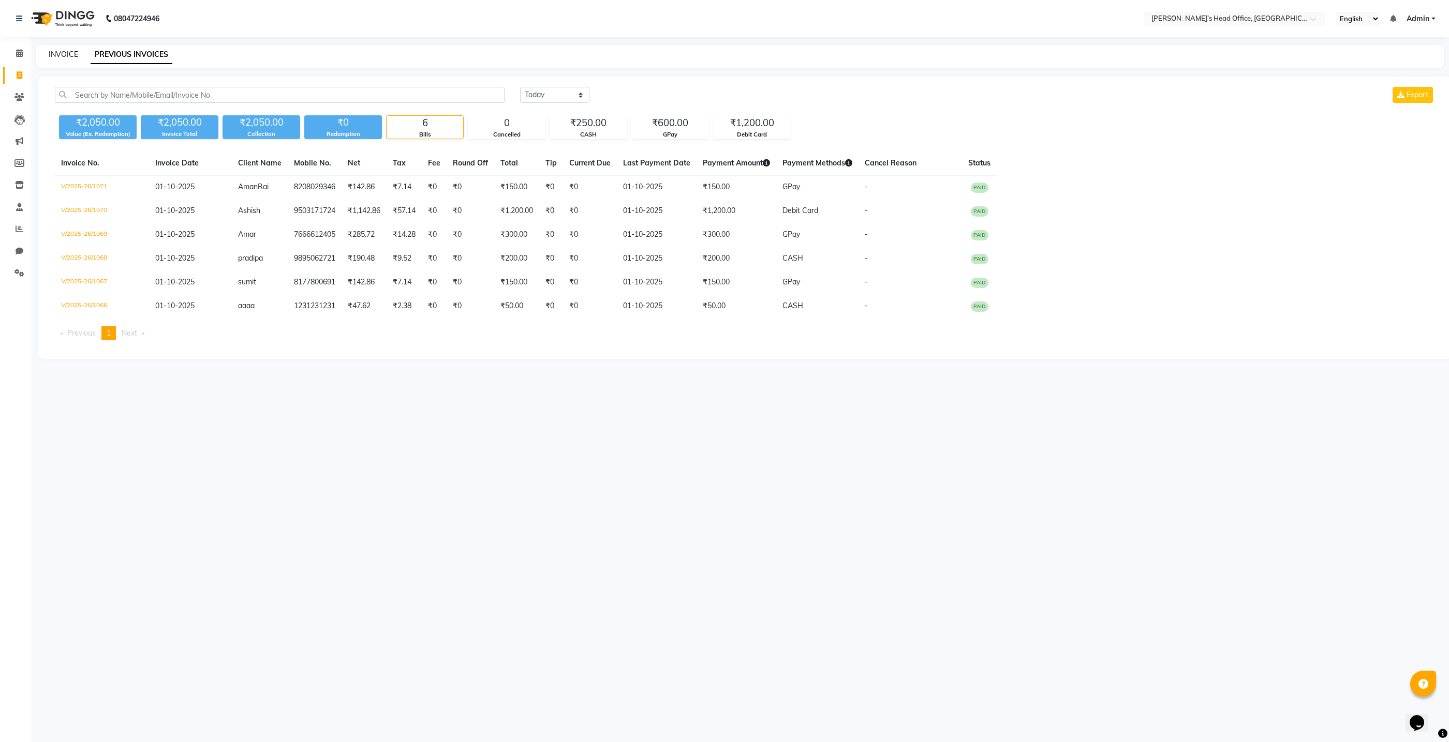
click at [71, 51] on link "INVOICE" at bounding box center [63, 54] width 29 height 9
select select "service"
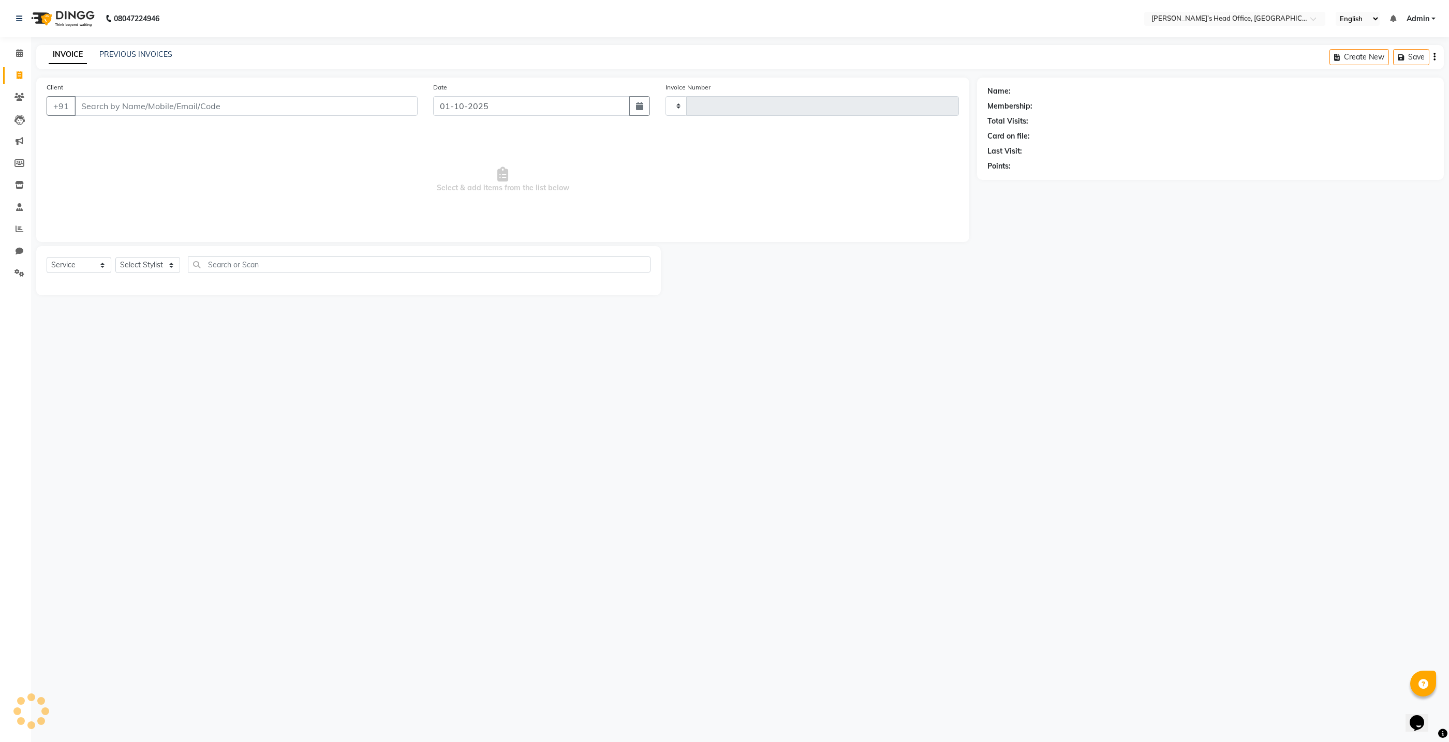
type input "1072"
select select "7682"
click at [250, 106] on input "Client" at bounding box center [245, 106] width 343 height 20
click at [157, 132] on span "9960232" at bounding box center [175, 130] width 36 height 10
type input "9960232170"
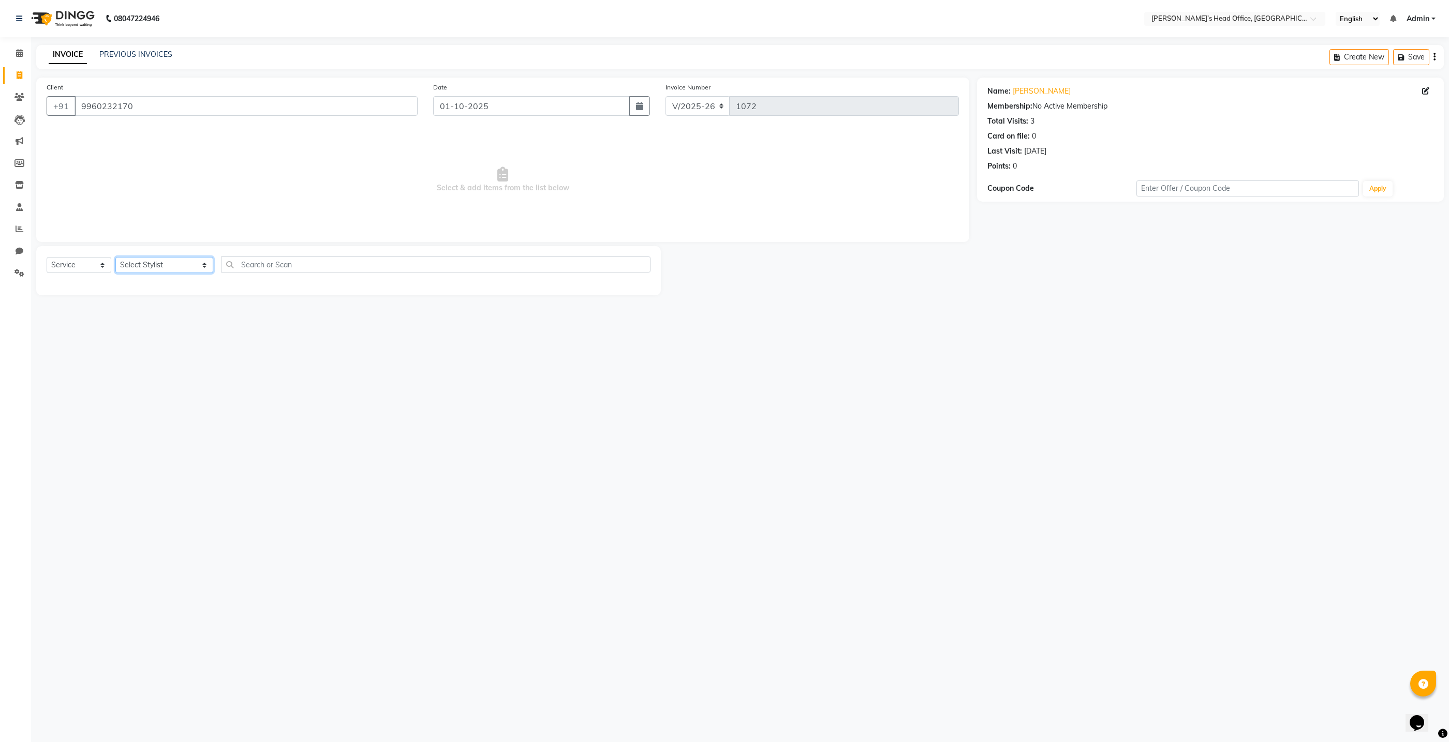
click at [171, 265] on select "Select Stylist ashhwin [PERSON_NAME] [PERSON_NAME] [PERSON_NAME] [PERSON_NAME] …" at bounding box center [164, 265] width 98 height 16
select select "68762"
click at [115, 257] on select "Select Stylist ashhwin [PERSON_NAME] [PERSON_NAME] [PERSON_NAME] [PERSON_NAME] …" at bounding box center [164, 265] width 98 height 16
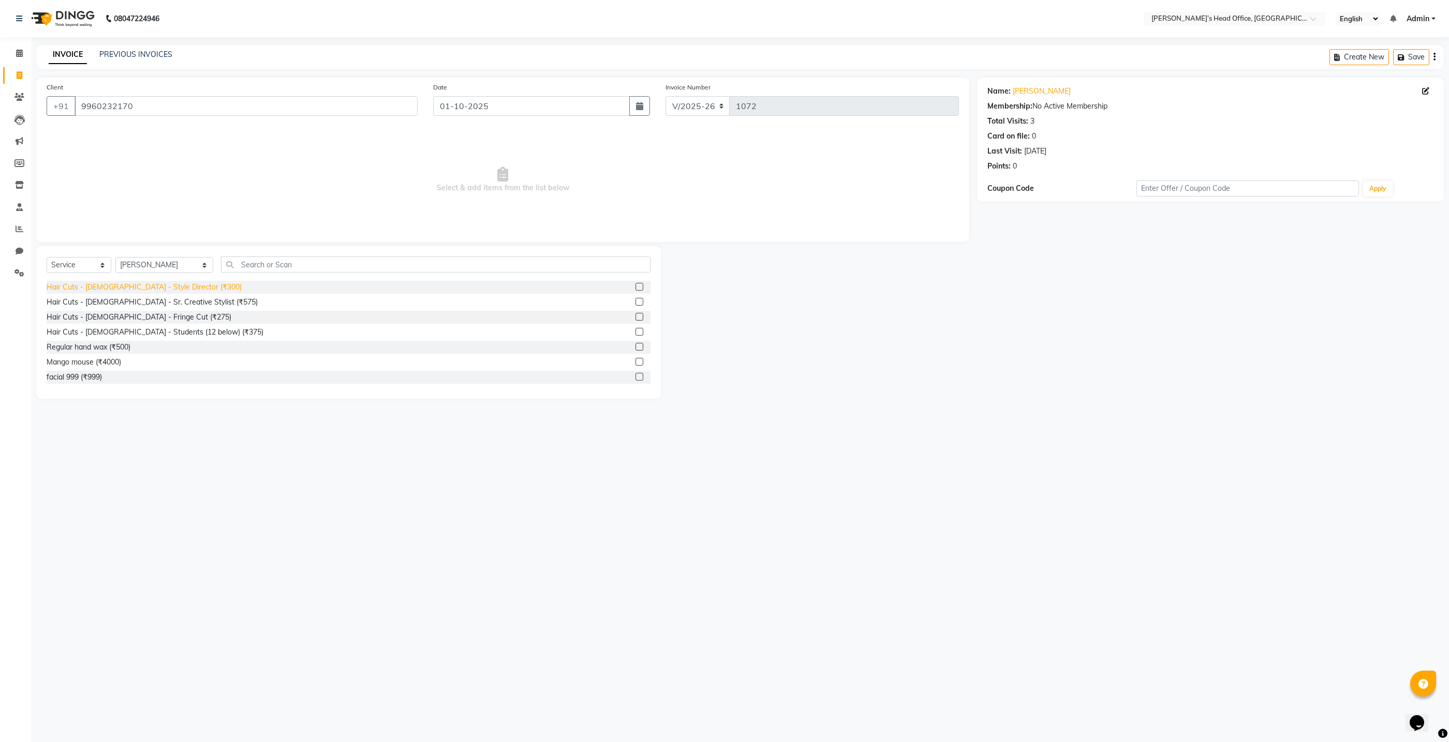
click at [157, 290] on div "Hair Cuts - [DEMOGRAPHIC_DATA] - Style Director (₹300)" at bounding box center [144, 287] width 195 height 11
checkbox input "false"
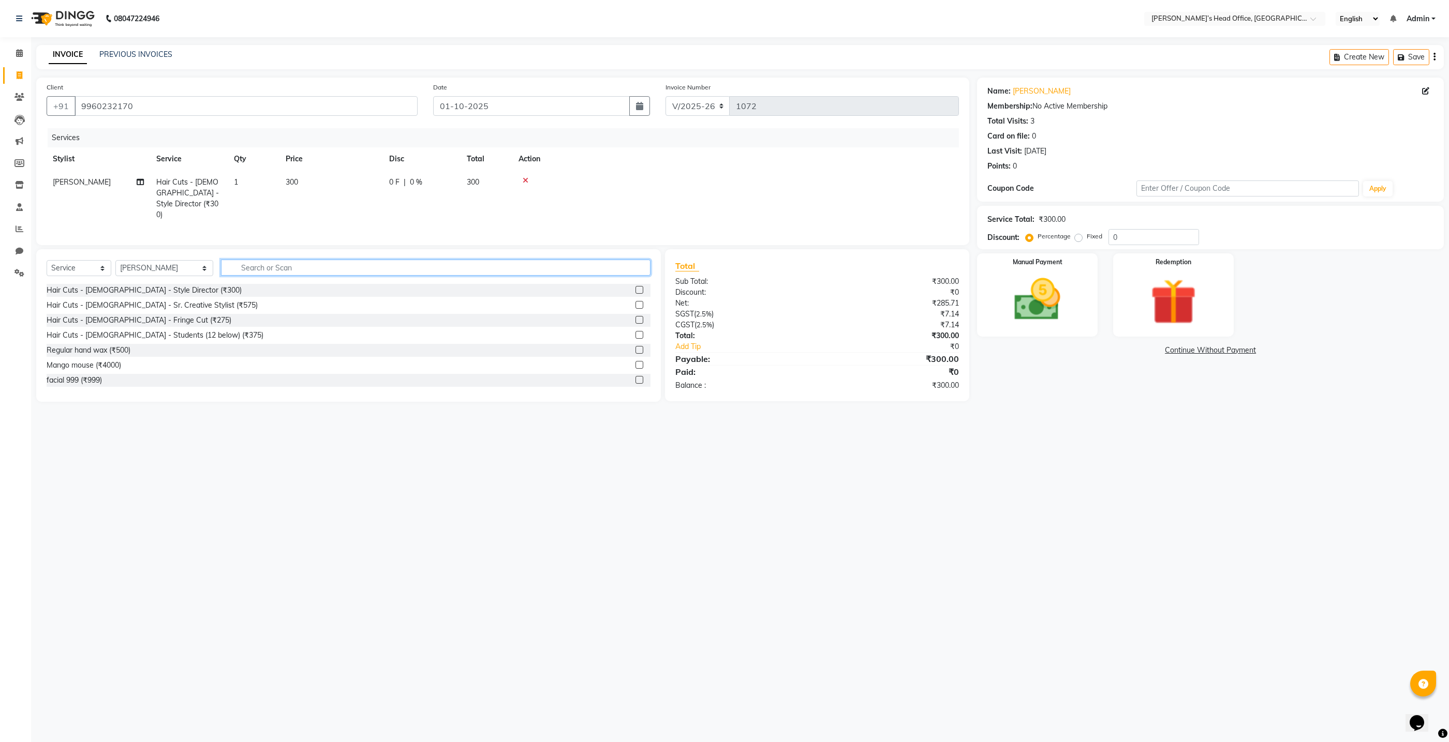
click at [248, 272] on input "text" at bounding box center [435, 268] width 429 height 16
type input "beard"
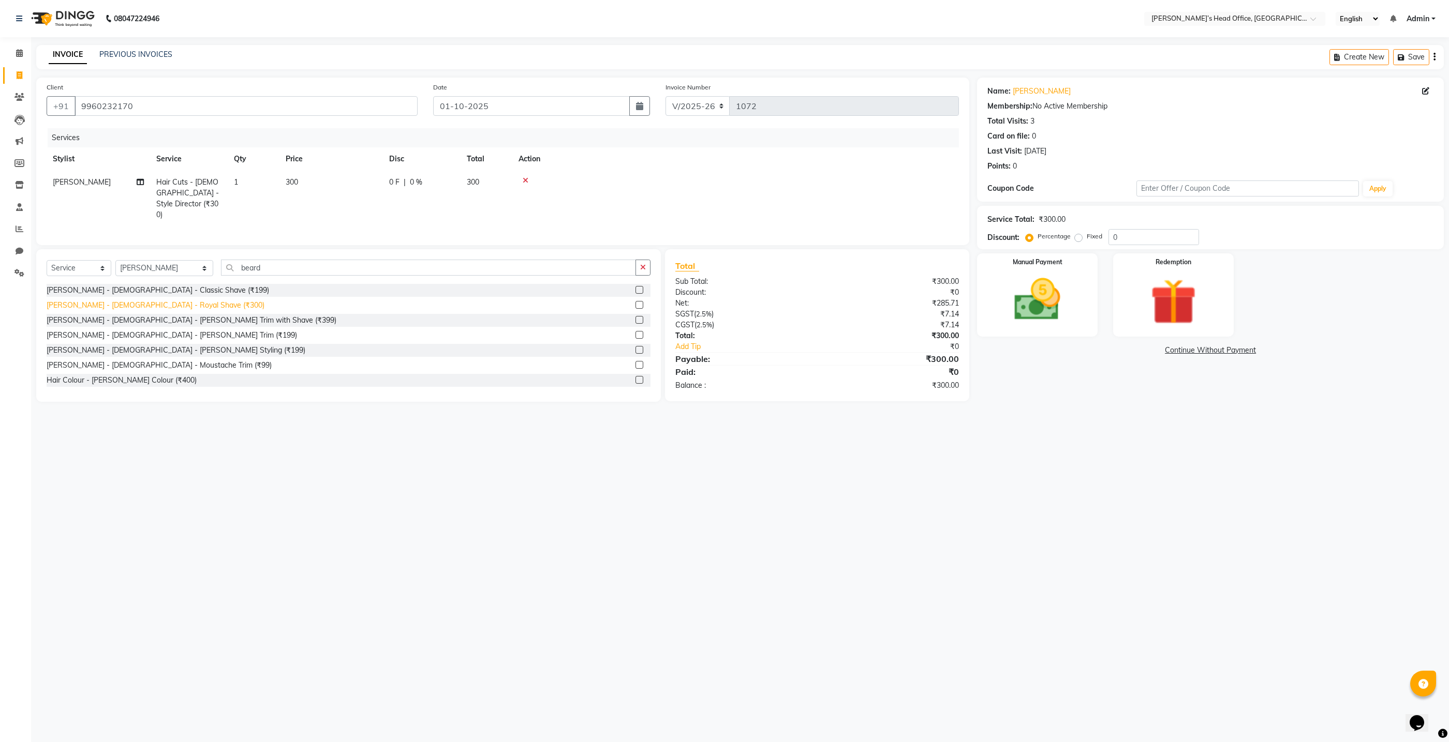
scroll to position [2, 0]
click at [147, 304] on div "[PERSON_NAME] - [DEMOGRAPHIC_DATA] - Royal Shave (₹300)" at bounding box center [156, 303] width 218 height 11
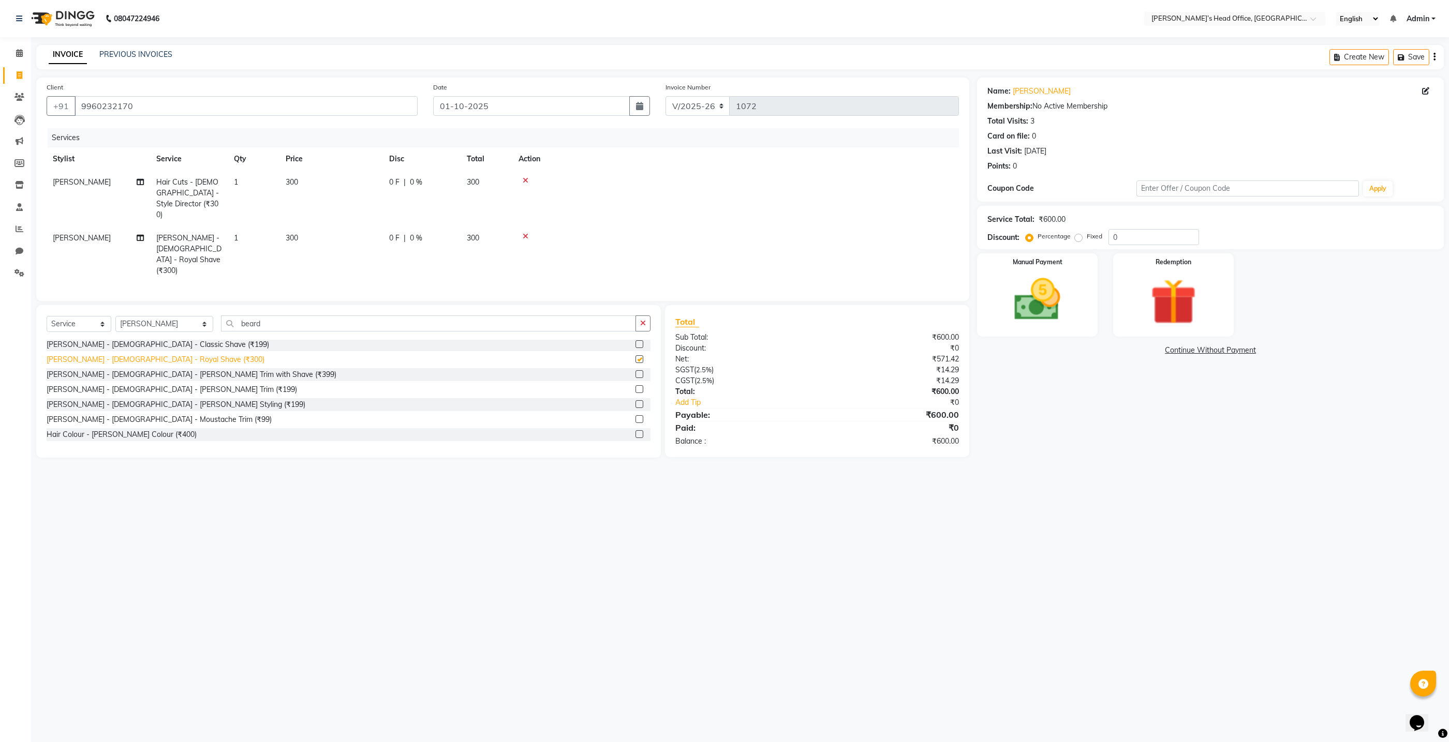
checkbox input "false"
click at [414, 184] on span "0 %" at bounding box center [416, 182] width 12 height 11
select select "68762"
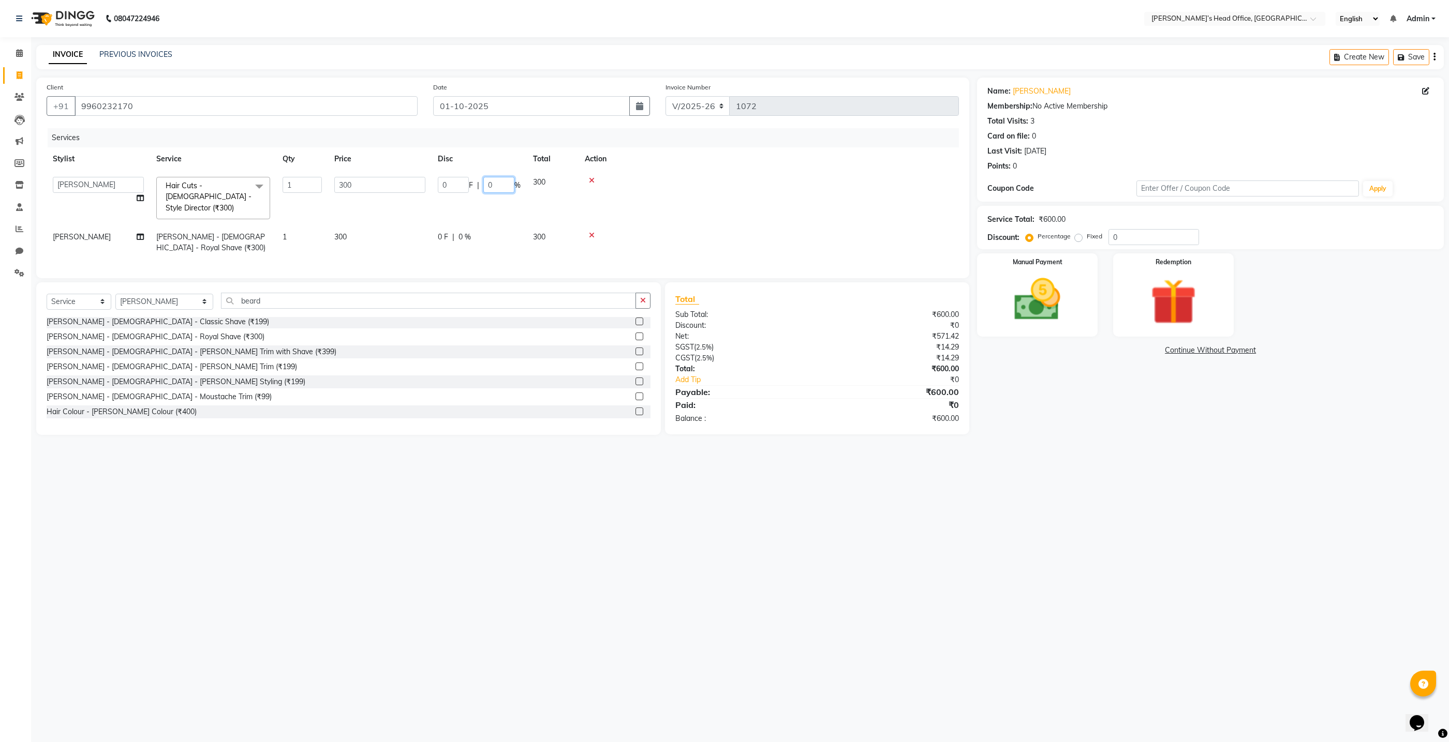
click at [500, 189] on input "0" at bounding box center [498, 185] width 31 height 16
click at [492, 182] on input "050" at bounding box center [498, 185] width 31 height 16
type input "50"
drag, startPoint x: 488, startPoint y: 226, endPoint x: 483, endPoint y: 226, distance: 5.7
click at [488, 226] on tr "[PERSON_NAME] [PERSON_NAME] - [DEMOGRAPHIC_DATA] - Royal Shave (₹300) 1 300 0 F…" at bounding box center [503, 243] width 912 height 34
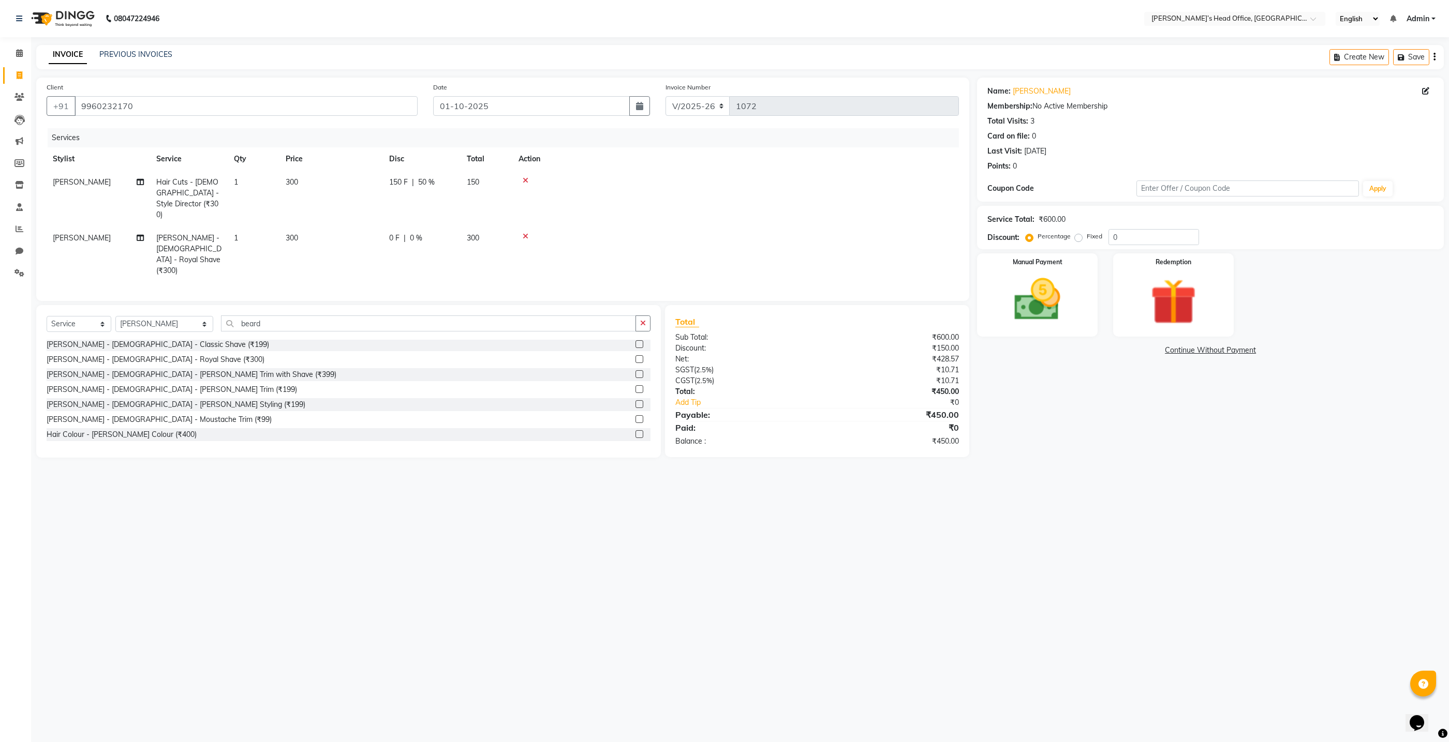
click at [414, 233] on span "0 %" at bounding box center [416, 238] width 12 height 11
select select "68762"
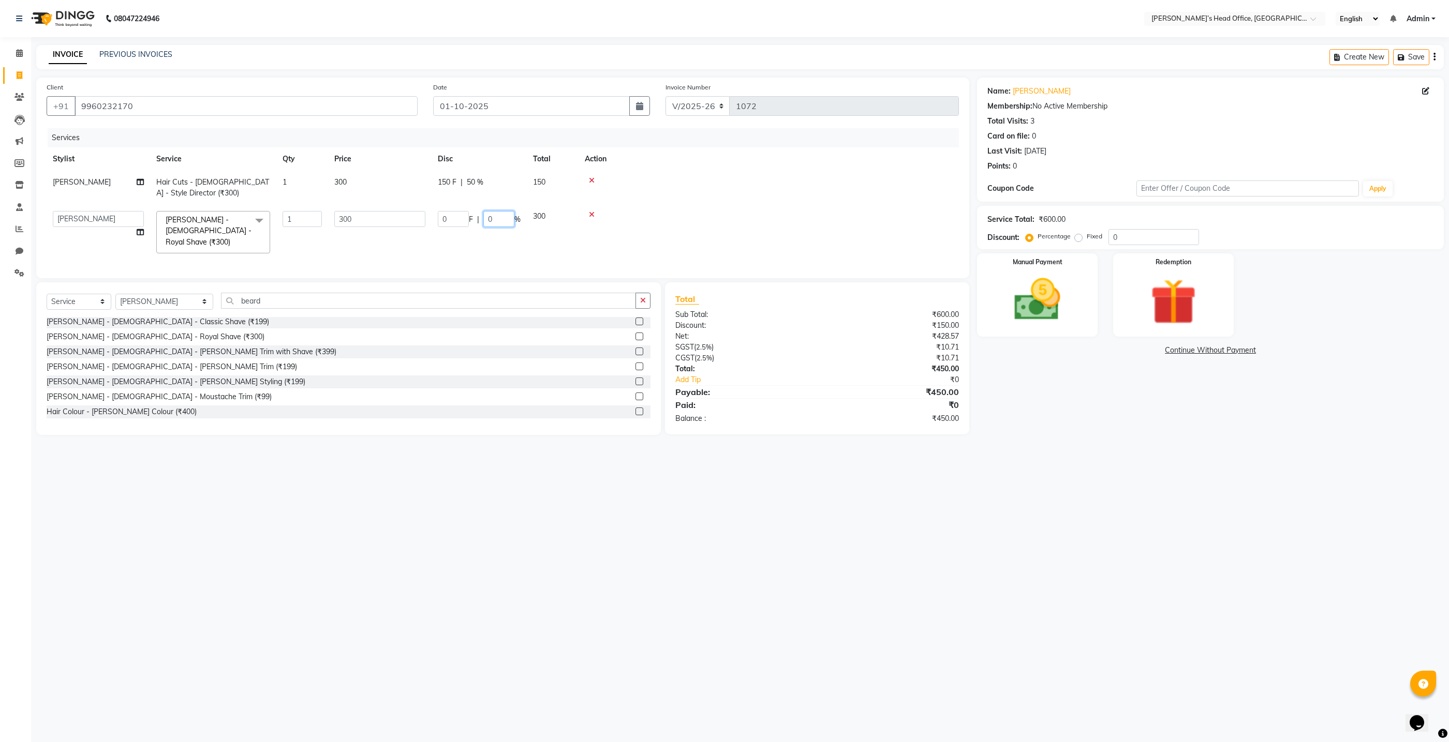
click at [497, 222] on input "0" at bounding box center [498, 219] width 31 height 16
type input "50"
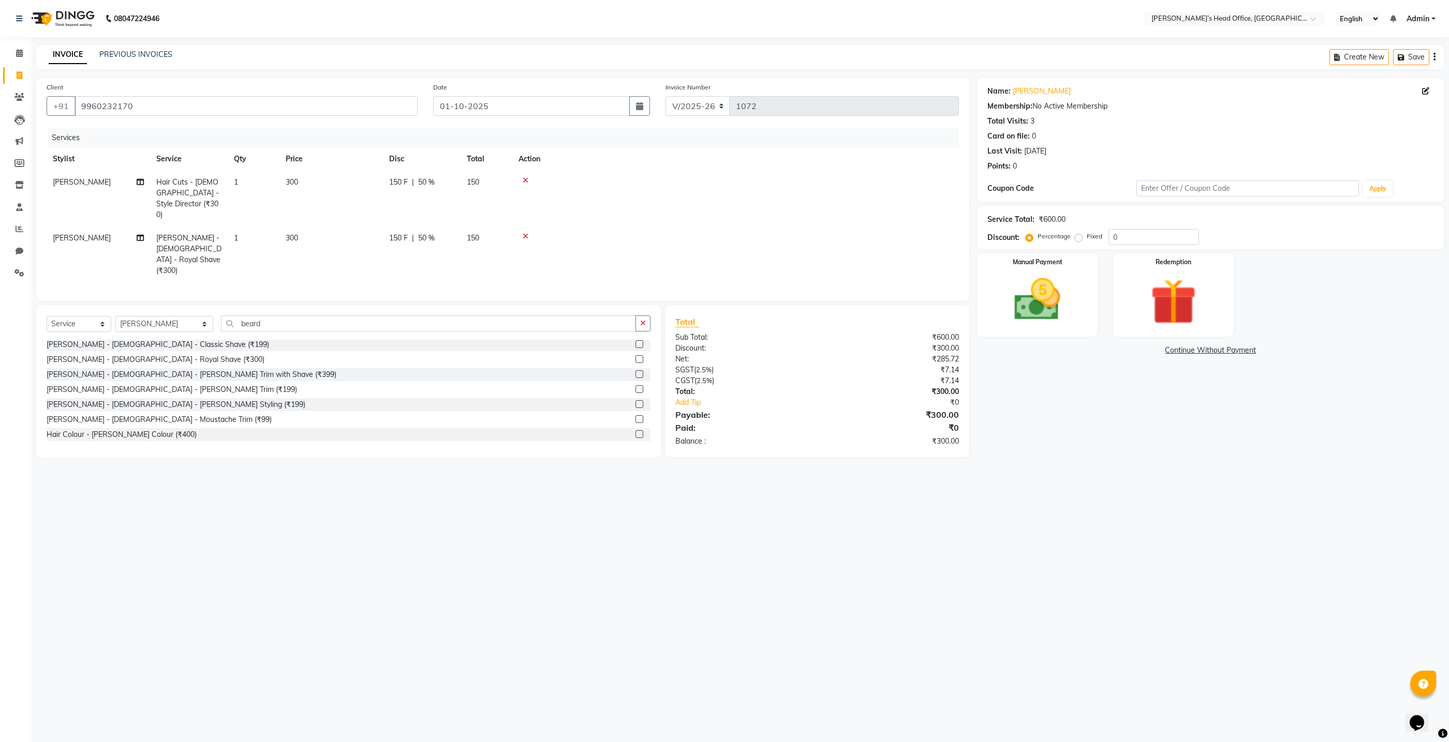
click at [504, 246] on tr "[PERSON_NAME] [PERSON_NAME] - [DEMOGRAPHIC_DATA] - Royal Shave (₹300) 1 300 150…" at bounding box center [503, 255] width 912 height 56
click at [192, 316] on select "Select Stylist ashhwin [PERSON_NAME] [PERSON_NAME] [PERSON_NAME] [PERSON_NAME] …" at bounding box center [164, 324] width 98 height 16
select select "93471"
click at [115, 316] on select "Select Stylist ashhwin [PERSON_NAME] [PERSON_NAME] [PERSON_NAME] [PERSON_NAME] …" at bounding box center [164, 324] width 98 height 16
click at [257, 316] on input "beard" at bounding box center [428, 324] width 415 height 16
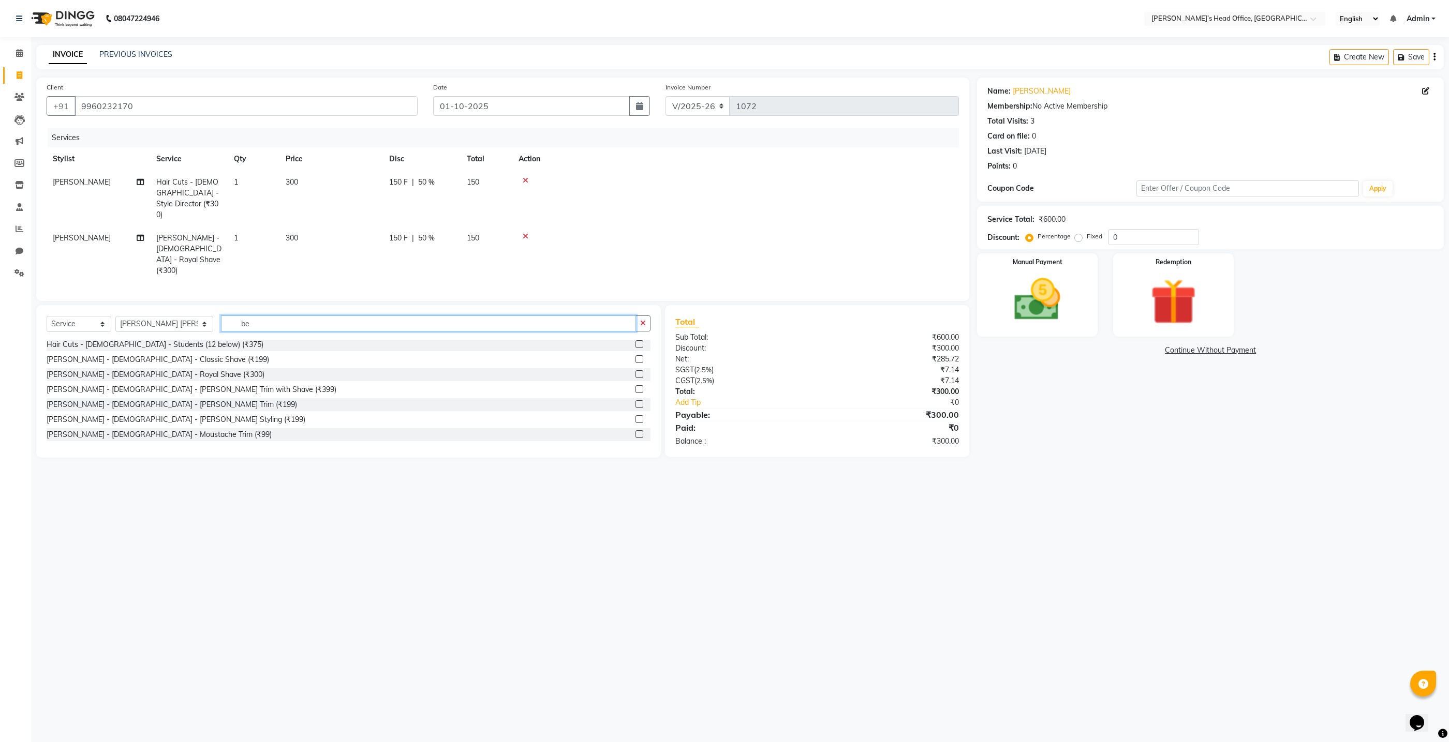
type input "b"
type input "ped"
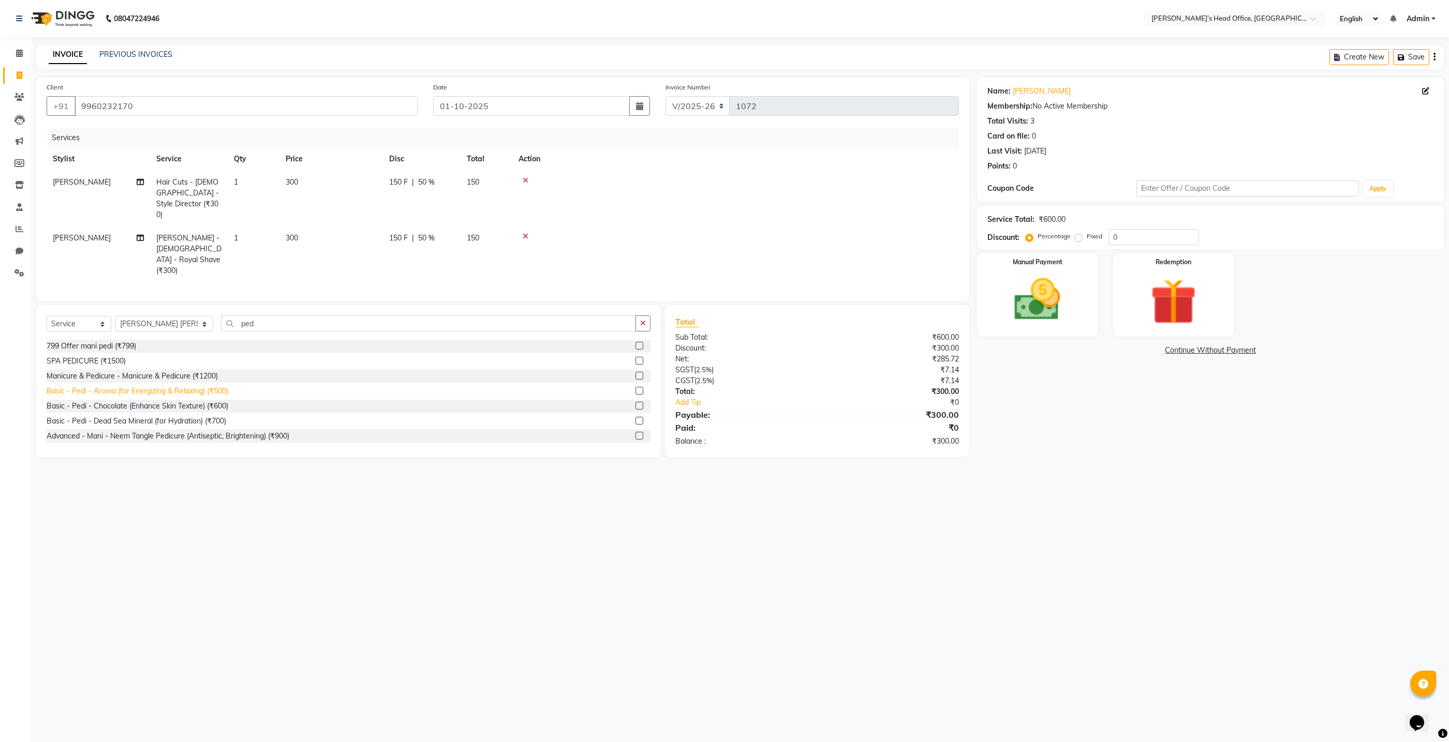
click at [192, 386] on div "Basic - Pedi - Aroma (for Energizing & Relaxing) (₹500)" at bounding box center [138, 391] width 182 height 11
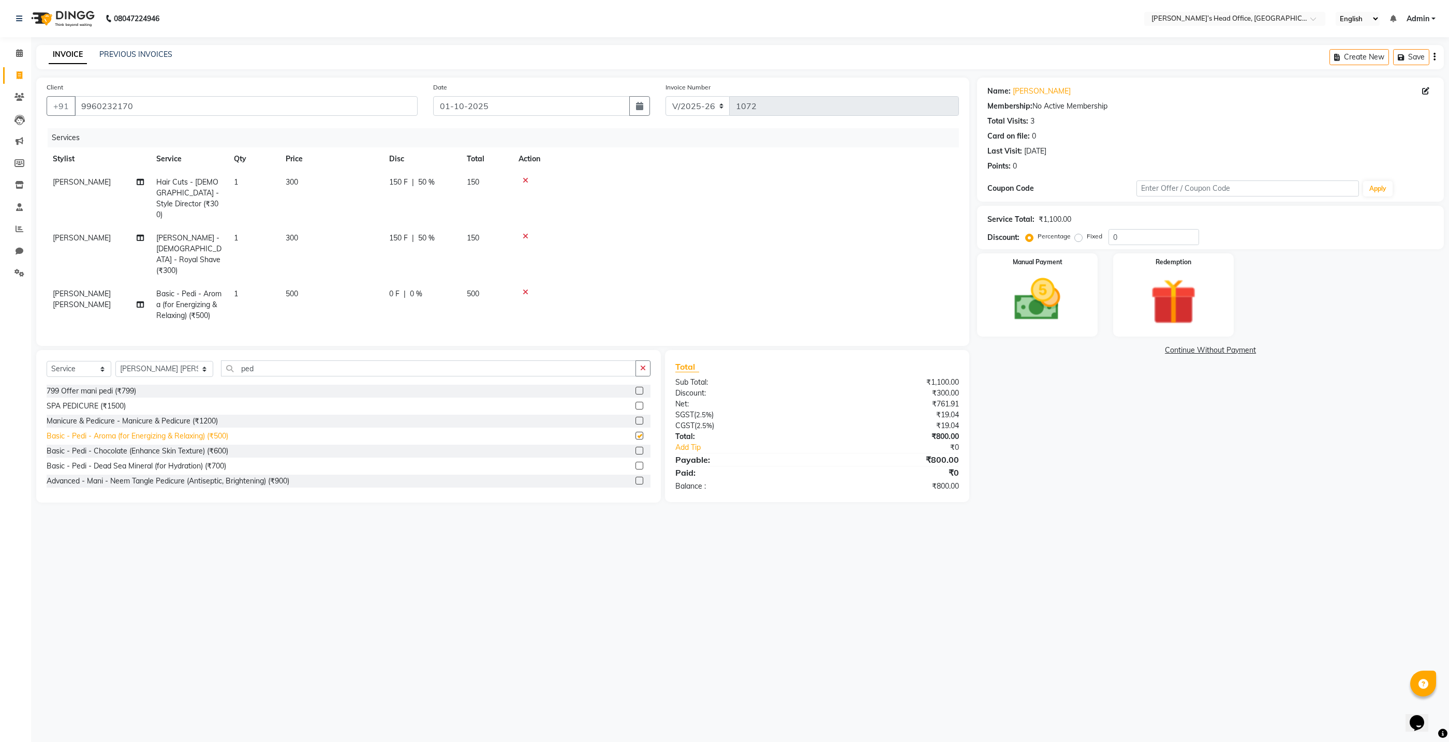
checkbox input "false"
click at [998, 294] on img at bounding box center [1037, 299] width 78 height 55
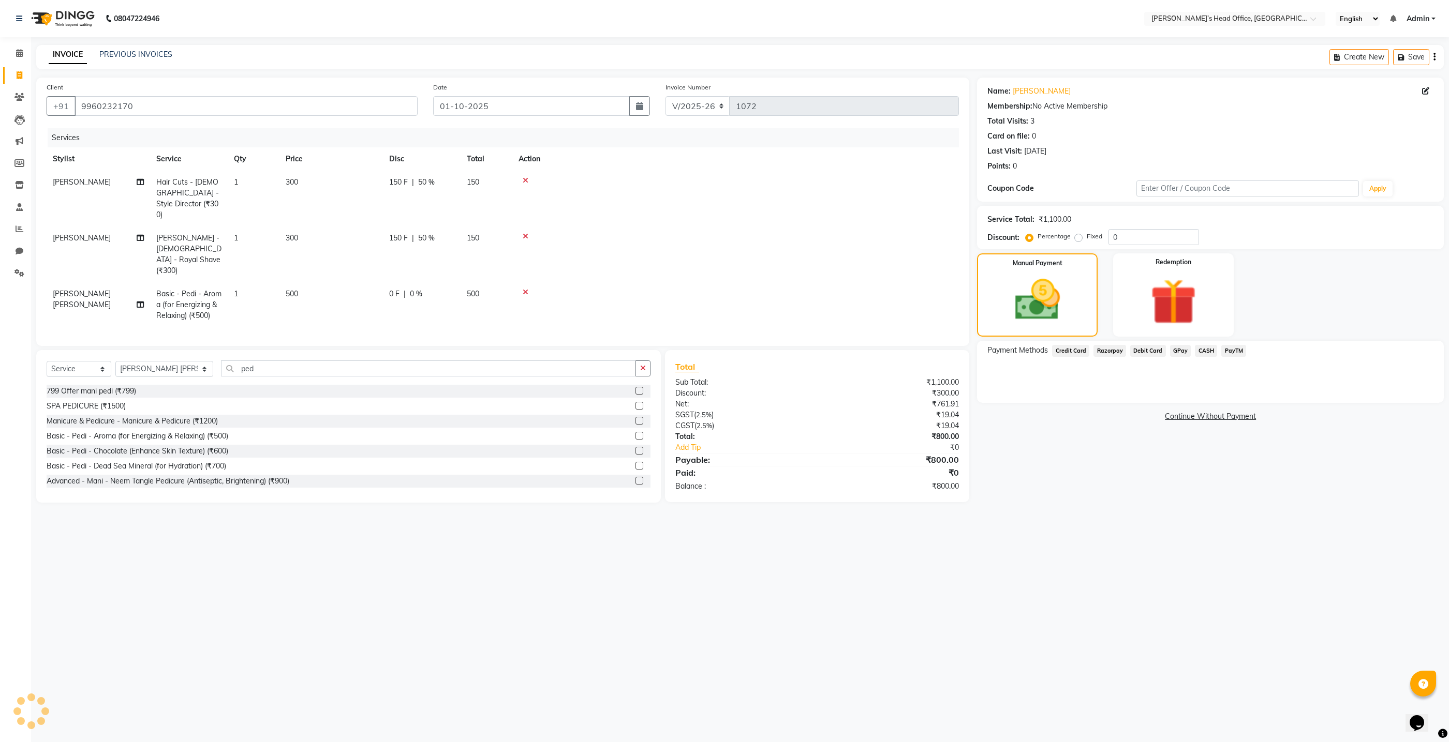
click at [1177, 352] on span "GPay" at bounding box center [1180, 351] width 21 height 12
click at [1178, 405] on button "Add Payment" at bounding box center [1287, 406] width 292 height 16
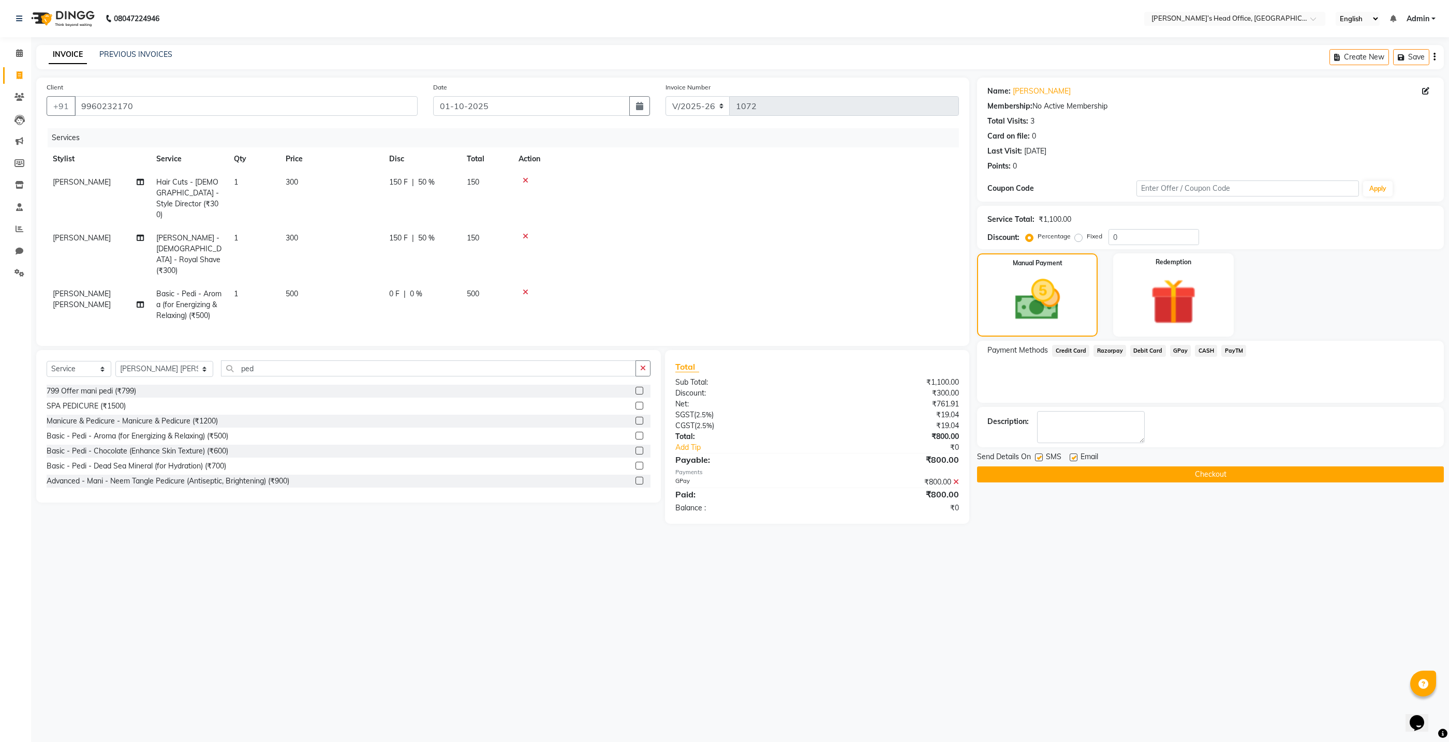
click at [1141, 472] on button "Checkout" at bounding box center [1210, 475] width 467 height 16
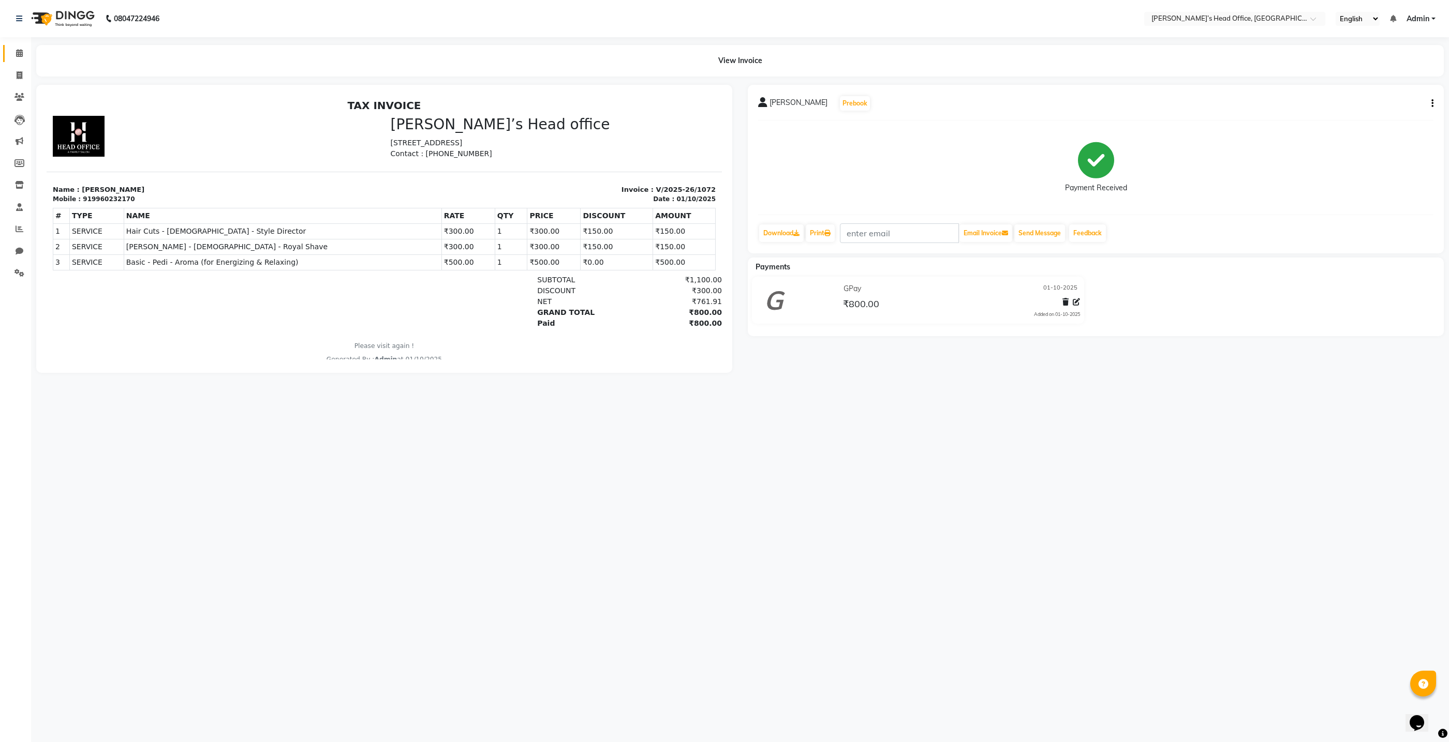
click at [18, 53] on icon at bounding box center [19, 53] width 7 height 8
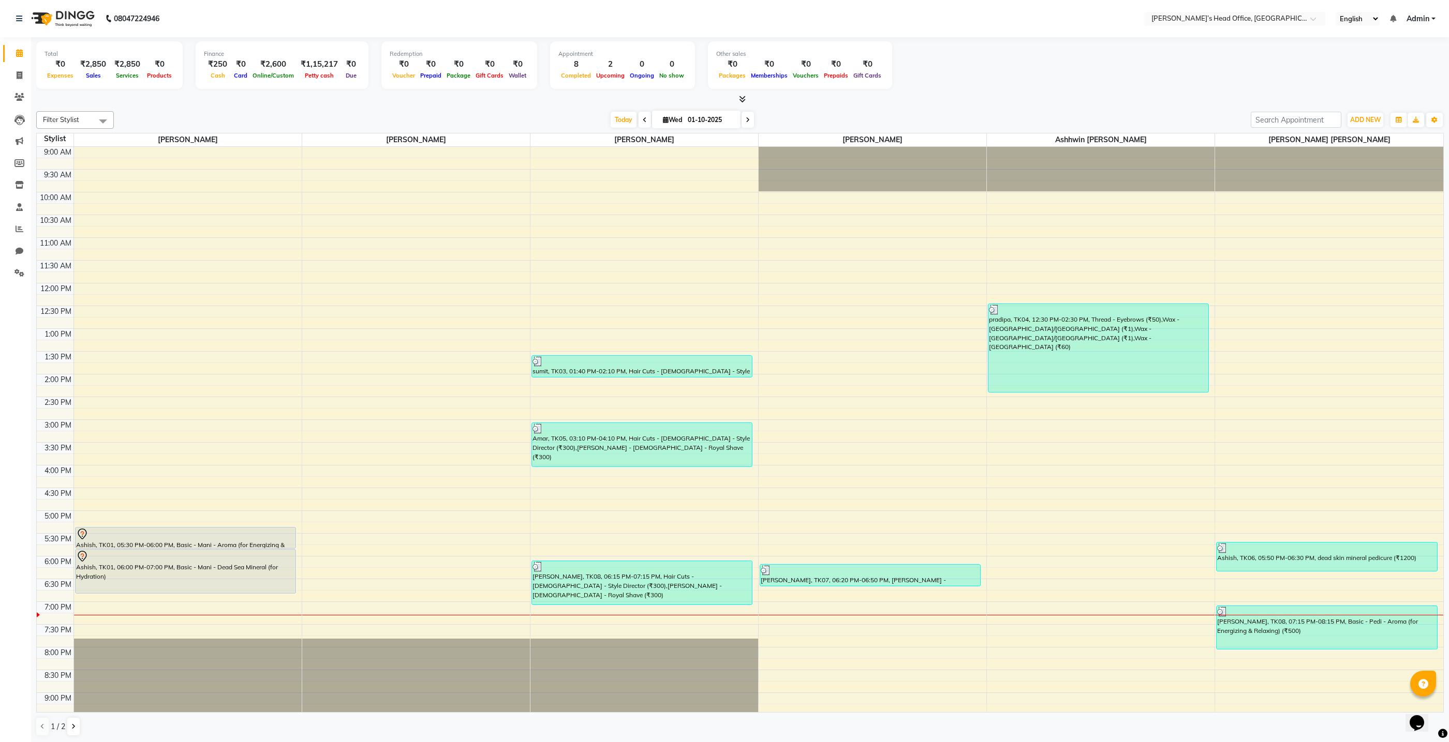
drag, startPoint x: 364, startPoint y: 155, endPoint x: 589, endPoint y: 339, distance: 291.1
click at [525, 296] on tbody "9:00 AM 9:30 AM 10:00 AM 10:30 AM 11:00 AM 11:30 AM 12:00 PM 12:30 PM 1:00 PM 1…" at bounding box center [740, 465] width 1406 height 637
